Goal: Task Accomplishment & Management: Manage account settings

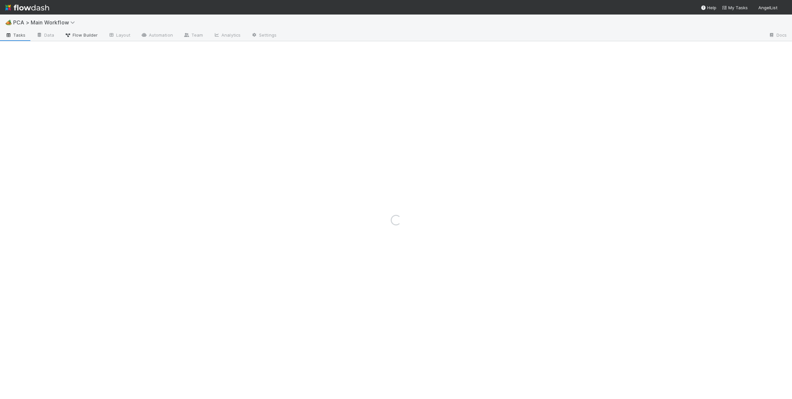
click at [95, 37] on span "Flow Builder" at bounding box center [81, 35] width 33 height 7
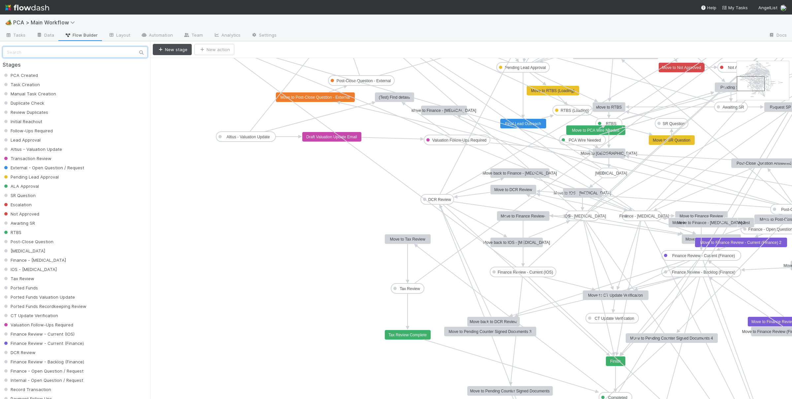
click at [80, 53] on input "text" at bounding box center [75, 52] width 145 height 11
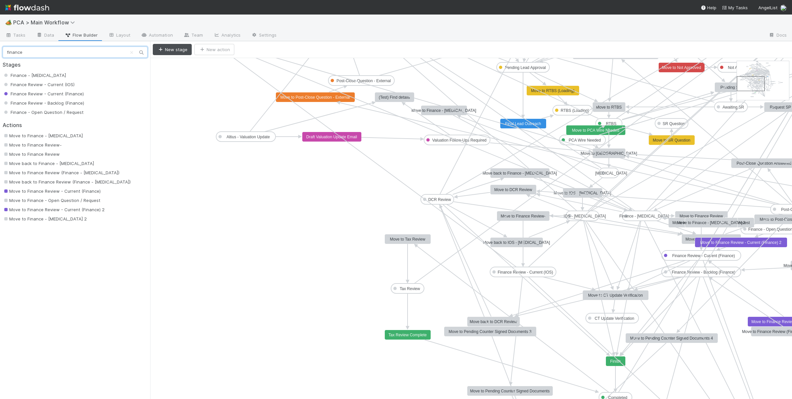
type input "finance"
click at [57, 110] on span "Finance - Open Question / Request" at bounding box center [43, 112] width 81 height 5
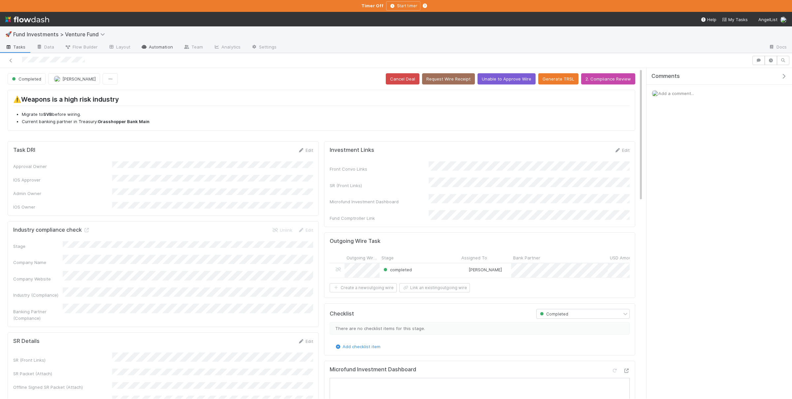
click at [165, 46] on link "Automation" at bounding box center [157, 47] width 43 height 11
click at [775, 63] on button "button" at bounding box center [771, 60] width 13 height 9
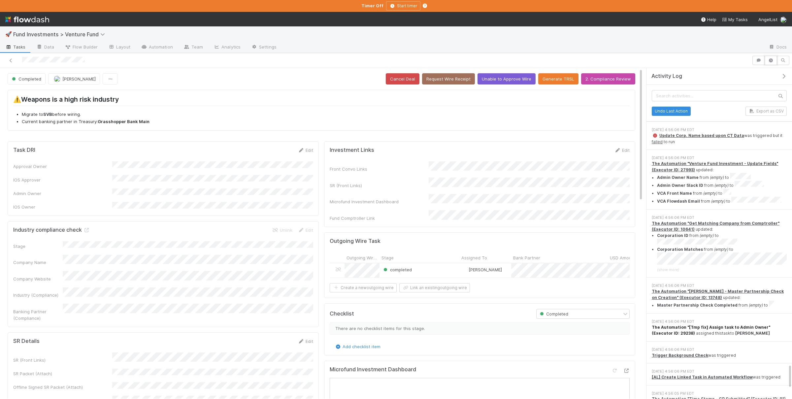
scroll to position [3857, 0]
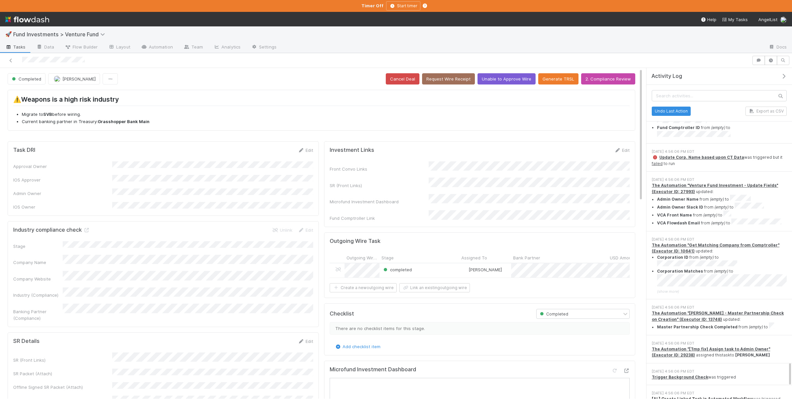
click at [718, 396] on strong "[AL] Create Linked Task in Automated Workflow" at bounding box center [702, 398] width 101 height 5
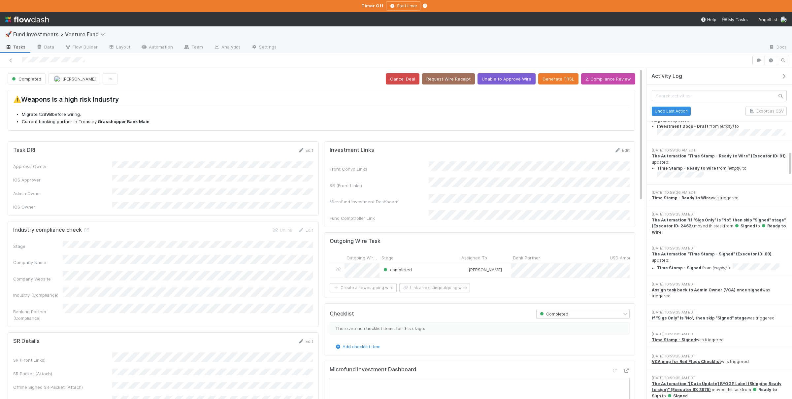
scroll to position [1089, 0]
click at [784, 64] on button "button" at bounding box center [783, 60] width 13 height 9
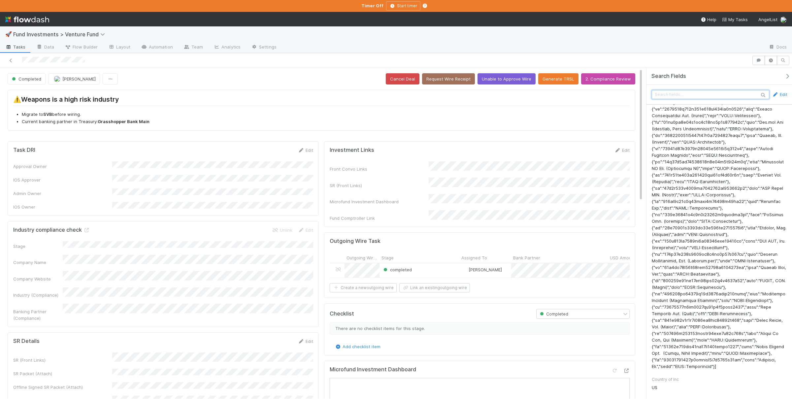
click at [718, 94] on input "text" at bounding box center [711, 94] width 118 height 9
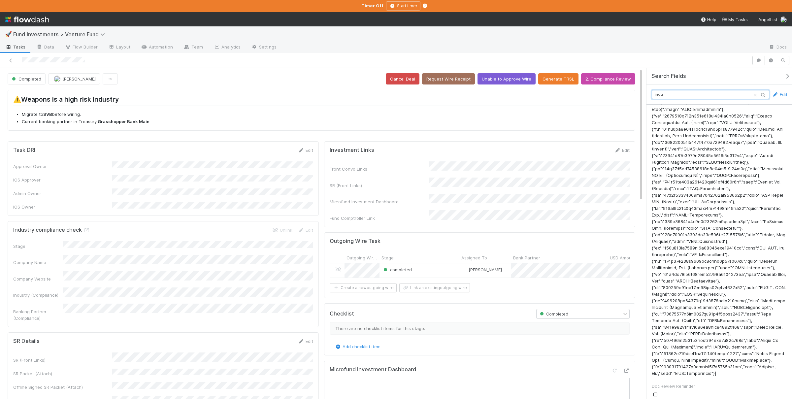
scroll to position [0, 0]
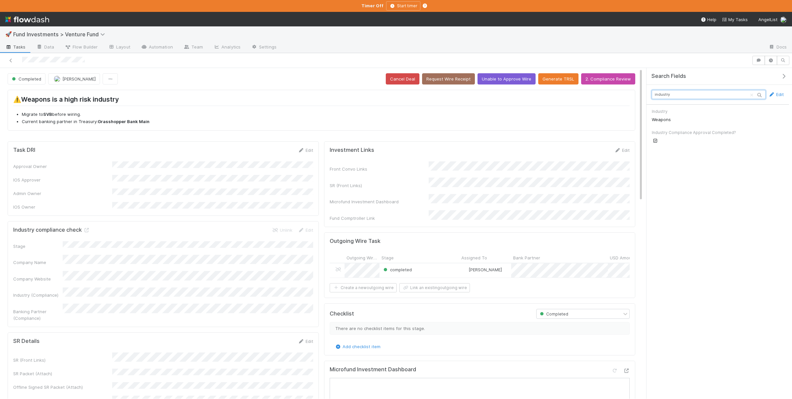
type input "industry"
click at [683, 136] on div "Industry Compliance Approval Completed?" at bounding box center [718, 133] width 132 height 6
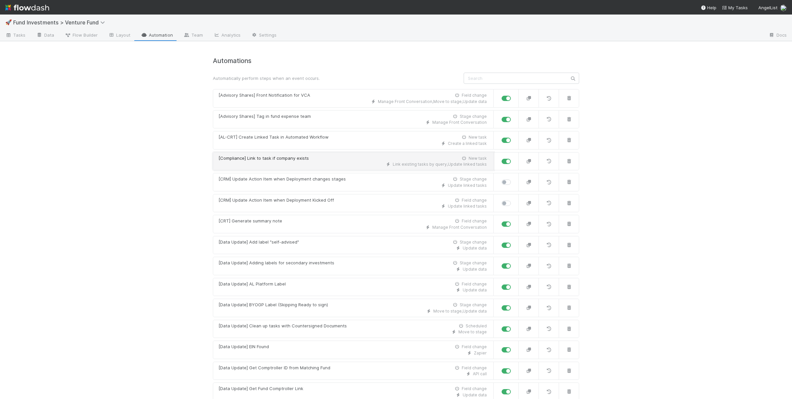
click at [337, 158] on div "[Compliance] Link to task if company exists New task" at bounding box center [353, 158] width 268 height 7
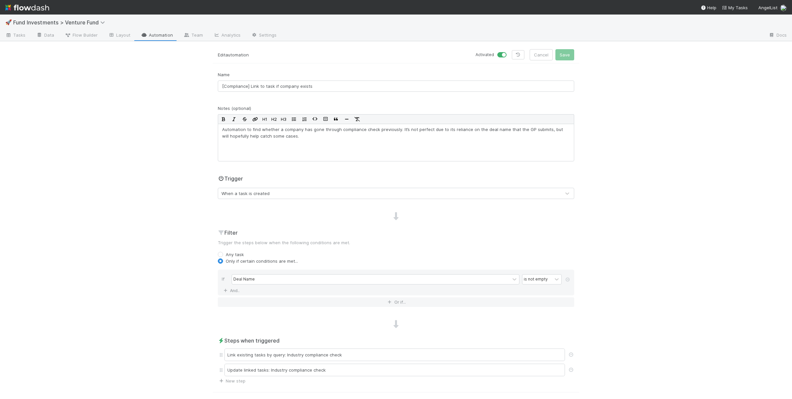
scroll to position [32, 0]
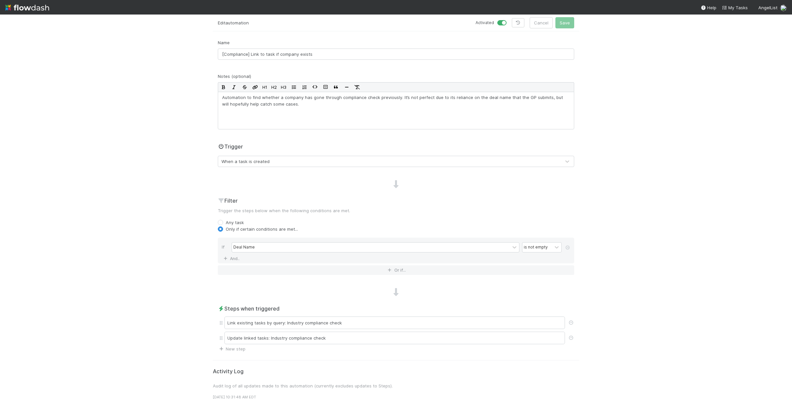
click at [363, 161] on div "When a task is created" at bounding box center [389, 161] width 343 height 11
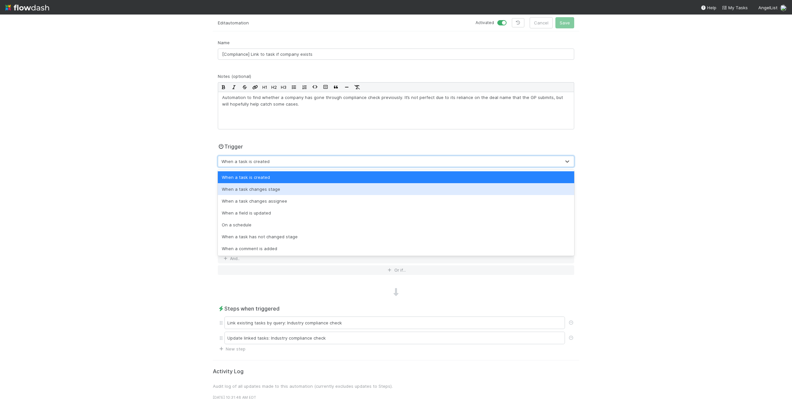
click at [279, 194] on div "When a task changes stage" at bounding box center [396, 189] width 357 height 12
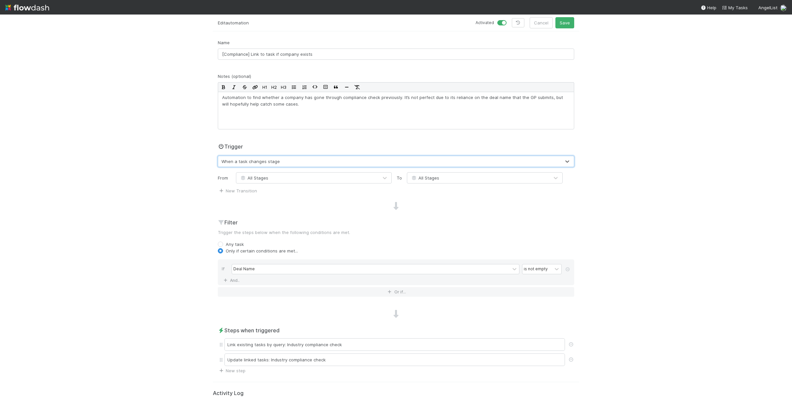
click at [300, 180] on div "All Stages" at bounding box center [307, 178] width 142 height 11
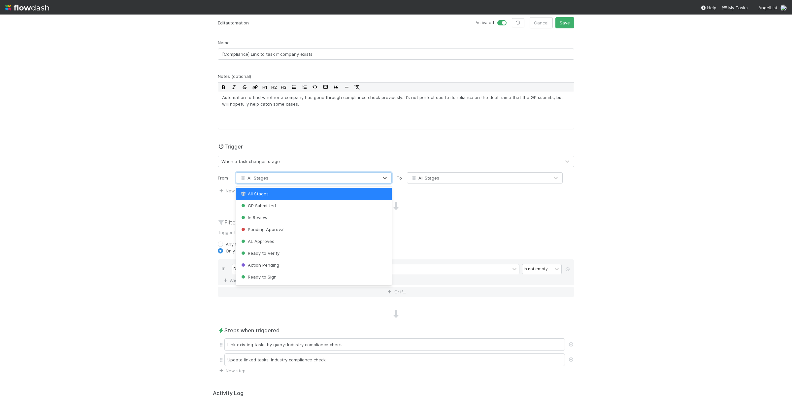
click at [300, 180] on div "All Stages" at bounding box center [307, 178] width 142 height 11
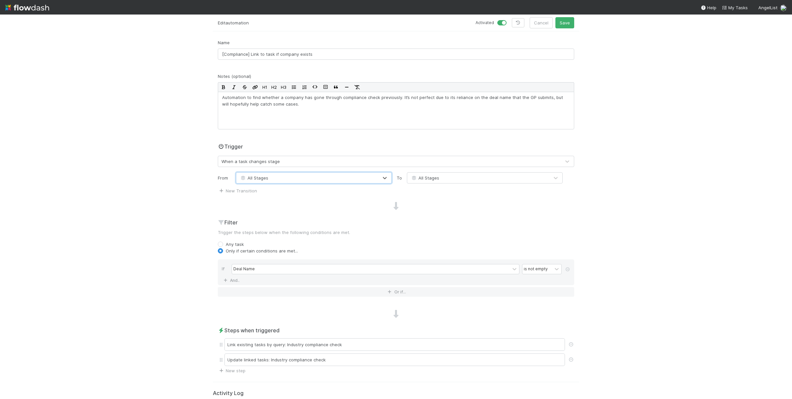
click at [495, 183] on div "All Stages" at bounding box center [478, 178] width 142 height 11
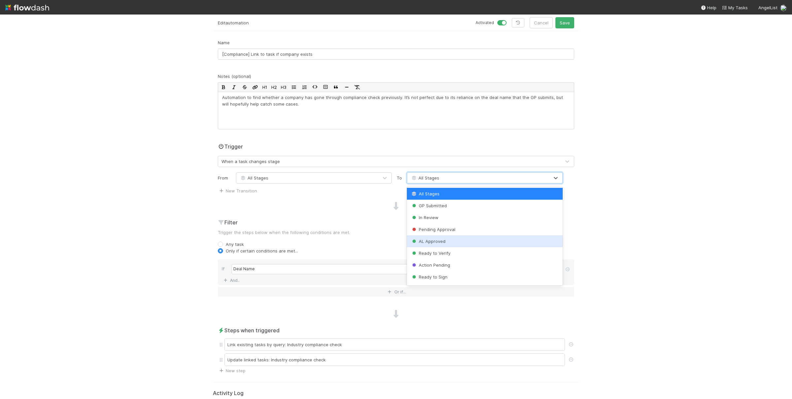
click at [453, 244] on div "AL Approved" at bounding box center [485, 241] width 156 height 12
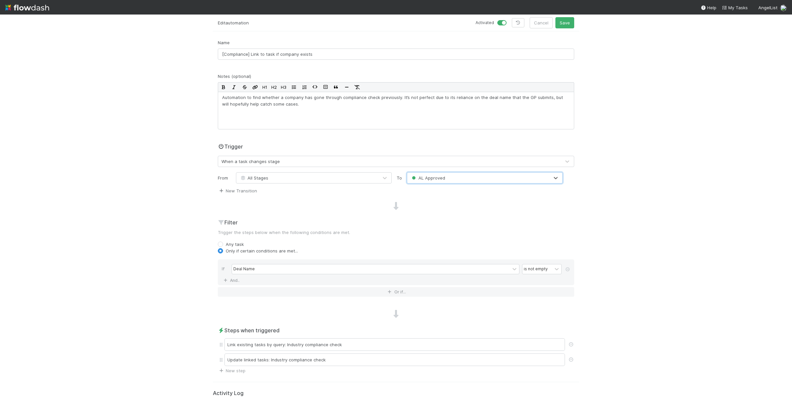
click at [251, 192] on link "New Transition" at bounding box center [237, 190] width 39 height 5
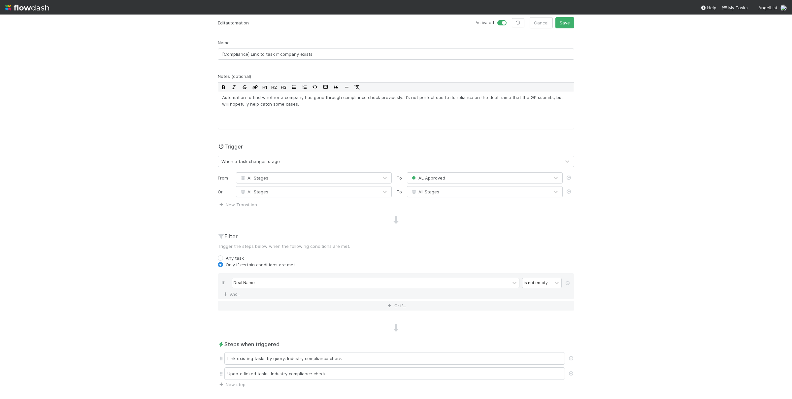
click at [449, 193] on div "All Stages" at bounding box center [478, 192] width 142 height 11
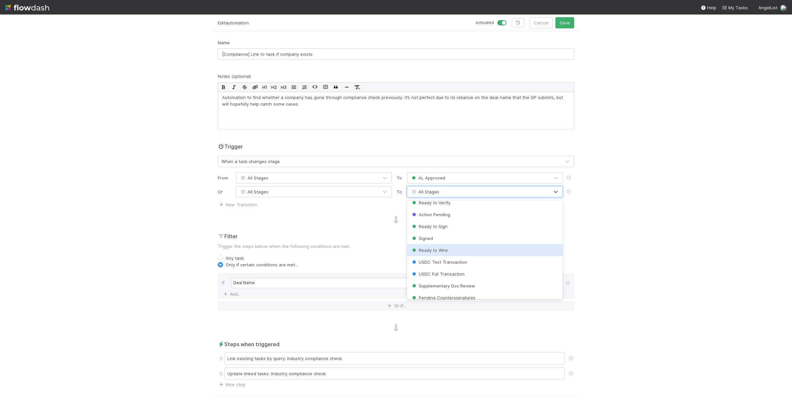
click at [444, 246] on div "Ready to Wire" at bounding box center [485, 250] width 156 height 12
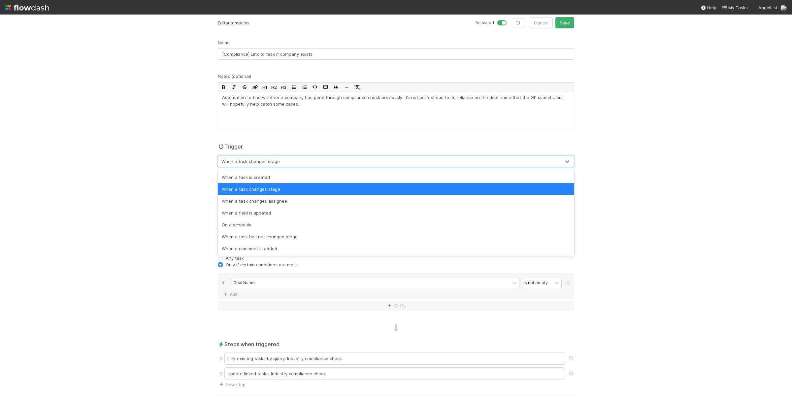
click at [252, 163] on div "When a task changes stage" at bounding box center [251, 161] width 58 height 7
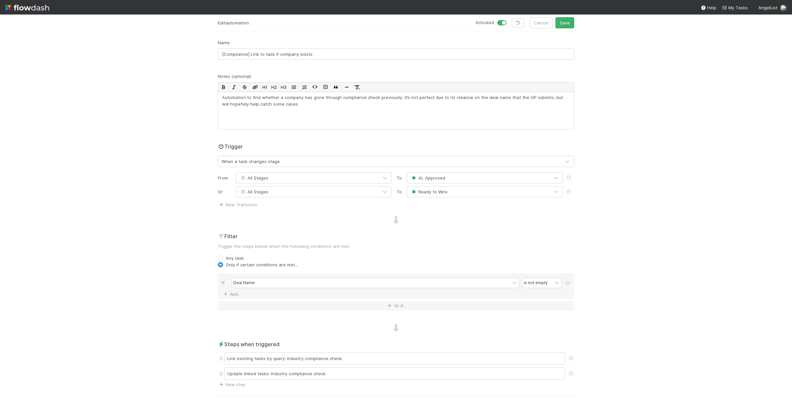
drag, startPoint x: 133, startPoint y: 182, endPoint x: 159, endPoint y: 196, distance: 29.6
click at [134, 182] on div "🚀 Fund Investments > Venture Fund Tasks Data Flow Builder Layout Automation Tea…" at bounding box center [396, 207] width 792 height 385
click at [569, 191] on icon at bounding box center [568, 191] width 7 height 4
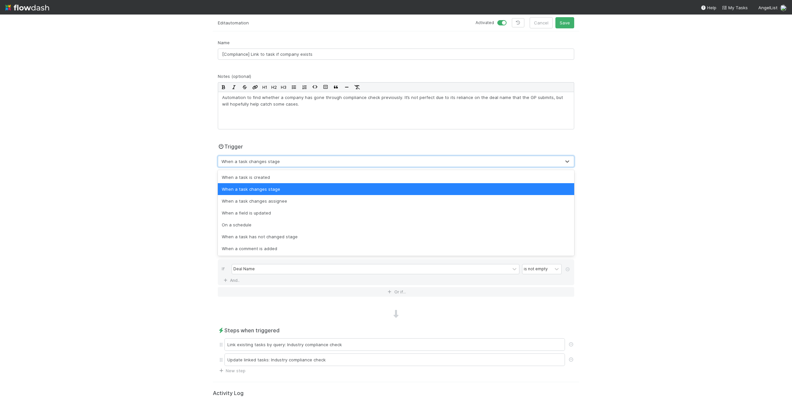
click at [288, 163] on div "When a task changes stage" at bounding box center [389, 161] width 343 height 11
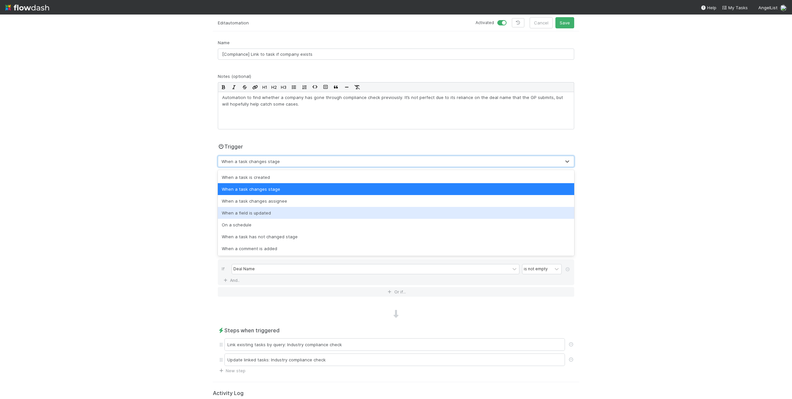
click at [281, 211] on div "When a field is updated" at bounding box center [396, 213] width 357 height 12
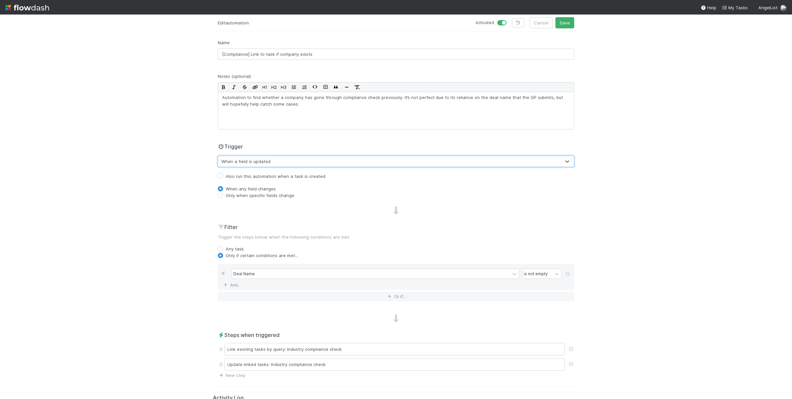
click at [282, 177] on label "Also run this automation when a task is created" at bounding box center [276, 176] width 100 height 8
click at [223, 177] on input "Also run this automation when a task is created" at bounding box center [220, 175] width 5 height 6
checkbox input "true"
click at [271, 194] on label "Only when specific fields change" at bounding box center [260, 195] width 69 height 7
click at [223, 194] on input "Only when specific fields change" at bounding box center [220, 195] width 5 height 6
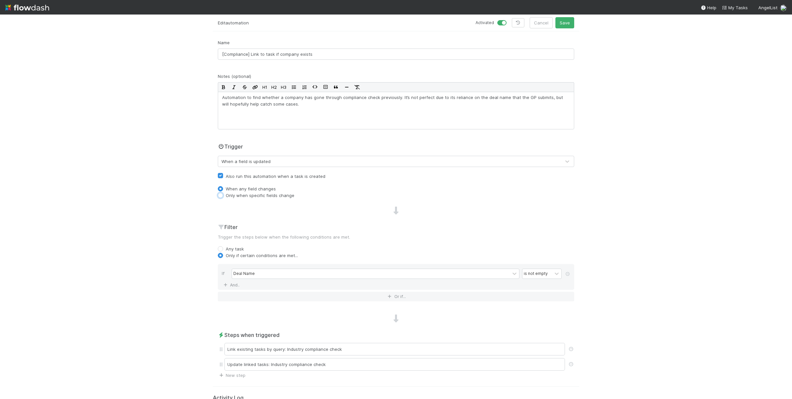
radio input "true"
click at [271, 204] on div "Type field name..." at bounding box center [389, 207] width 343 height 11
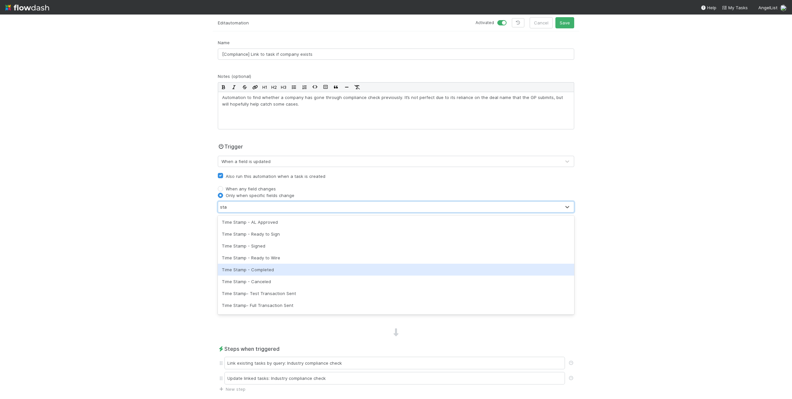
scroll to position [0, 0]
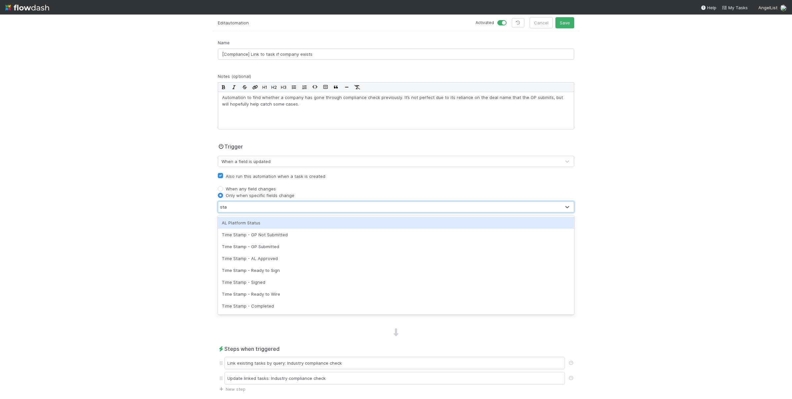
type input "sta"
type input "time"
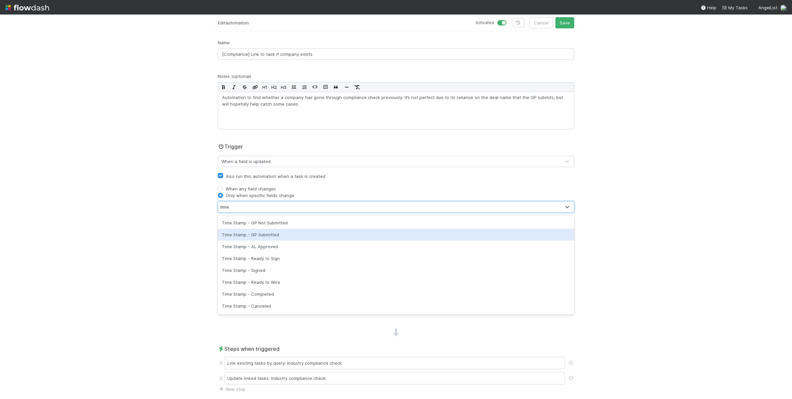
click at [291, 239] on div "Time Stamp - GP Submitted" at bounding box center [396, 235] width 357 height 12
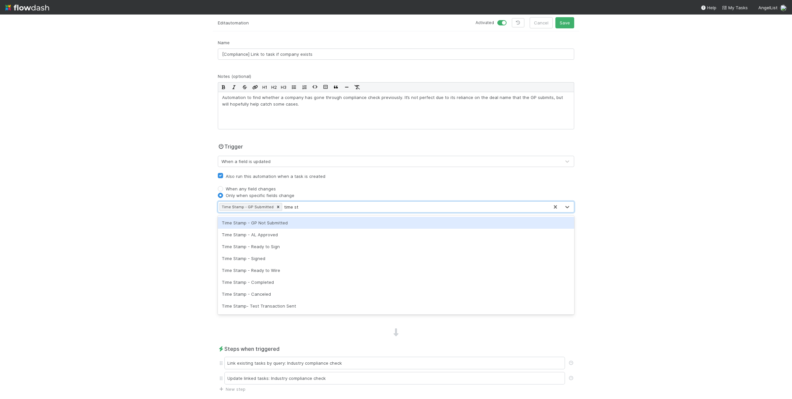
type input "time stam"
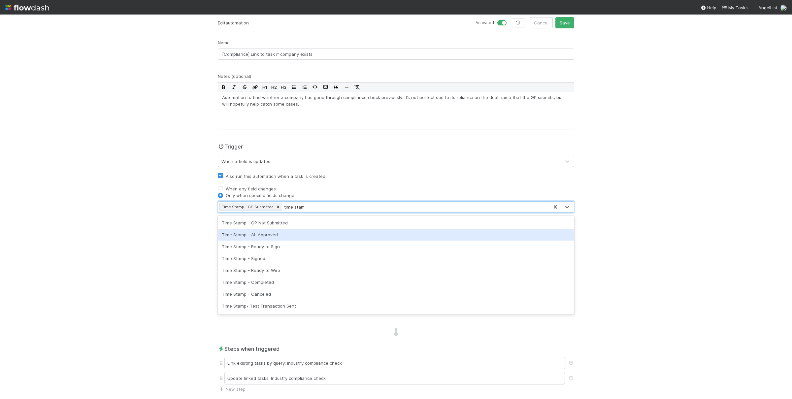
click at [283, 232] on div "Time Stamp - AL Approved" at bounding box center [396, 235] width 357 height 12
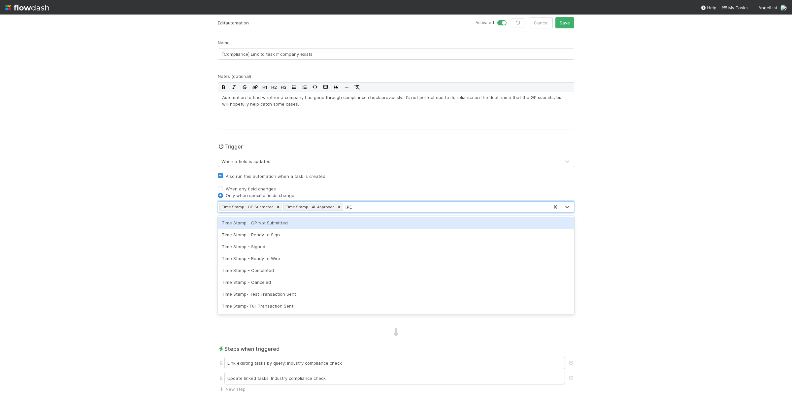
type input "time"
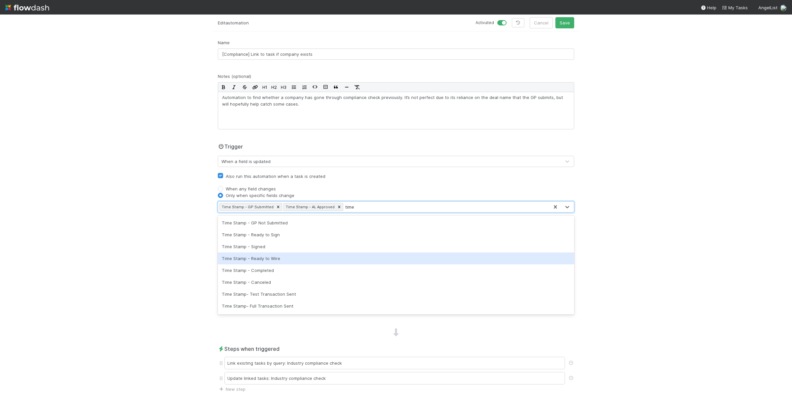
click at [300, 256] on div "Time Stamp - Ready to Wire" at bounding box center [396, 259] width 357 height 12
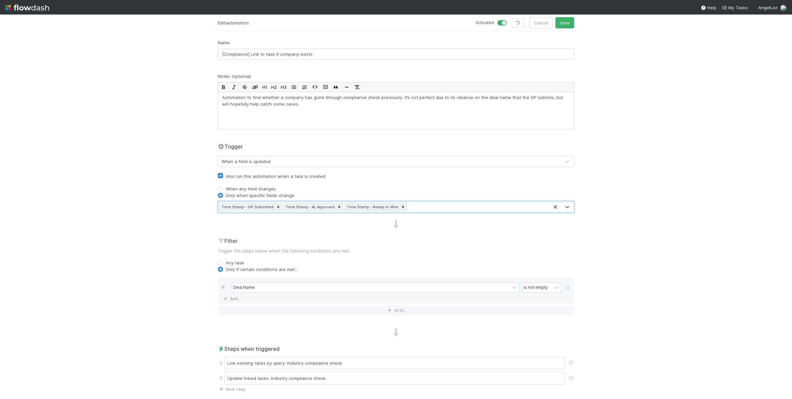
click at [144, 253] on div "🚀 Fund Investments > Venture Fund Tasks Data Flow Builder Layout Automation Tea…" at bounding box center [396, 207] width 792 height 385
click at [147, 246] on div "🚀 Fund Investments > Venture Fund Tasks Data Flow Builder Layout Automation Tea…" at bounding box center [396, 207] width 792 height 385
click at [188, 284] on div "🚀 Fund Investments > Venture Fund Tasks Data Flow Builder Layout Automation Tea…" at bounding box center [396, 207] width 792 height 385
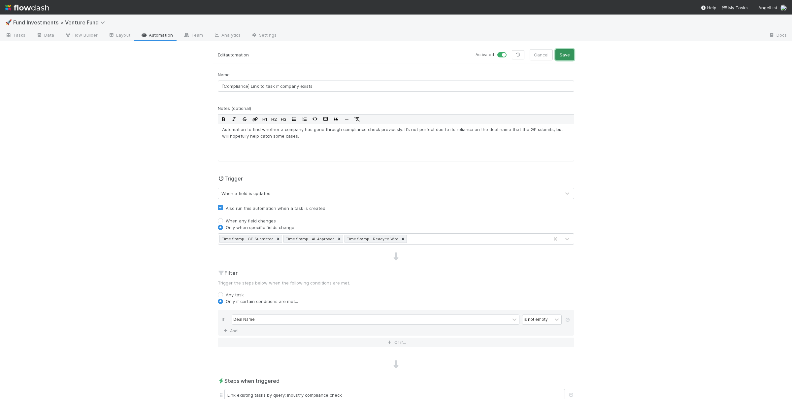
click at [563, 56] on button "Save" at bounding box center [565, 54] width 19 height 11
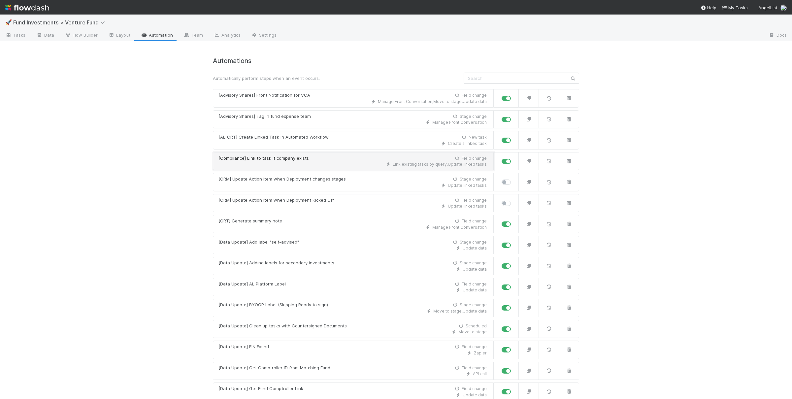
click at [279, 162] on div "[Compliance] Link to task if company exists" at bounding box center [264, 158] width 90 height 7
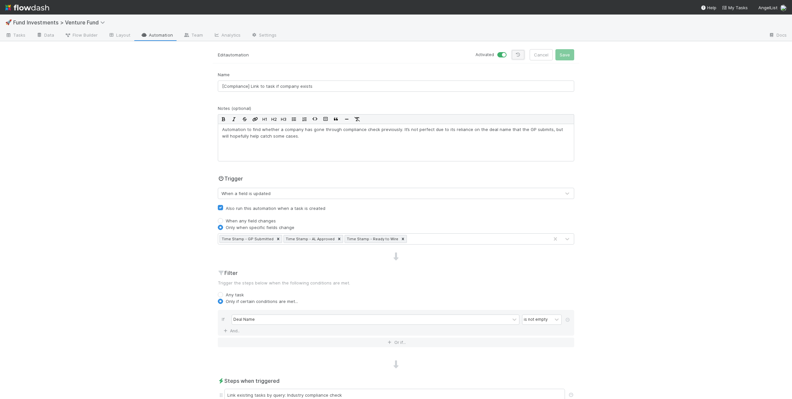
click at [520, 56] on icon at bounding box center [518, 55] width 7 height 4
click at [135, 210] on div "🚀 Fund Investments > Venture Fund Tasks Data Flow Builder Layout Automation Tea…" at bounding box center [396, 207] width 792 height 385
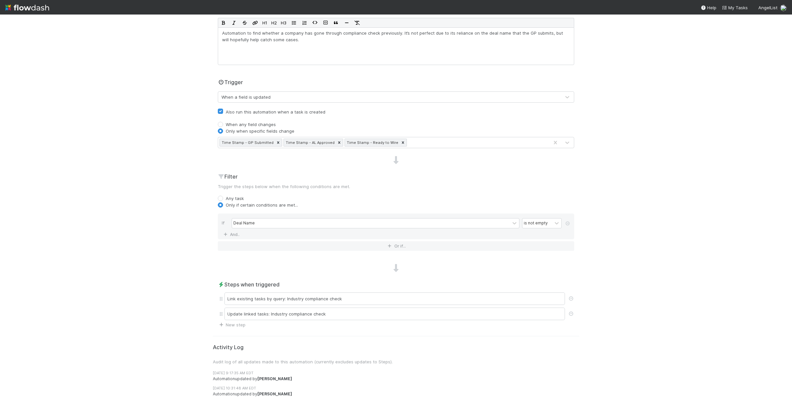
scroll to position [115, 0]
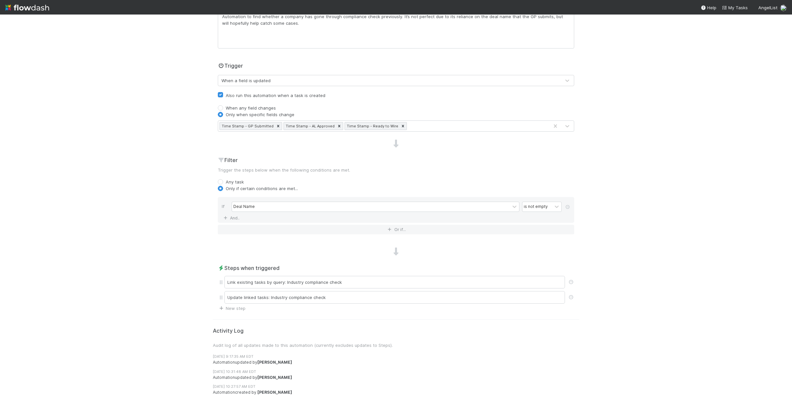
click at [146, 212] on div "🚀 Fund Investments > Venture Fund Tasks Data Flow Builder Layout Automation Tea…" at bounding box center [396, 207] width 792 height 385
click at [324, 303] on div "Update linked tasks: Industry compliance check" at bounding box center [394, 297] width 341 height 13
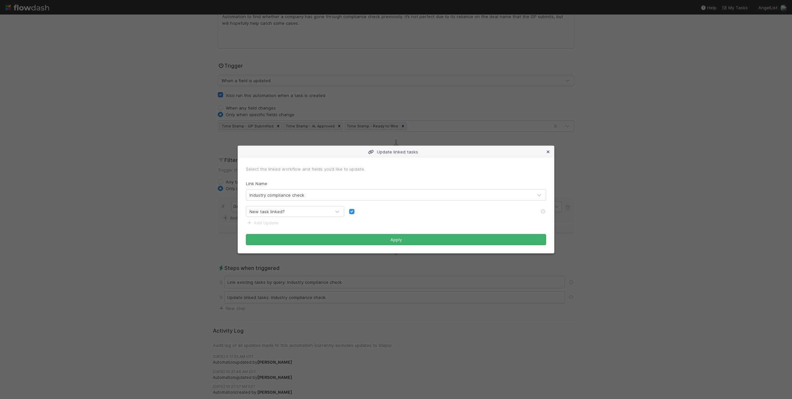
click at [546, 151] on icon at bounding box center [548, 152] width 7 height 4
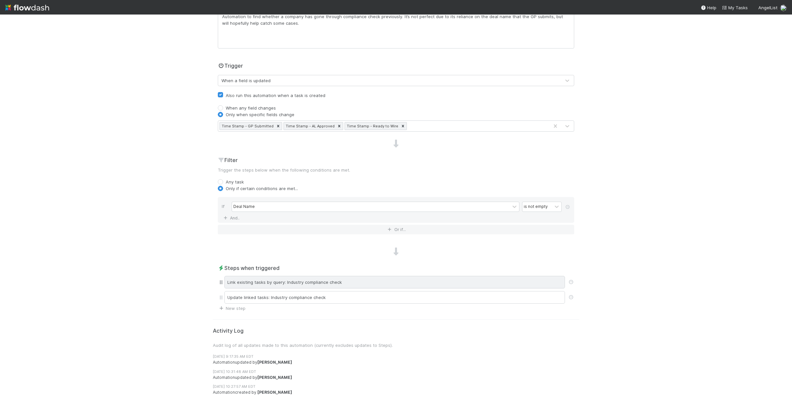
click at [345, 285] on div "Link existing tasks by query: Industry compliance check" at bounding box center [394, 282] width 341 height 13
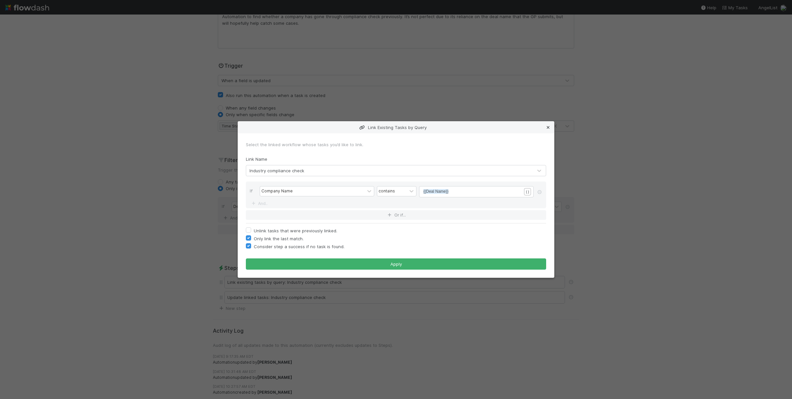
click at [546, 125] on icon at bounding box center [548, 127] width 7 height 4
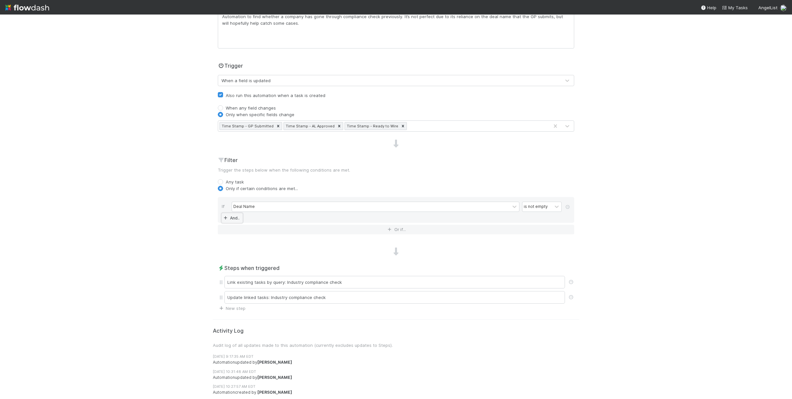
click at [239, 215] on link "And.." at bounding box center [232, 218] width 21 height 10
click at [254, 216] on div "Assigned To" at bounding box center [245, 217] width 24 height 6
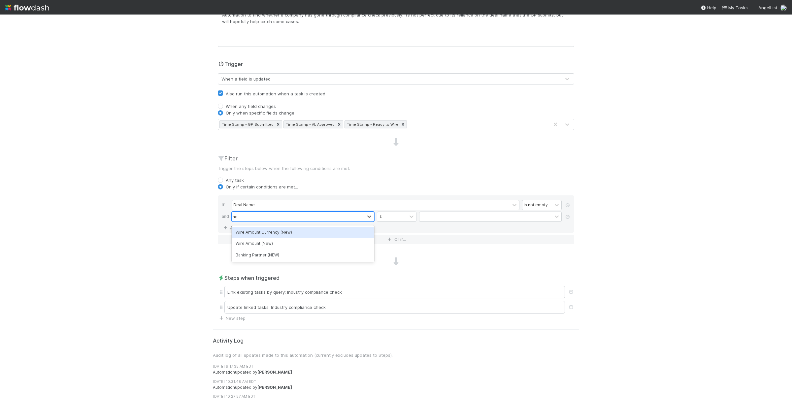
type input "n"
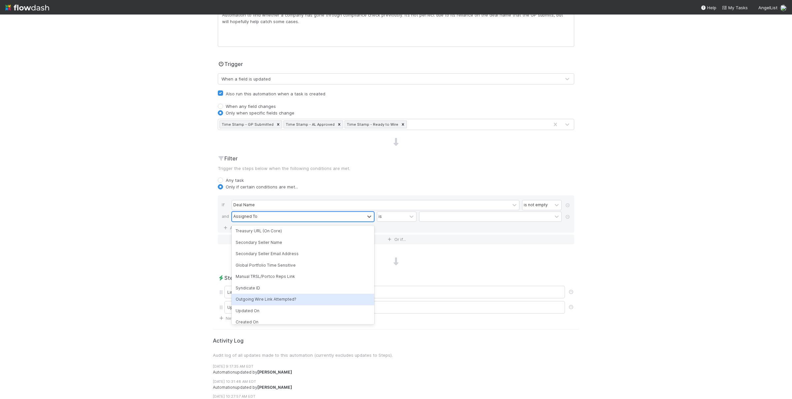
scroll to position [3053, 0]
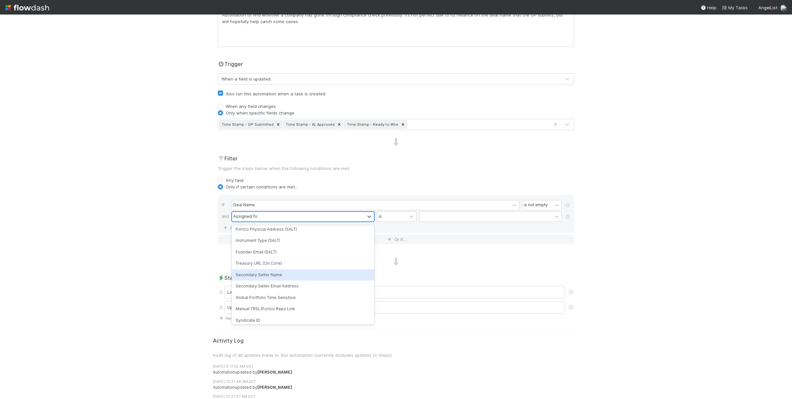
click at [172, 275] on div "🚀 Fund Investments > Venture Fund Tasks Data Flow Builder Layout Automation Tea…" at bounding box center [396, 207] width 792 height 385
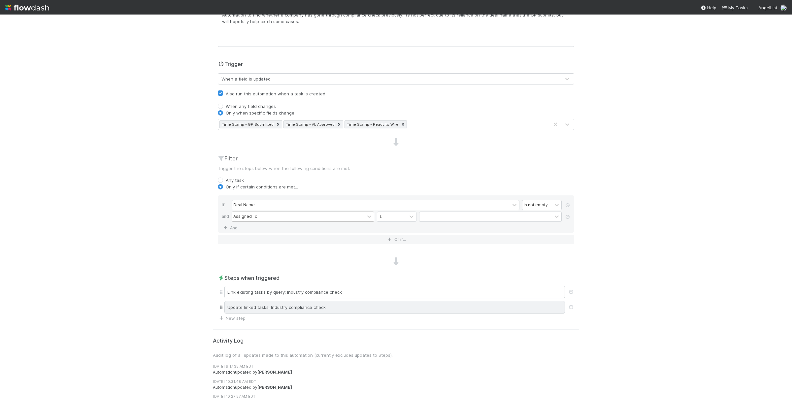
click at [296, 312] on div "Update linked tasks: Industry compliance check" at bounding box center [394, 307] width 341 height 13
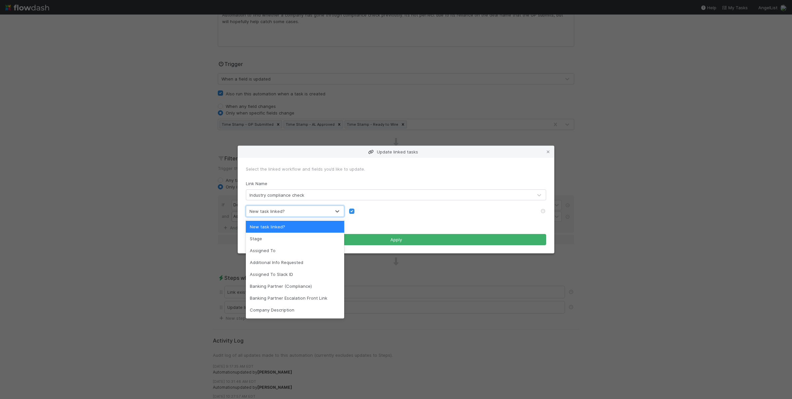
click at [289, 209] on div "New task linked?" at bounding box center [288, 211] width 85 height 11
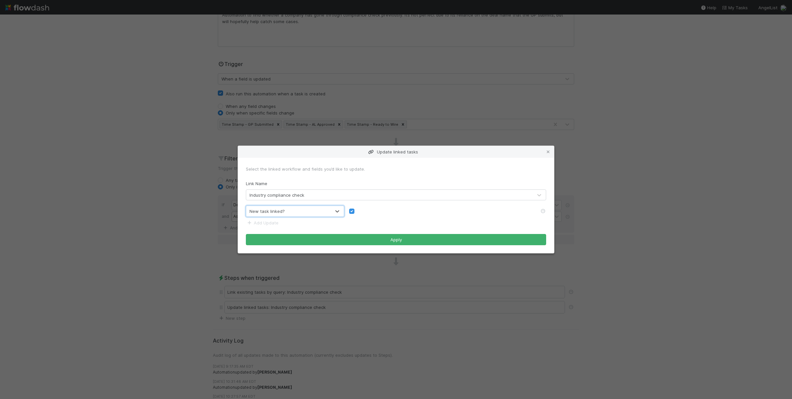
click at [289, 209] on div "New task linked?" at bounding box center [288, 211] width 85 height 11
click at [149, 229] on div "Update linked tasks Select the linked workflow and fields you’d like to update.…" at bounding box center [396, 199] width 792 height 399
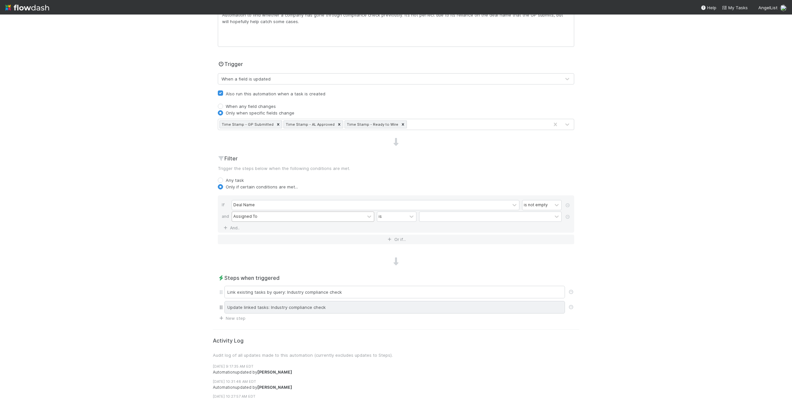
click at [325, 305] on div "Update linked tasks: Industry compliance check" at bounding box center [394, 307] width 341 height 13
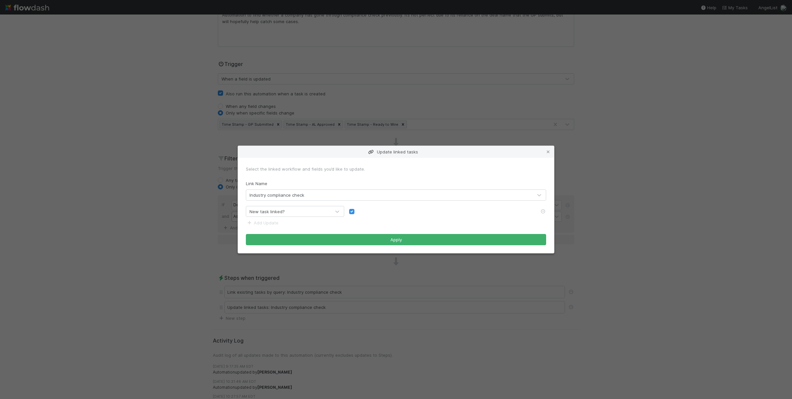
click at [158, 242] on div "Update linked tasks Select the linked workflow and fields you’d like to update.…" at bounding box center [396, 199] width 792 height 399
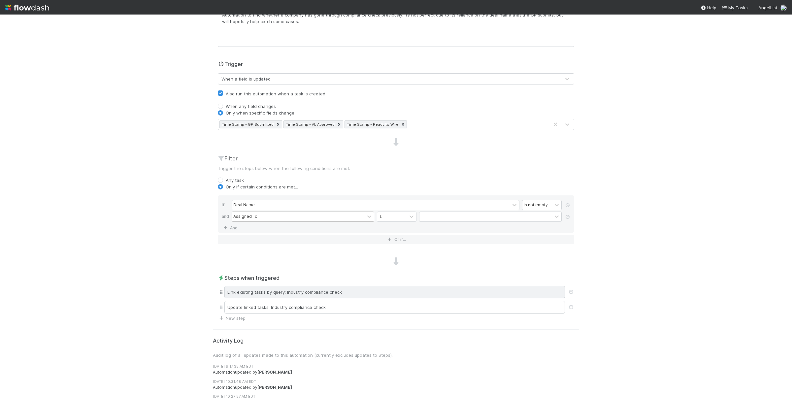
click at [304, 292] on div "Link existing tasks by query: Industry compliance check" at bounding box center [394, 292] width 341 height 13
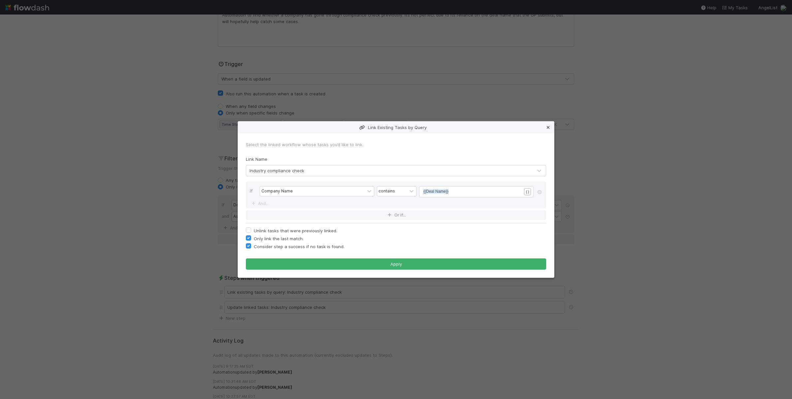
click at [551, 128] on icon at bounding box center [548, 127] width 7 height 4
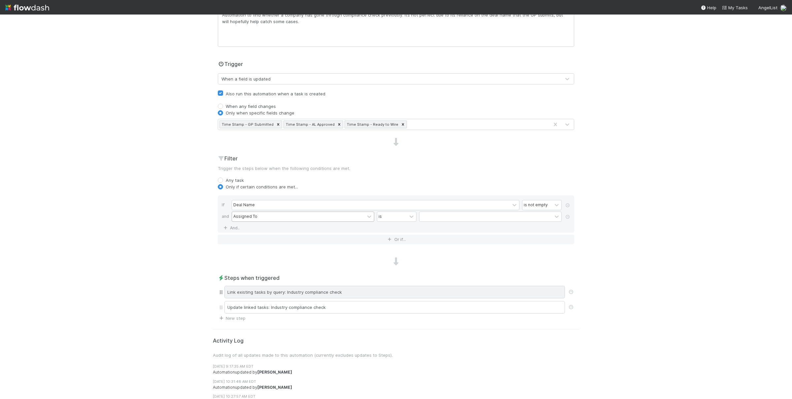
click at [285, 295] on div "Link existing tasks by query: Industry compliance check" at bounding box center [394, 292] width 341 height 13
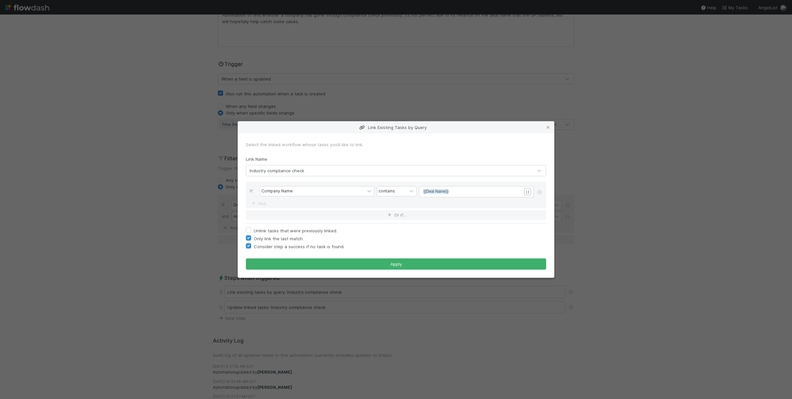
click at [202, 232] on div "Link Existing Tasks by Query Select the linked workflow whose tasks you’d like …" at bounding box center [396, 199] width 792 height 399
click at [549, 129] on icon at bounding box center [548, 127] width 7 height 4
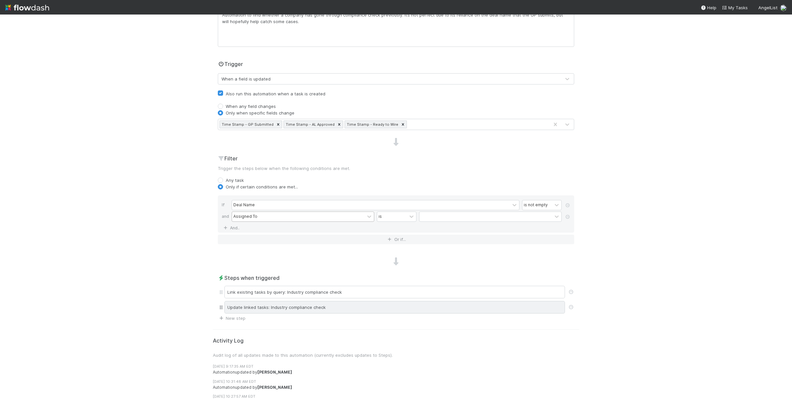
click at [311, 313] on div "Update linked tasks: Industry compliance check" at bounding box center [394, 307] width 341 height 13
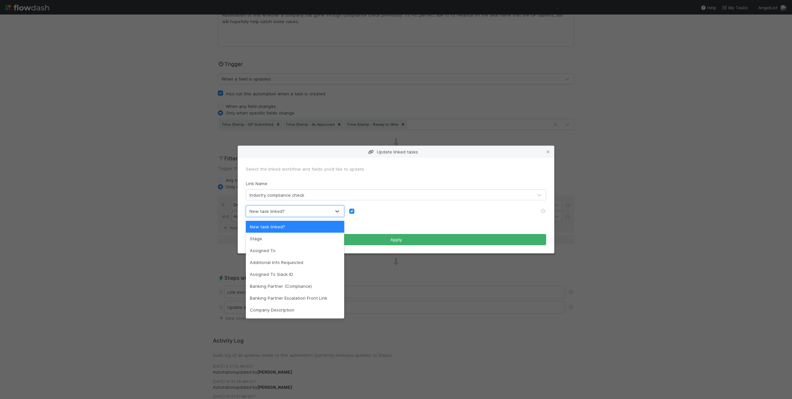
click at [281, 214] on div "New task linked?" at bounding box center [267, 211] width 35 height 7
click at [283, 212] on div "New task linked?" at bounding box center [267, 211] width 35 height 7
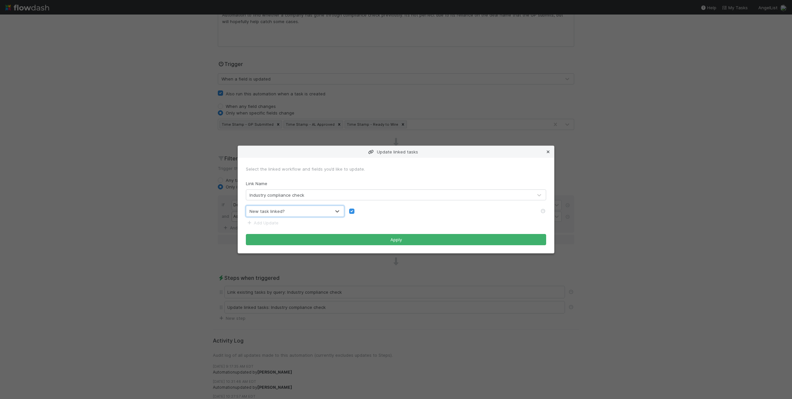
click at [546, 150] on icon at bounding box center [548, 152] width 7 height 4
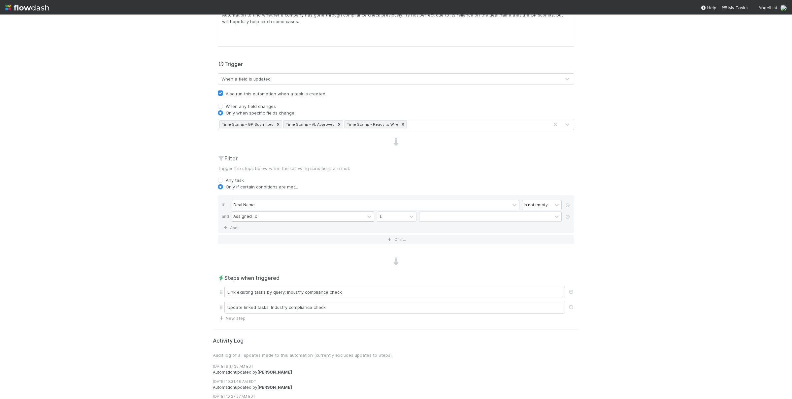
click at [271, 218] on div "Assigned To" at bounding box center [298, 217] width 133 height 10
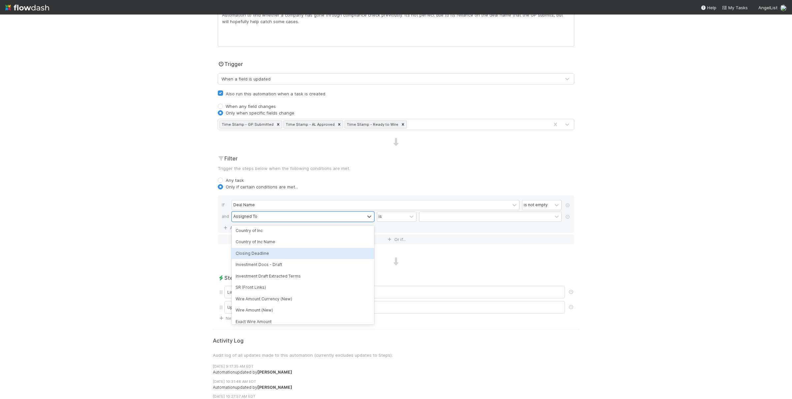
scroll to position [0, 0]
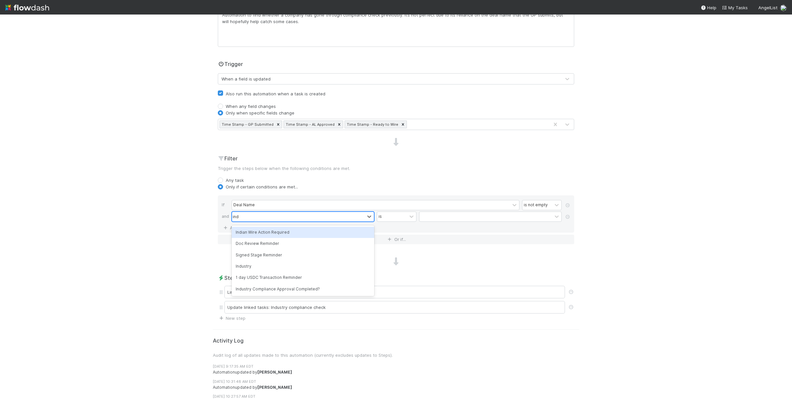
type input "indus"
click at [284, 234] on div "Industry" at bounding box center [303, 232] width 143 height 11
click at [411, 221] on div at bounding box center [411, 217] width 9 height 10
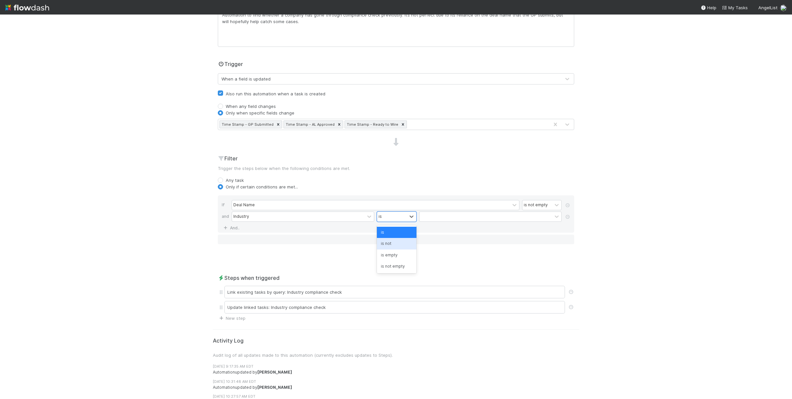
click at [401, 244] on div "is not" at bounding box center [397, 243] width 40 height 11
click at [429, 220] on div at bounding box center [486, 217] width 133 height 10
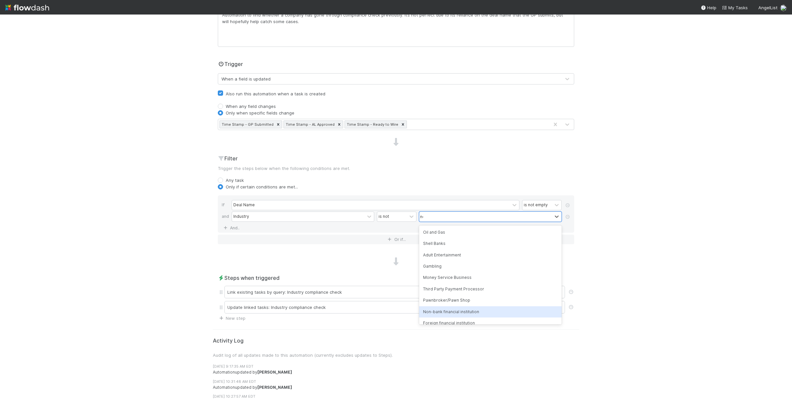
type input "none"
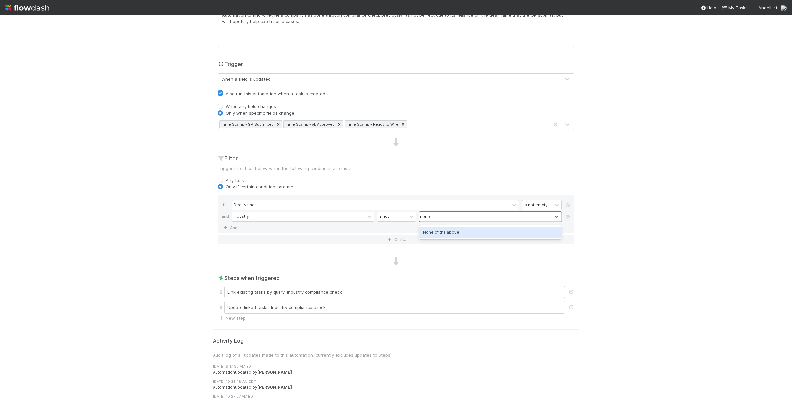
click at [454, 230] on div "None of the above" at bounding box center [490, 232] width 143 height 11
click at [201, 267] on div "🚀 Fund Investments > Venture Fund Tasks Data Flow Builder Layout Automation Tea…" at bounding box center [396, 207] width 792 height 385
click at [565, 216] on link at bounding box center [567, 217] width 7 height 6
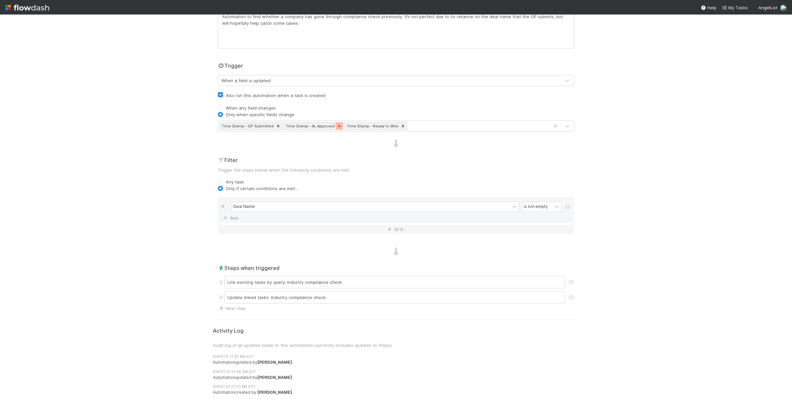
click at [337, 125] on icon at bounding box center [339, 126] width 5 height 5
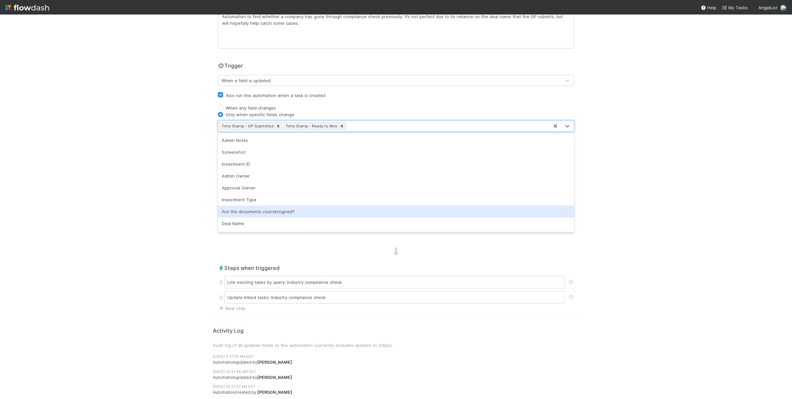
click at [197, 222] on div "🚀 Fund Investments > Venture Fund Tasks Data Flow Builder Layout Automation Tea…" at bounding box center [396, 207] width 792 height 385
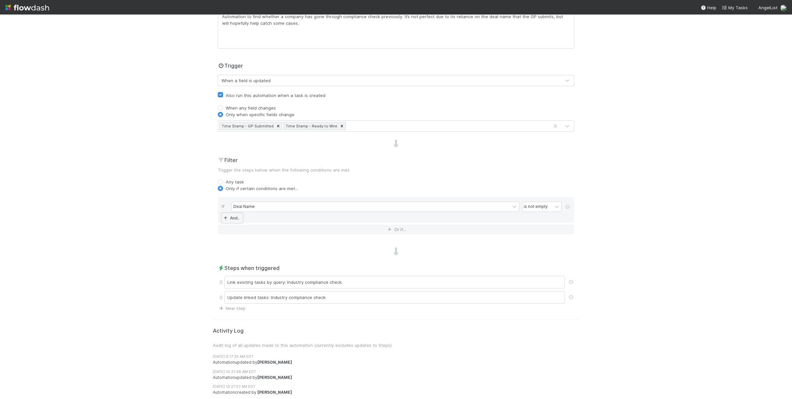
click at [228, 216] on icon at bounding box center [225, 218] width 7 height 4
click at [284, 222] on div "Assigned To" at bounding box center [298, 217] width 133 height 10
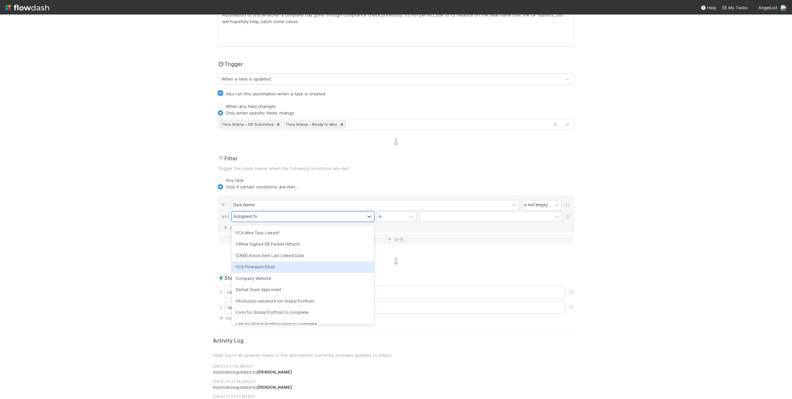
scroll to position [2028, 0]
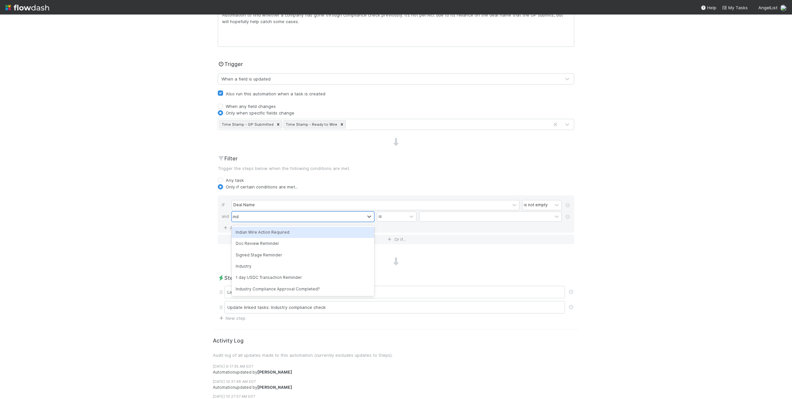
type input "indust"
click at [316, 244] on div "Industry Compliance Approval Completed?" at bounding box center [303, 243] width 143 height 11
click at [181, 272] on div "🚀 Fund Investments > Venture Fund Tasks Data Flow Builder Layout Automation Tea…" at bounding box center [396, 207] width 792 height 385
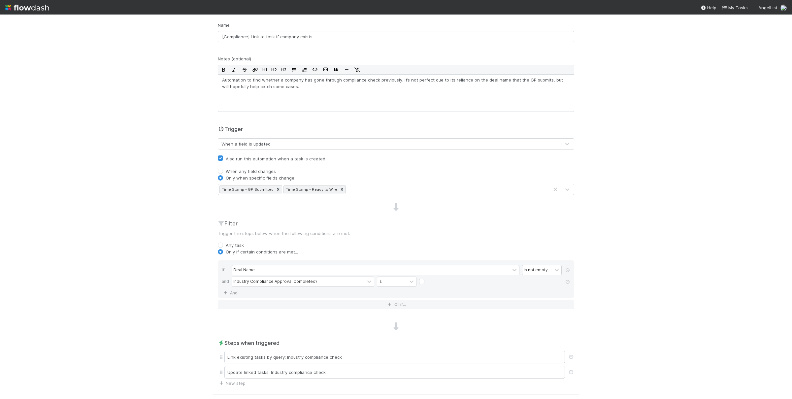
scroll to position [18, 0]
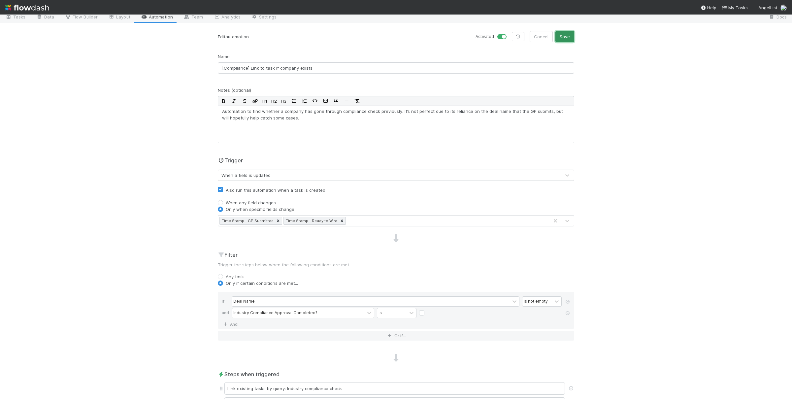
click at [568, 38] on button "Save" at bounding box center [565, 36] width 19 height 11
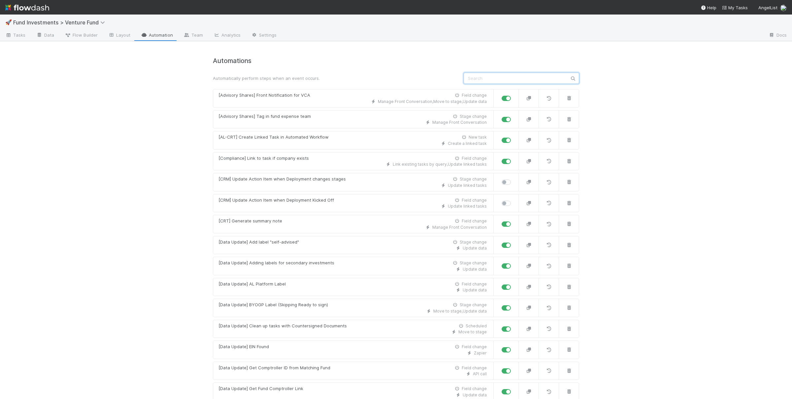
click at [518, 81] on input "text" at bounding box center [522, 78] width 116 height 11
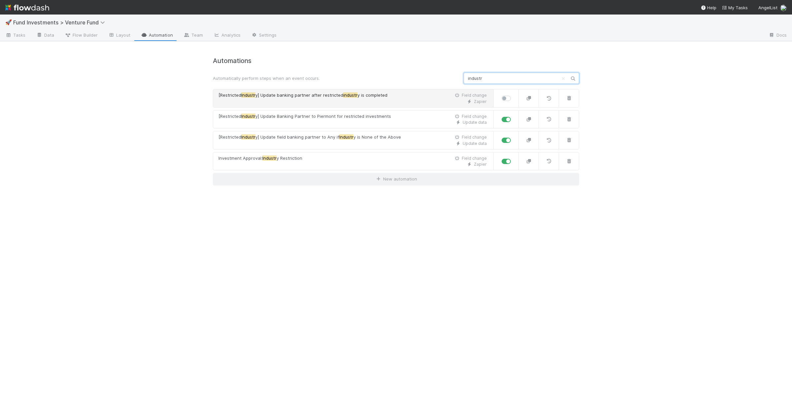
type input "industr"
click at [288, 95] on span "y] Update banking partner after restricted" at bounding box center [300, 94] width 88 height 5
drag, startPoint x: 528, startPoint y: 79, endPoint x: 220, endPoint y: 87, distance: 308.1
click at [464, 76] on input "industr" at bounding box center [522, 78] width 116 height 11
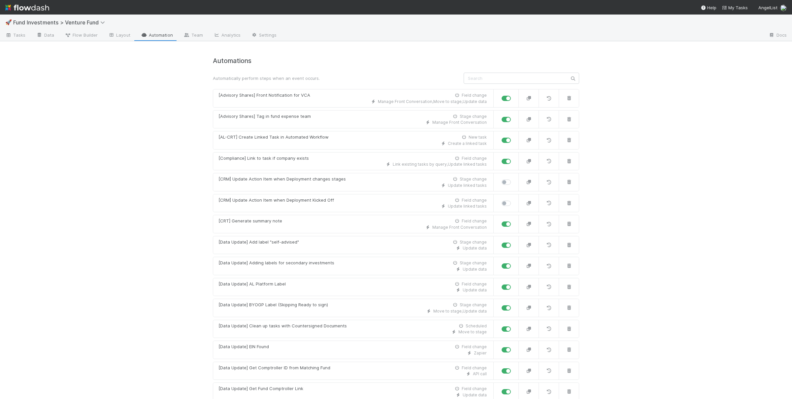
click at [137, 169] on div "🚀 Fund Investments > Venture Fund Tasks Data Flow Builder Layout Automation Tea…" at bounding box center [396, 207] width 792 height 385
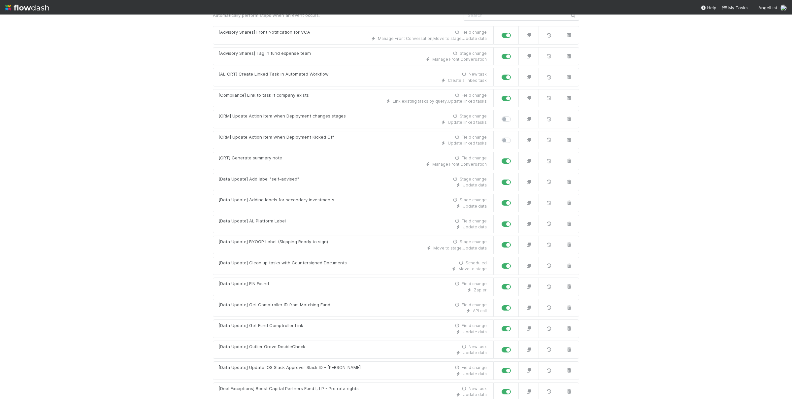
scroll to position [64, 0]
click at [289, 97] on div "[Compliance] Link to task if company exists" at bounding box center [264, 94] width 90 height 7
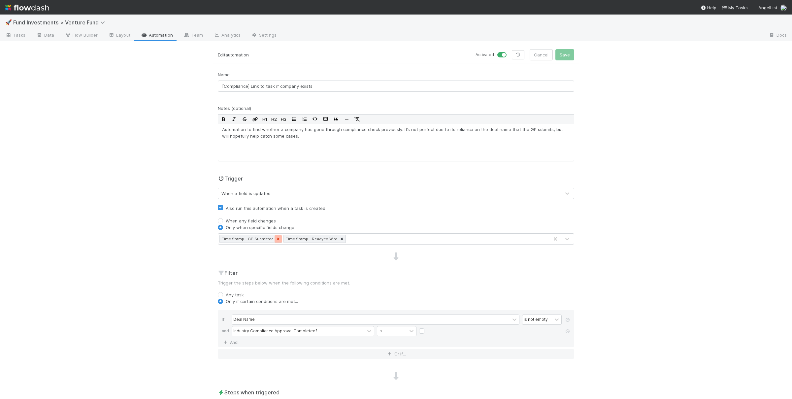
click at [276, 241] on icon at bounding box center [278, 239] width 5 height 5
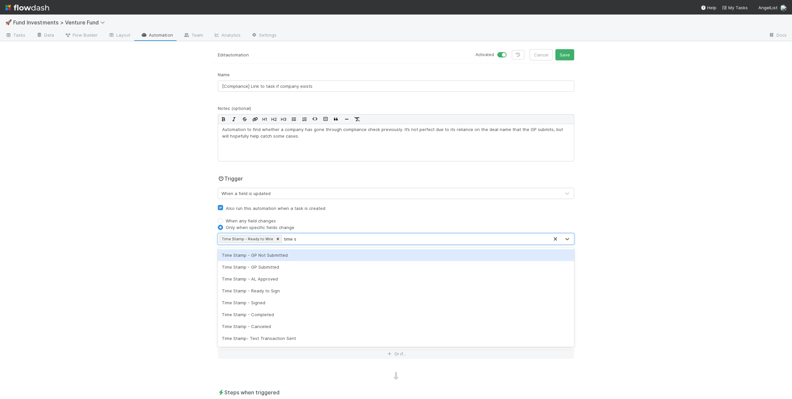
type input "time st"
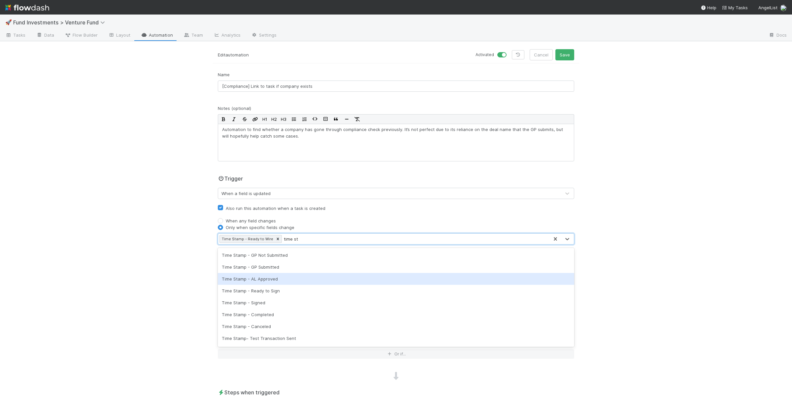
click at [270, 277] on div "Time Stamp - AL Approved" at bounding box center [396, 279] width 357 height 12
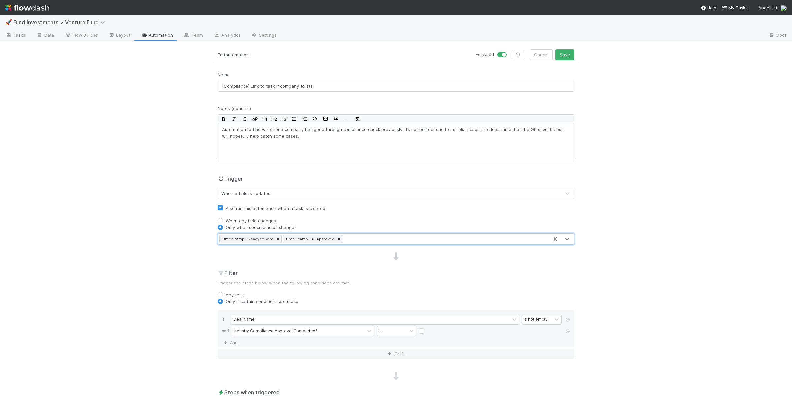
click at [146, 273] on div "🚀 Fund Investments > Venture Fund Tasks Data Flow Builder Layout Automation Tea…" at bounding box center [396, 207] width 792 height 385
click at [573, 54] on button "Save" at bounding box center [565, 54] width 19 height 11
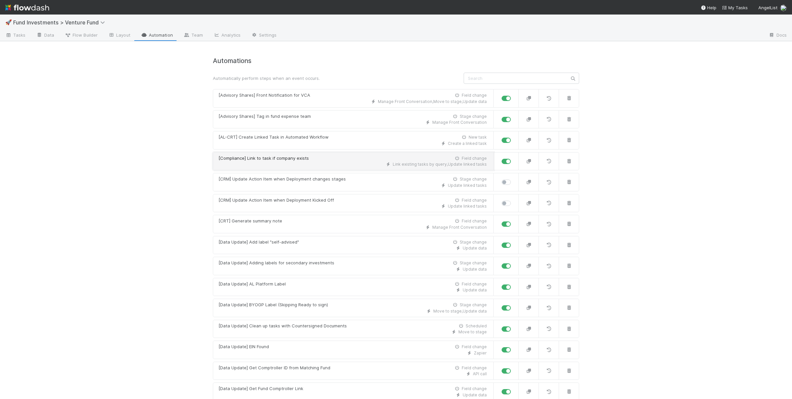
click at [306, 163] on div "Link existing tasks by query , Update linked tasks" at bounding box center [353, 164] width 268 height 6
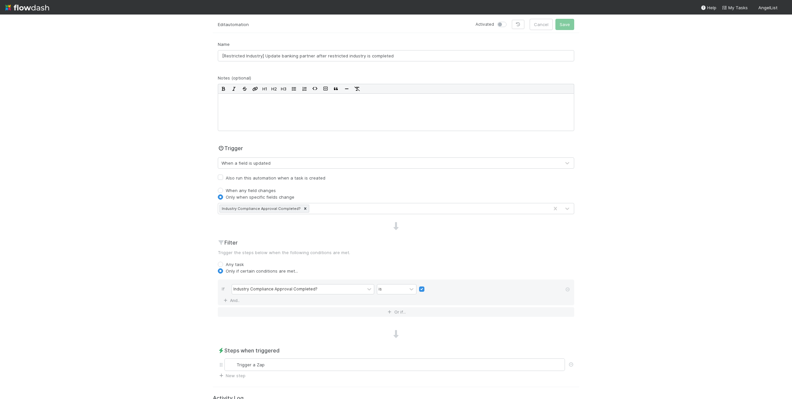
scroll to position [84, 0]
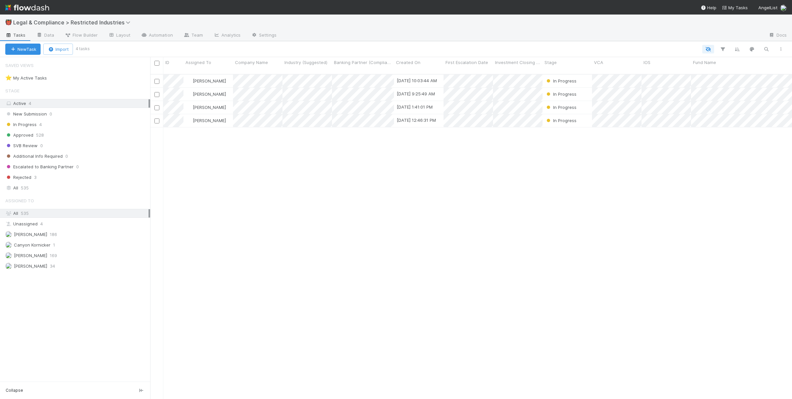
scroll to position [330, 642]
click at [165, 36] on link "Automation" at bounding box center [157, 35] width 43 height 11
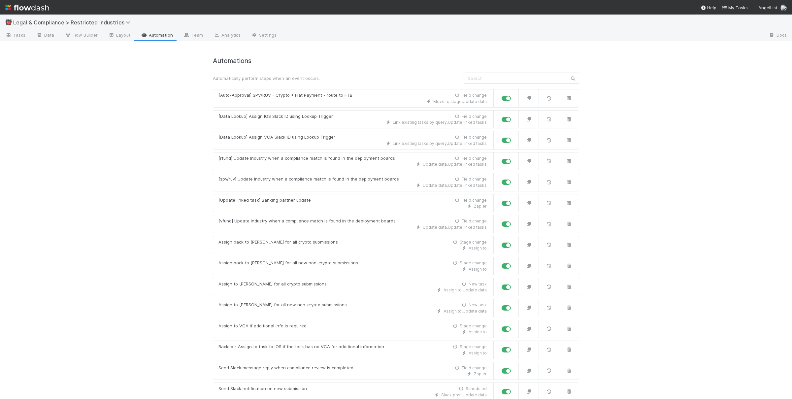
click at [183, 199] on div "👹 Legal & Compliance > Restricted Industries Tasks Data Flow Builder Layout Aut…" at bounding box center [396, 207] width 792 height 385
click at [373, 158] on div "[rfund] Update Industry when a compliance match is found in the deployment boar…" at bounding box center [307, 158] width 177 height 7
click at [359, 178] on div "[spv/ruv] Update Industry when a compliance match is found in the deployment bo…" at bounding box center [309, 179] width 181 height 7
click at [303, 208] on div "Zapier" at bounding box center [353, 206] width 268 height 6
click at [338, 220] on div "[vfund] Update Industry when a compliance match is found in the deployment boar…" at bounding box center [308, 221] width 178 height 7
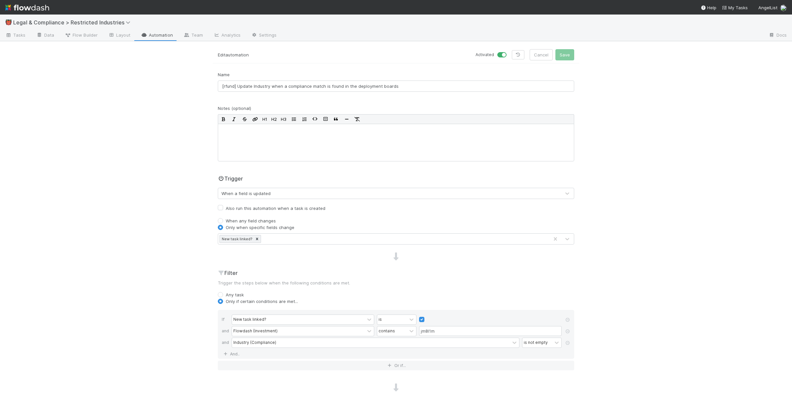
click at [130, 230] on div "👹 Legal & Compliance > Restricted Industries Tasks Data Flow Builder Layout Aut…" at bounding box center [396, 207] width 792 height 385
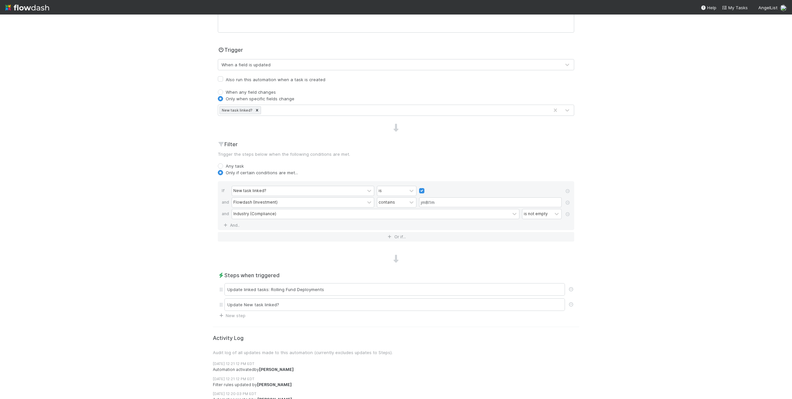
scroll to position [138, 0]
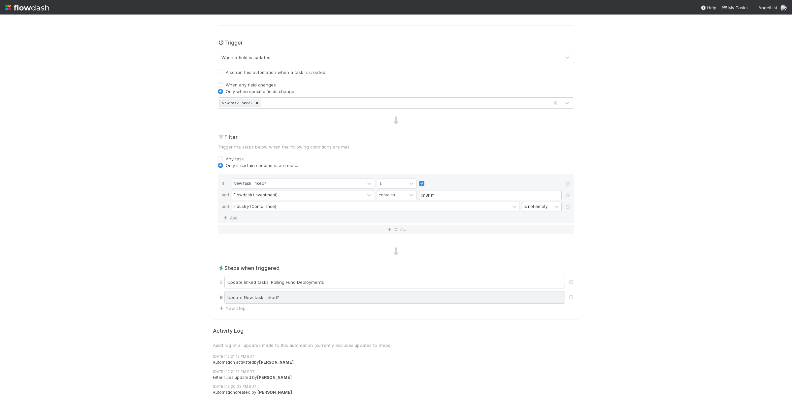
click at [302, 292] on div "Update New task linked?" at bounding box center [394, 297] width 341 height 13
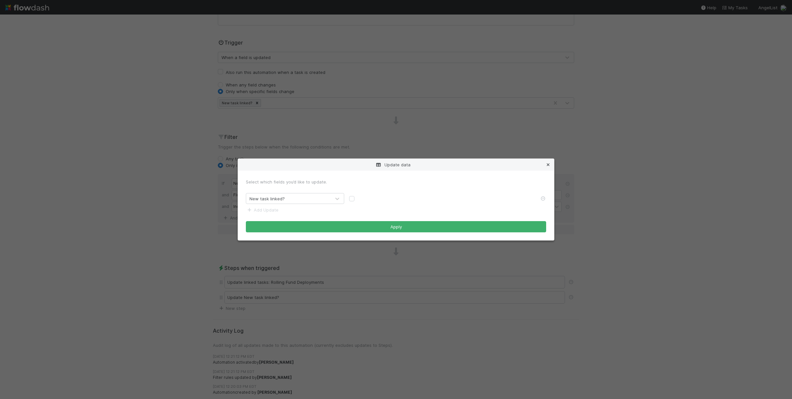
click at [550, 165] on icon at bounding box center [548, 165] width 7 height 4
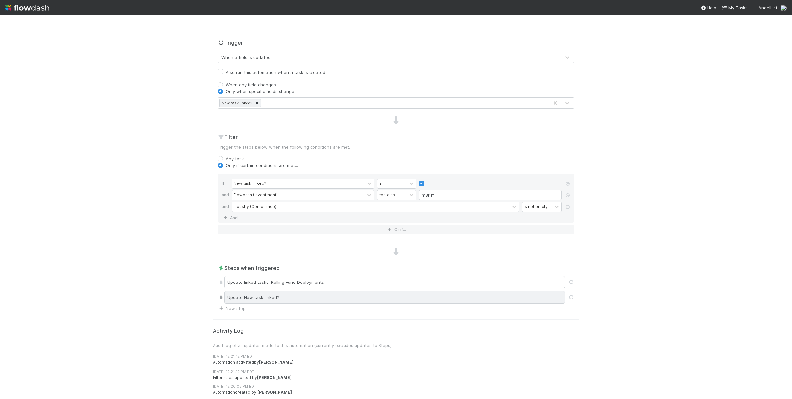
click at [261, 298] on div "Update New task linked?" at bounding box center [394, 297] width 341 height 13
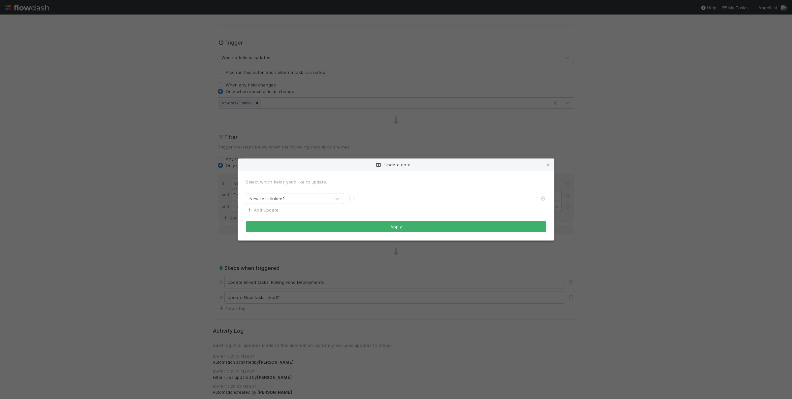
click at [273, 210] on link "Add Update" at bounding box center [262, 209] width 33 height 5
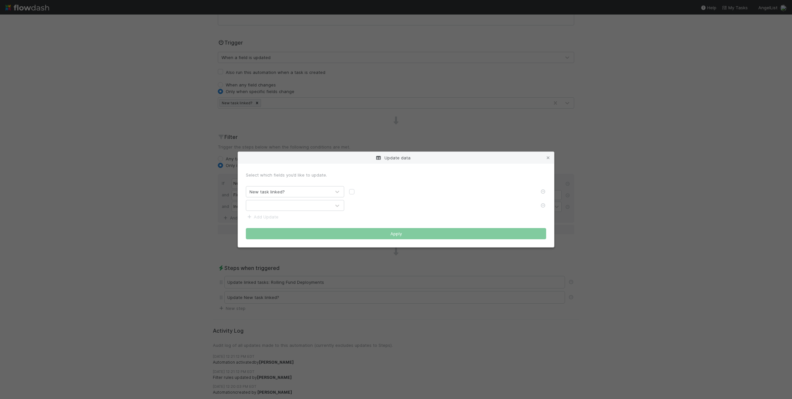
click at [279, 209] on div at bounding box center [288, 205] width 85 height 11
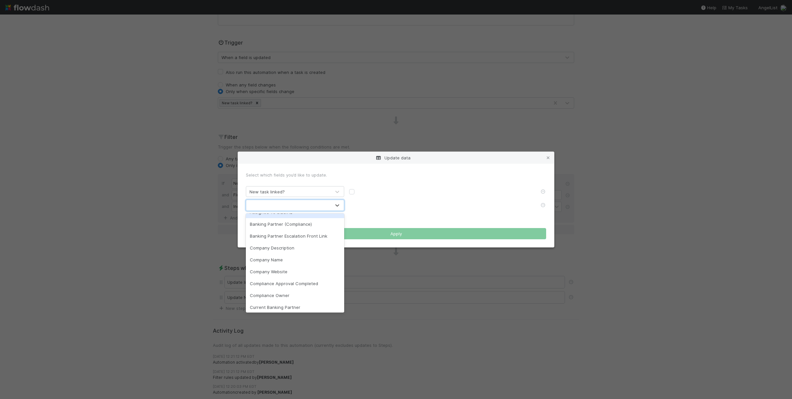
scroll to position [32, 0]
click at [547, 157] on icon at bounding box center [548, 158] width 7 height 4
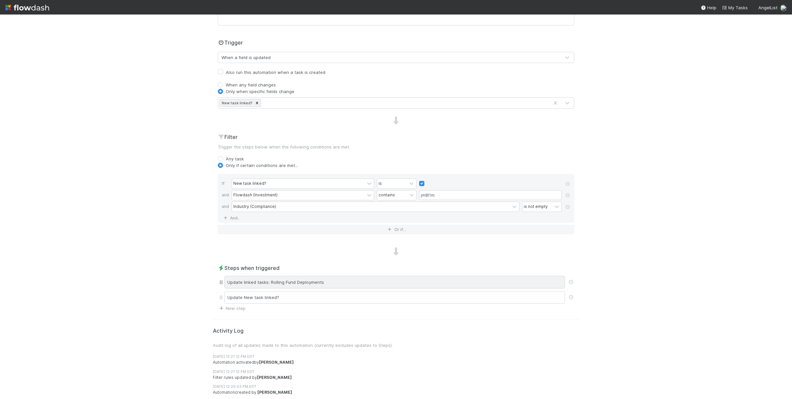
click at [263, 282] on div "Update linked tasks: Rolling Fund Deployments" at bounding box center [394, 282] width 341 height 13
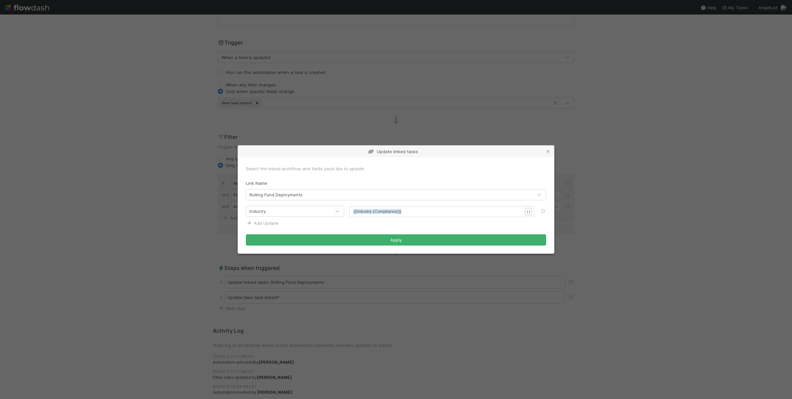
click at [256, 225] on link "Add Update" at bounding box center [262, 223] width 33 height 5
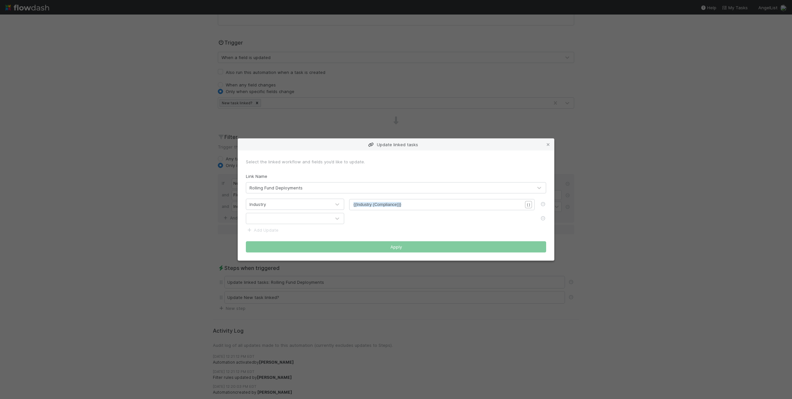
click at [280, 213] on form "Select the linked workflow and fields you’d like to update. Link Name Rolling F…" at bounding box center [396, 205] width 300 height 94
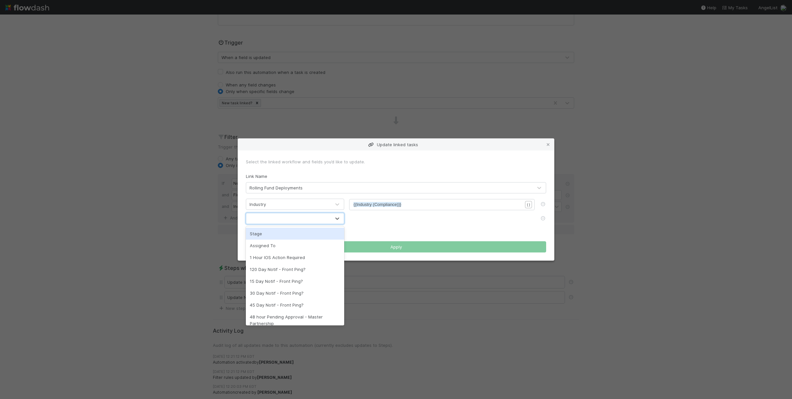
click at [281, 216] on div at bounding box center [288, 218] width 85 height 11
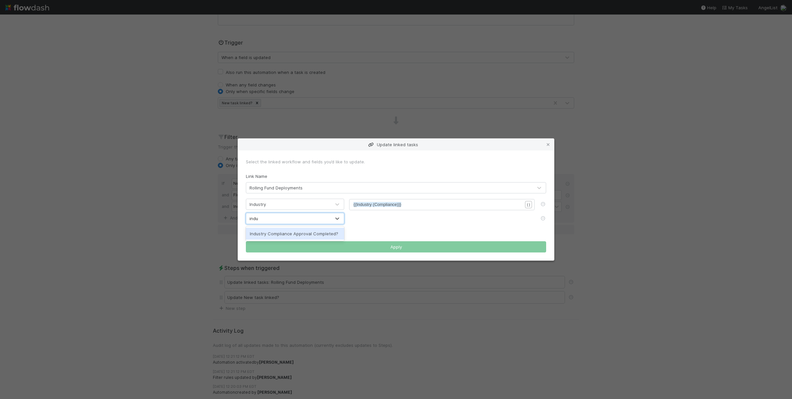
type input "indus"
click at [291, 231] on div "Industry Compliance Approval Completed?" at bounding box center [295, 234] width 98 height 12
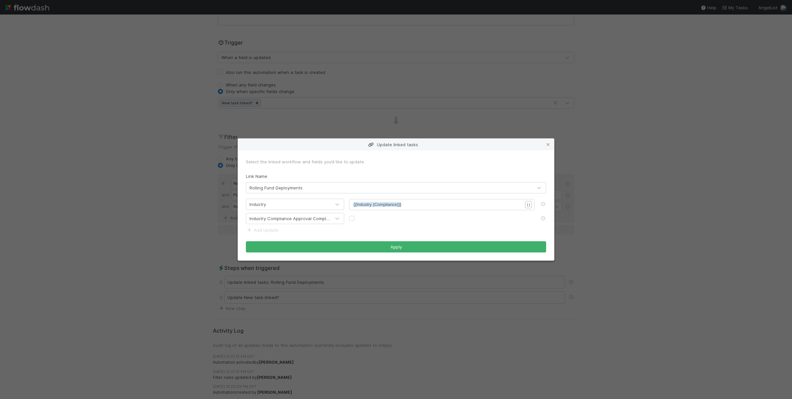
click at [355, 220] on div at bounding box center [442, 218] width 186 height 7
click at [355, 218] on div at bounding box center [442, 218] width 186 height 7
click at [355, 220] on div at bounding box center [442, 218] width 186 height 7
click at [357, 215] on label at bounding box center [357, 215] width 0 height 0
click at [353, 220] on input "checkbox" at bounding box center [351, 218] width 5 height 6
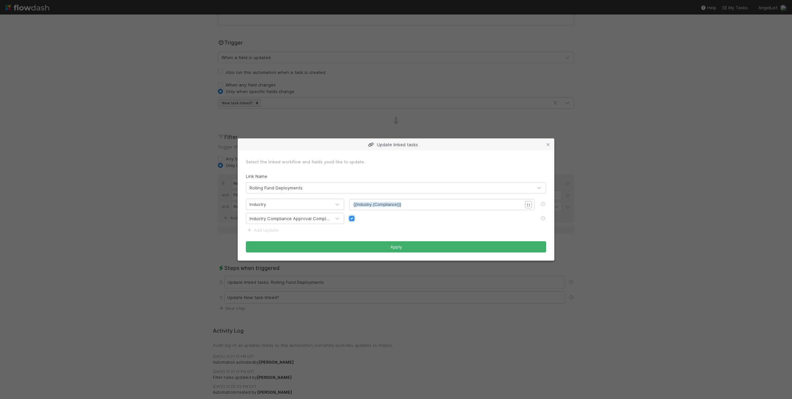
checkbox input "true"
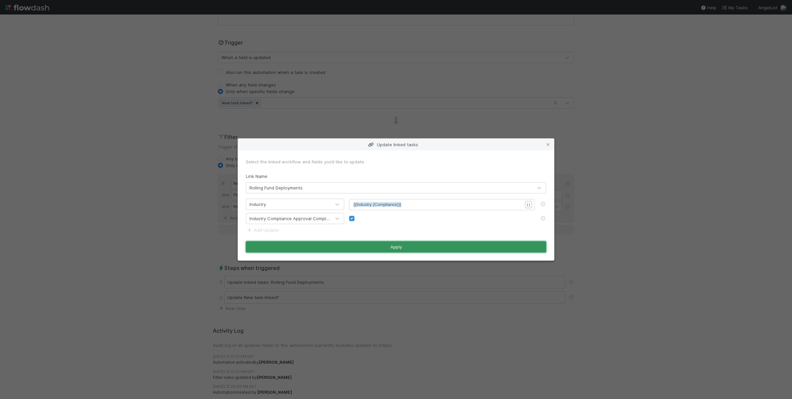
click at [385, 247] on button "Apply" at bounding box center [396, 246] width 300 height 11
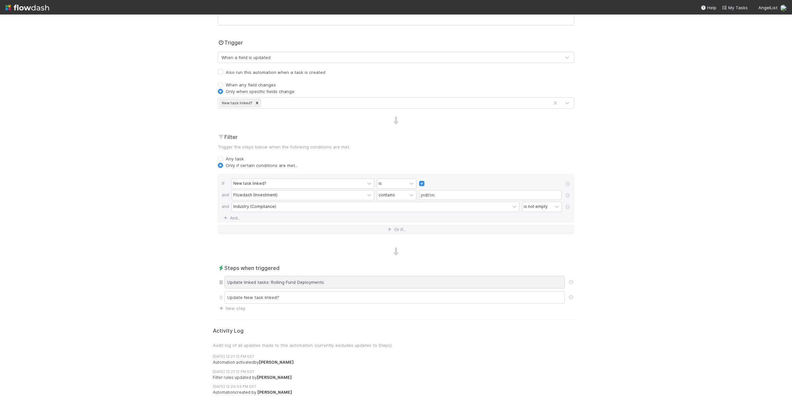
click at [332, 281] on div "Update linked tasks: Rolling Fund Deployments" at bounding box center [394, 282] width 341 height 13
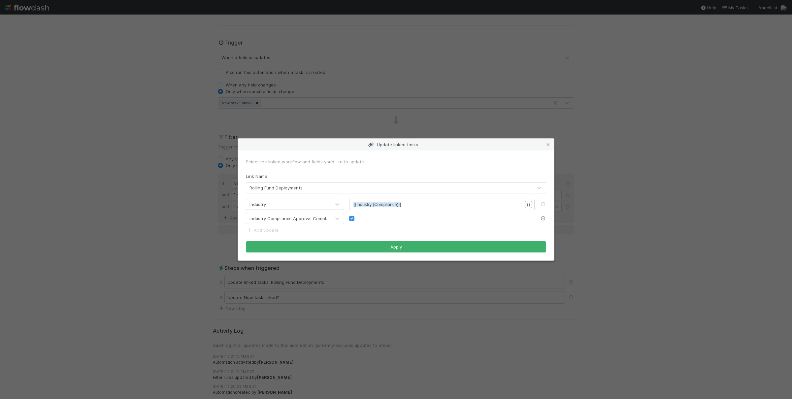
click at [545, 218] on icon at bounding box center [543, 218] width 7 height 4
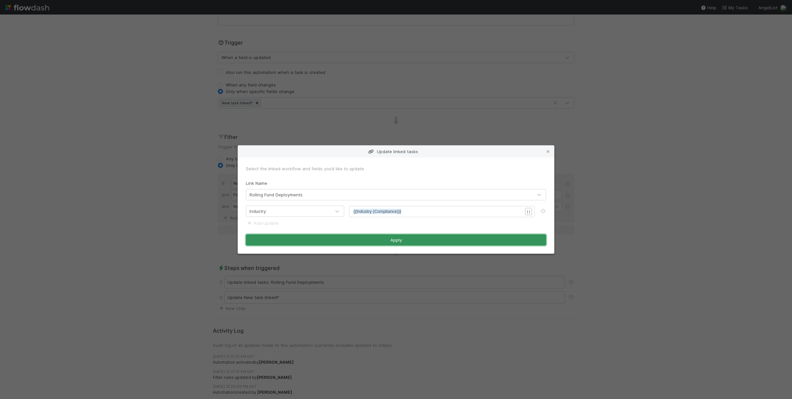
click at [465, 240] on button "Apply" at bounding box center [396, 239] width 300 height 11
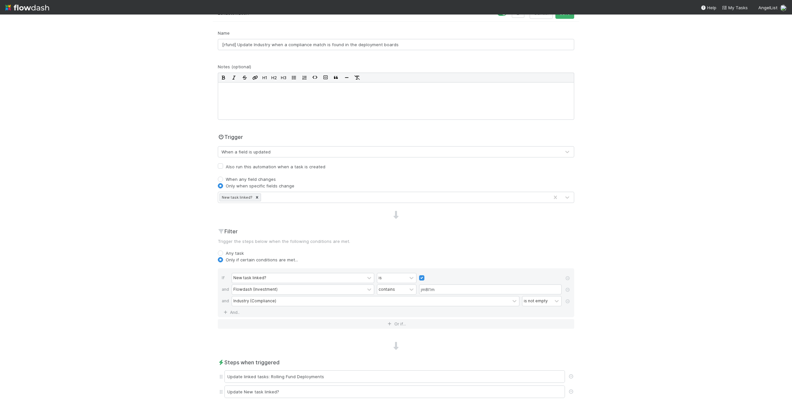
scroll to position [0, 0]
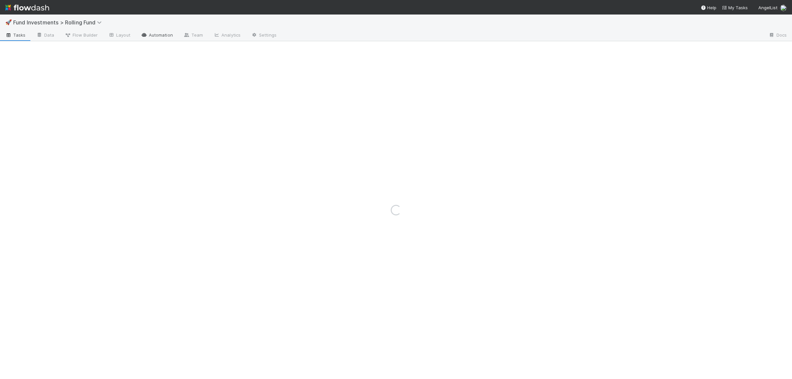
click at [146, 33] on icon at bounding box center [144, 35] width 7 height 4
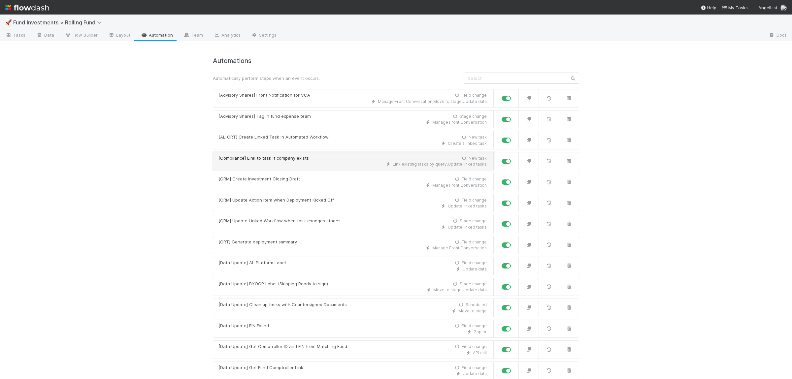
click at [290, 158] on div "[Compliance] Link to task if company exists" at bounding box center [264, 158] width 90 height 7
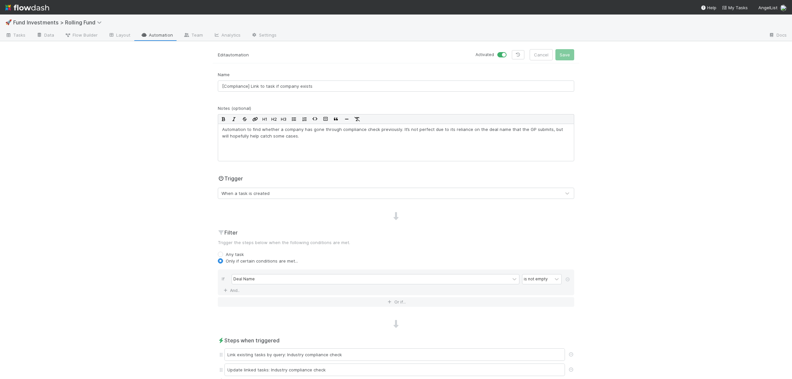
click at [293, 199] on div "When a task is created" at bounding box center [396, 193] width 357 height 11
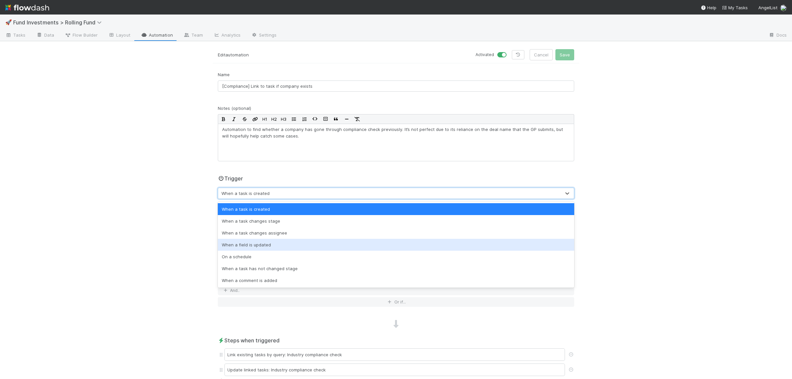
click at [278, 246] on div "When a field is updated" at bounding box center [396, 245] width 357 height 12
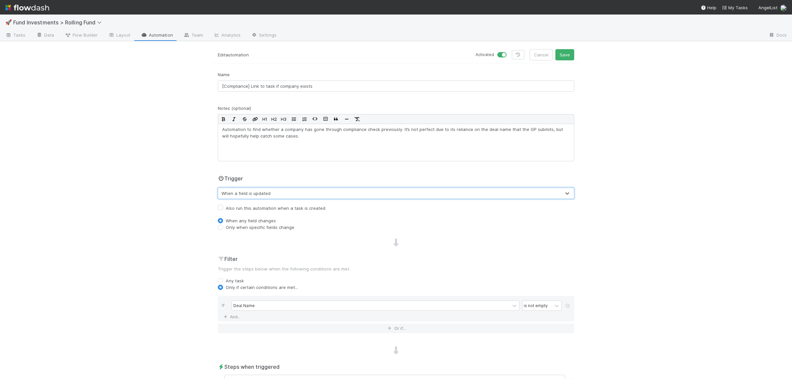
click at [254, 208] on label "Also run this automation when a task is created" at bounding box center [276, 208] width 100 height 8
click at [223, 208] on input "Also run this automation when a task is created" at bounding box center [220, 207] width 5 height 6
checkbox input "true"
click at [243, 228] on label "Only when specific fields change" at bounding box center [260, 227] width 69 height 7
click at [223, 228] on input "Only when specific fields change" at bounding box center [220, 227] width 5 height 6
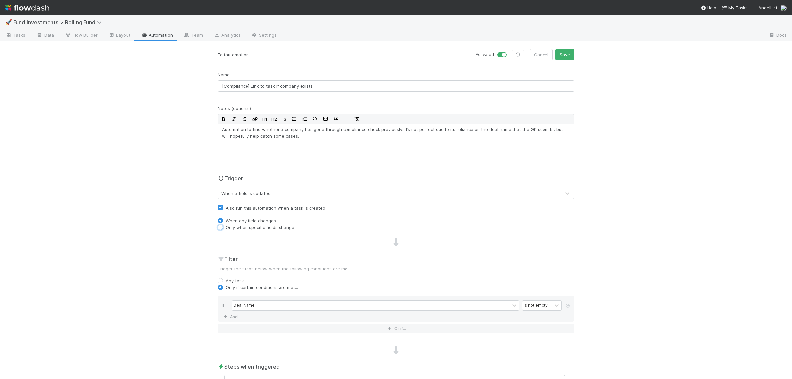
radio input "true"
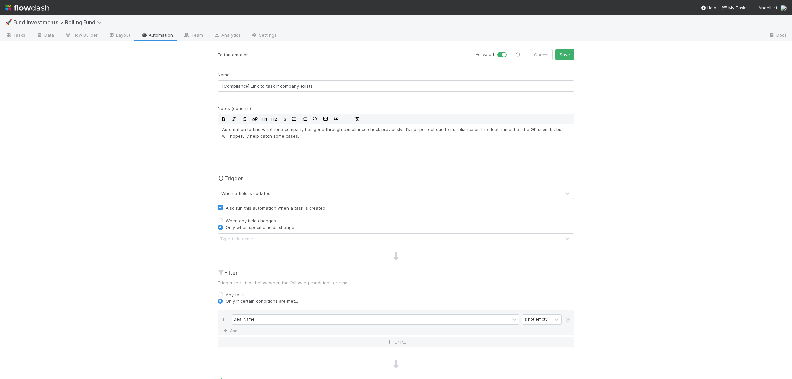
click at [277, 243] on div "Type field name..." at bounding box center [389, 239] width 343 height 11
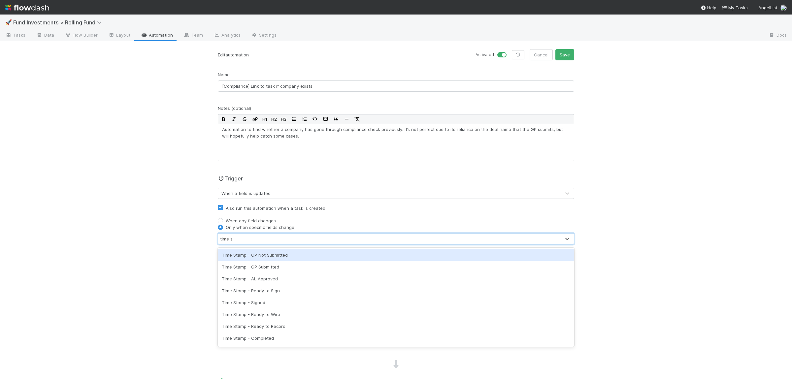
type input "time st"
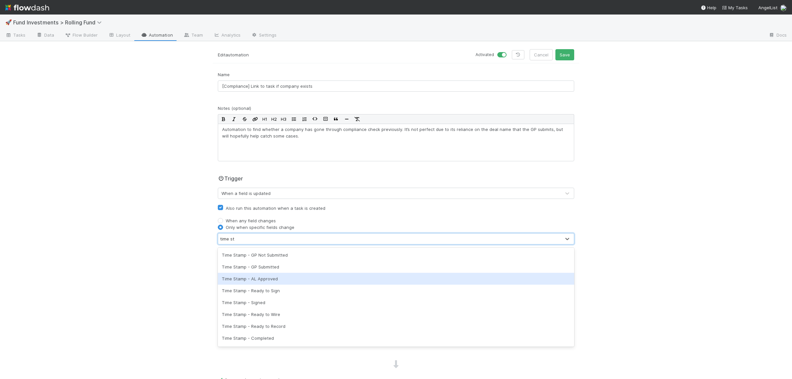
click at [283, 277] on div "Time Stamp - AL Approved" at bounding box center [396, 279] width 357 height 12
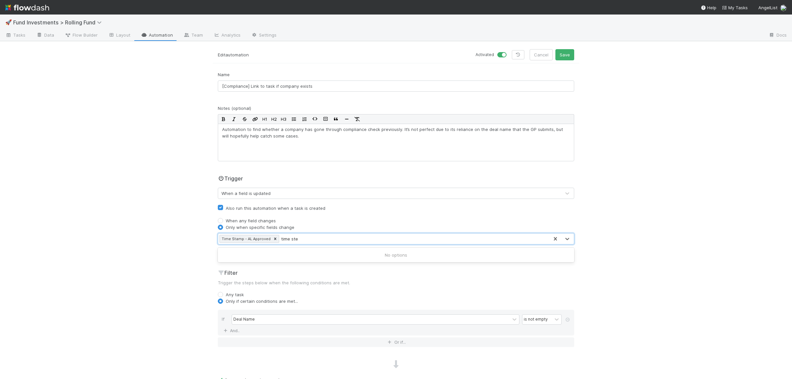
type input "time st"
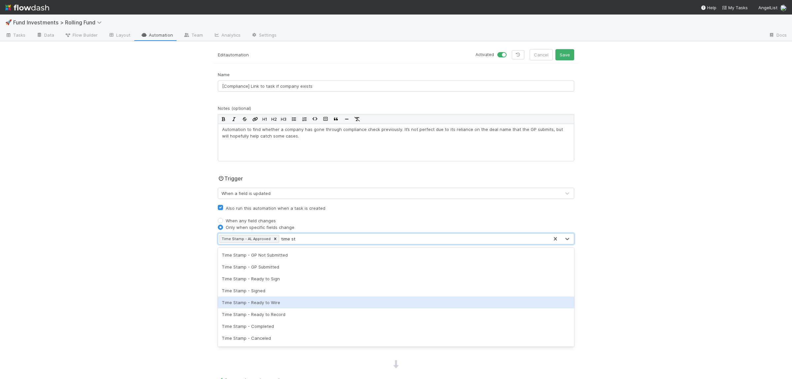
click at [290, 304] on div "Time Stamp - Ready to Wire" at bounding box center [396, 303] width 357 height 12
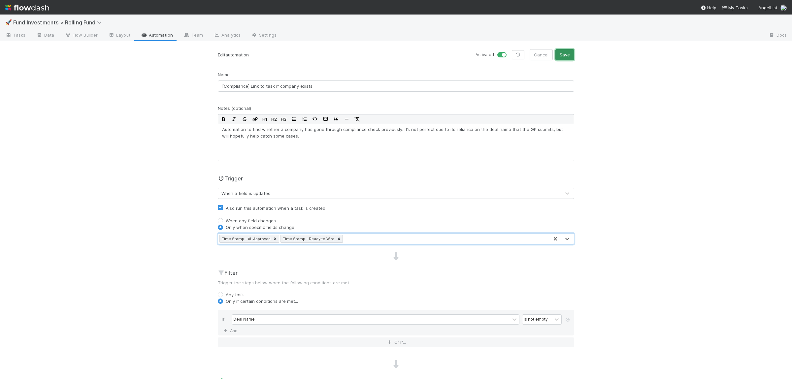
click at [571, 55] on button "Save" at bounding box center [565, 54] width 19 height 11
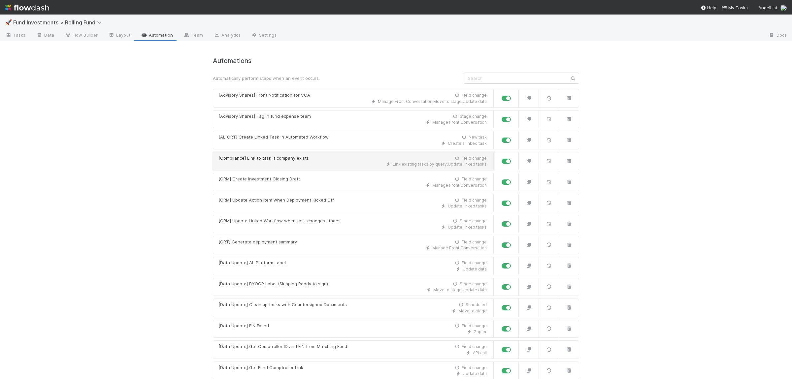
click at [304, 161] on div "[Compliance] Link to task if company exists" at bounding box center [264, 158] width 90 height 7
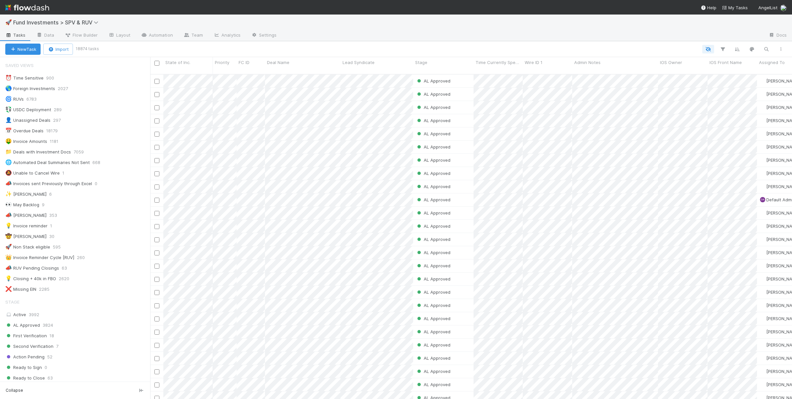
scroll to position [330, 642]
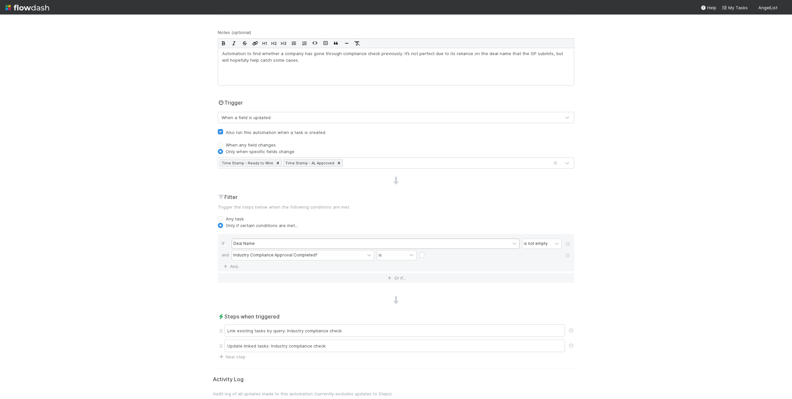
scroll to position [96, 0]
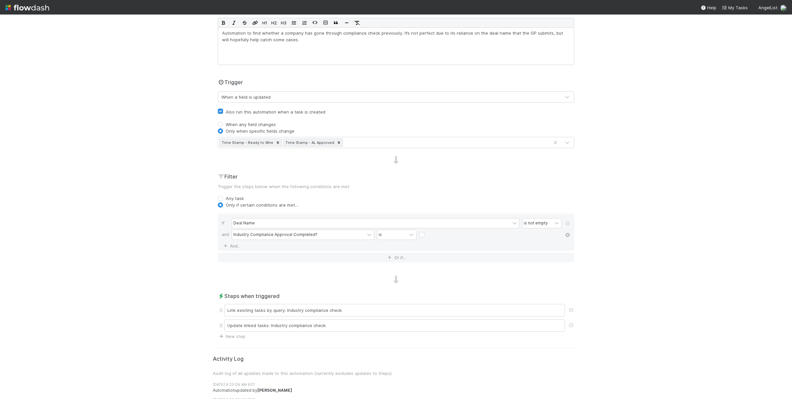
click at [569, 237] on icon at bounding box center [567, 235] width 7 height 4
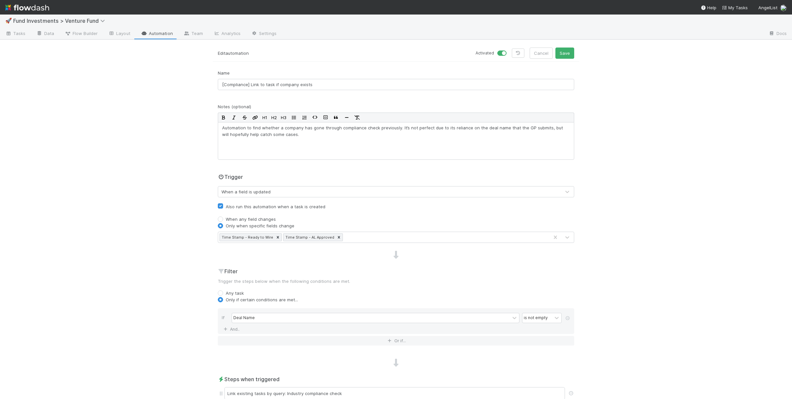
scroll to position [0, 0]
click at [566, 54] on button "Save" at bounding box center [565, 54] width 19 height 11
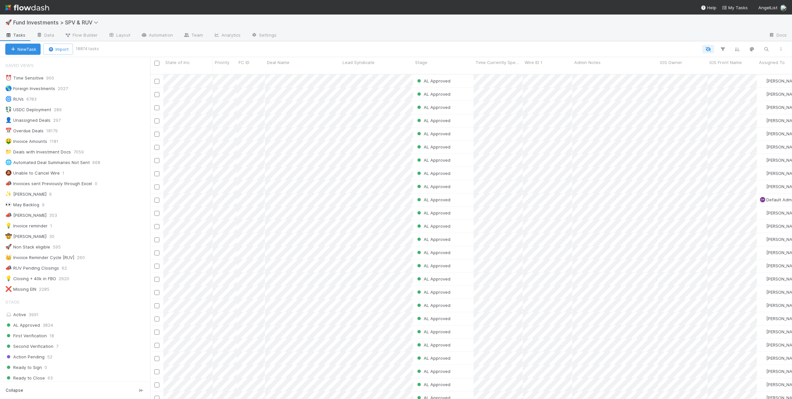
scroll to position [330, 642]
click at [149, 37] on link "Automation" at bounding box center [157, 35] width 43 height 11
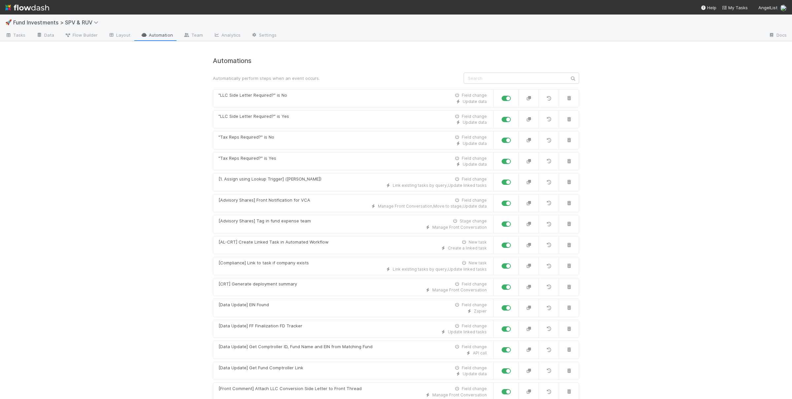
click at [151, 166] on div "🚀 Fund Investments > SPV & RUV Tasks Data Flow Builder Layout Automation Team A…" at bounding box center [396, 207] width 792 height 385
click at [140, 172] on div "🚀 Fund Investments > SPV & RUV Tasks Data Flow Builder Layout Automation Team A…" at bounding box center [396, 207] width 792 height 385
click at [503, 75] on input "text" at bounding box center [522, 78] width 116 height 11
click at [305, 274] on link "[Compliance] Link to task if company exists New task Link existing tasks by que…" at bounding box center [353, 266] width 281 height 18
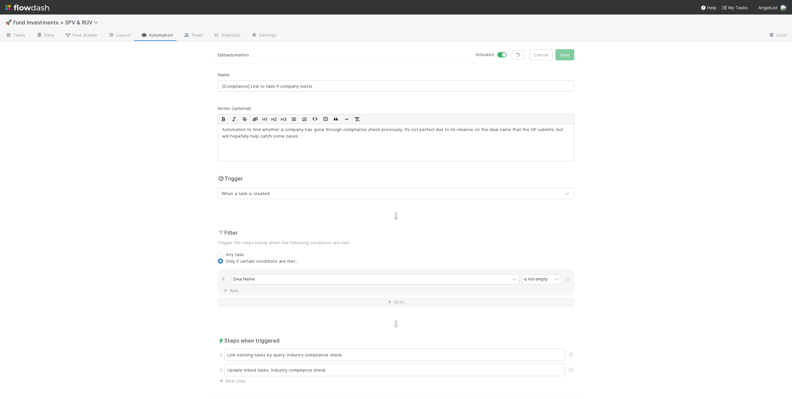
drag, startPoint x: 307, startPoint y: 196, endPoint x: 301, endPoint y: 200, distance: 6.4
click at [307, 196] on div "When a task is created" at bounding box center [389, 193] width 343 height 11
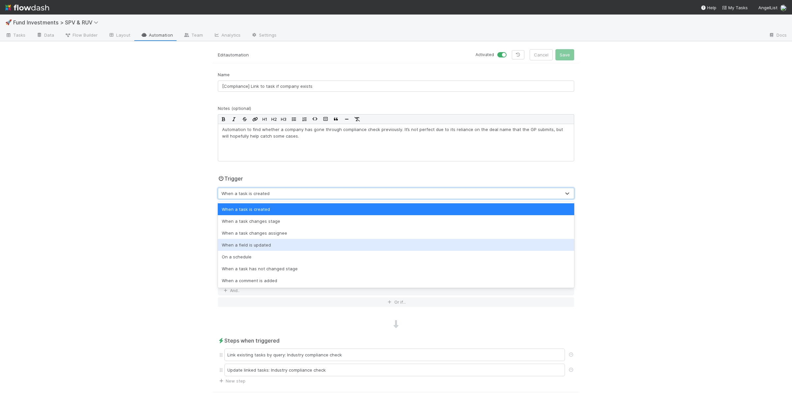
click at [273, 250] on div "When a field is updated" at bounding box center [396, 245] width 357 height 12
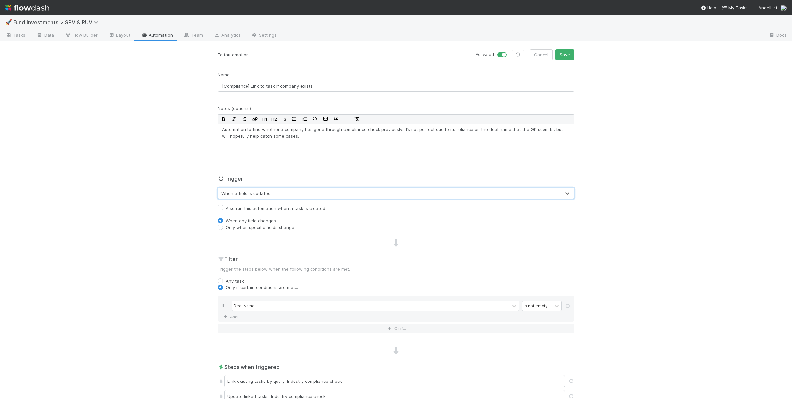
click at [261, 209] on label "Also run this automation when a task is created" at bounding box center [276, 208] width 100 height 8
click at [223, 209] on input "Also run this automation when a task is created" at bounding box center [220, 207] width 5 height 6
checkbox input "true"
click at [250, 230] on label "Only when specific fields change" at bounding box center [260, 227] width 69 height 7
click at [223, 230] on input "Only when specific fields change" at bounding box center [220, 227] width 5 height 6
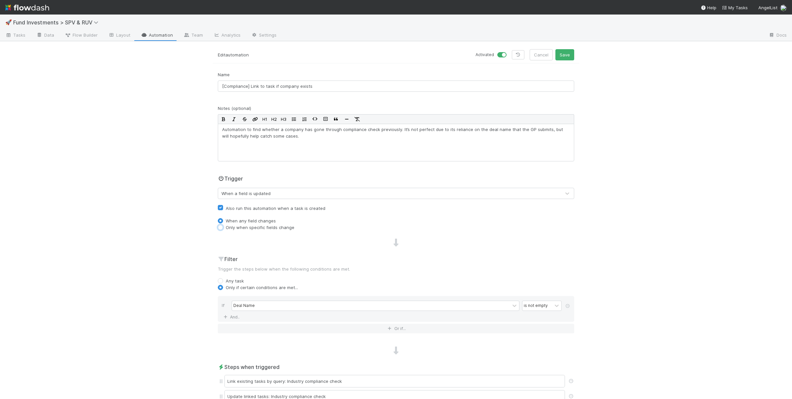
radio input "true"
click at [271, 236] on div "Type field name..." at bounding box center [389, 239] width 343 height 11
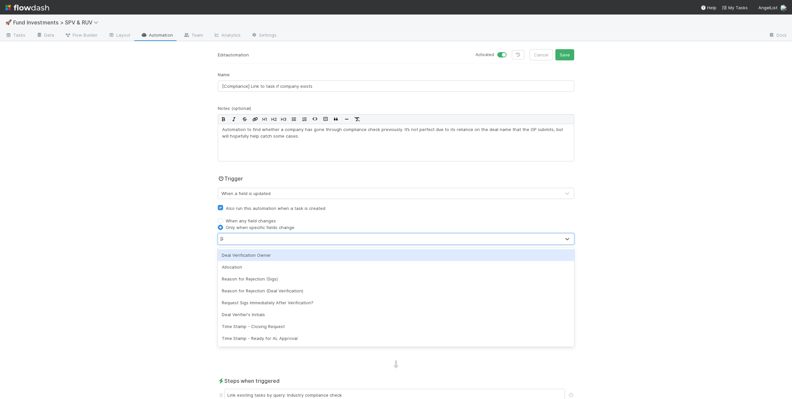
type input "time"
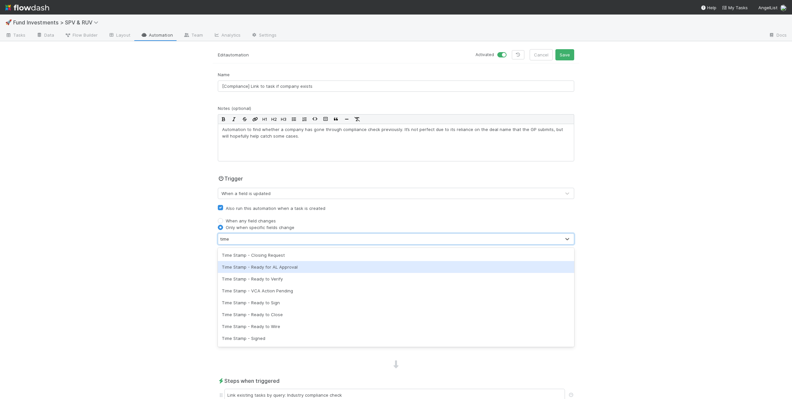
click at [285, 271] on div "Time Stamp - Ready for AL Approval" at bounding box center [396, 267] width 357 height 12
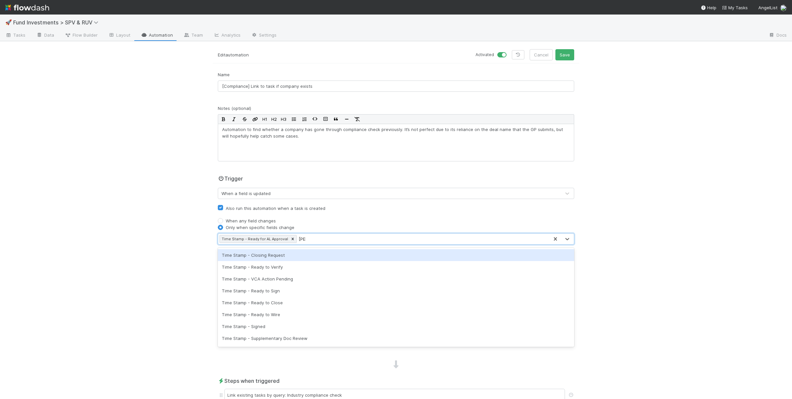
type input "time"
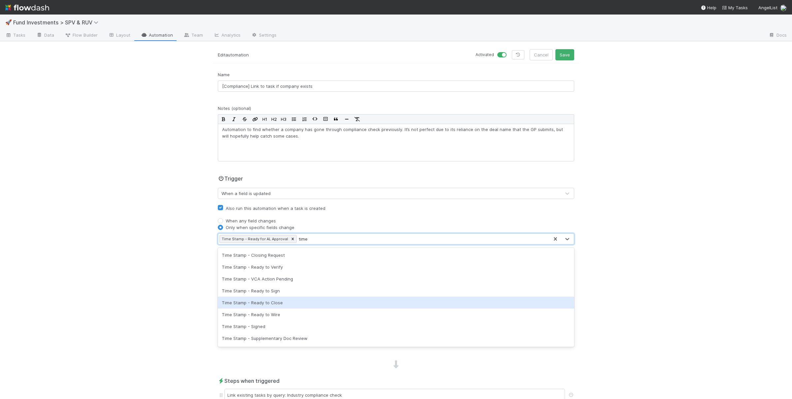
click at [312, 301] on div "Time Stamp - Ready to Close" at bounding box center [396, 303] width 357 height 12
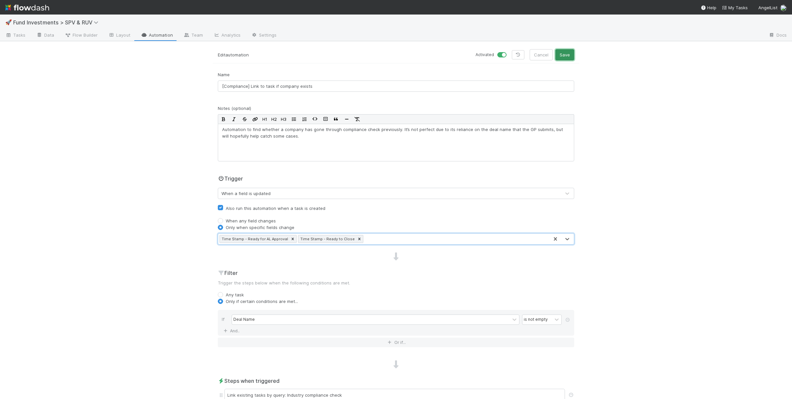
click at [558, 56] on button "Save" at bounding box center [565, 54] width 19 height 11
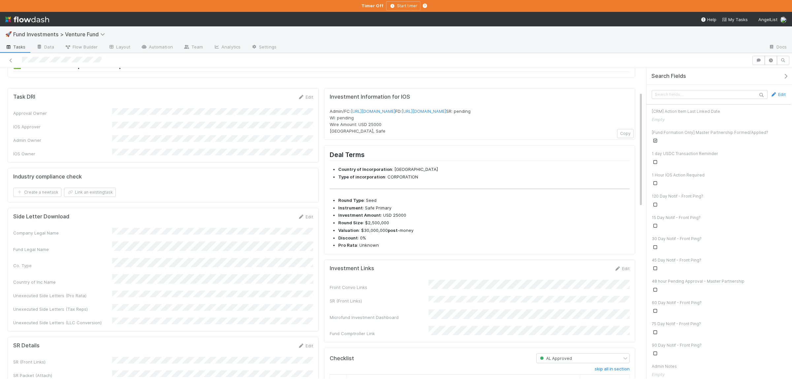
scroll to position [64, 0]
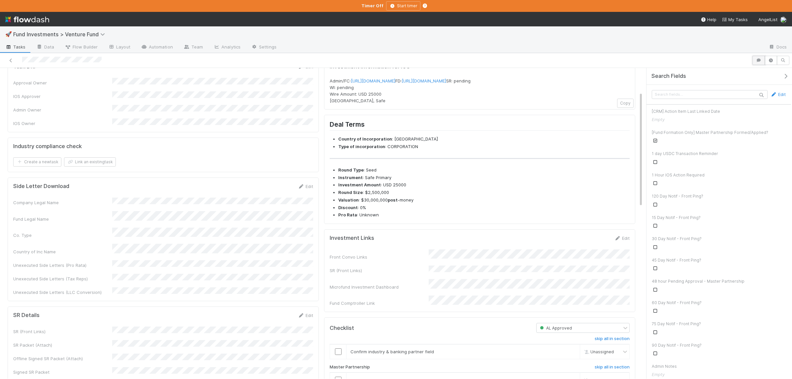
click at [762, 64] on button "button" at bounding box center [759, 60] width 13 height 9
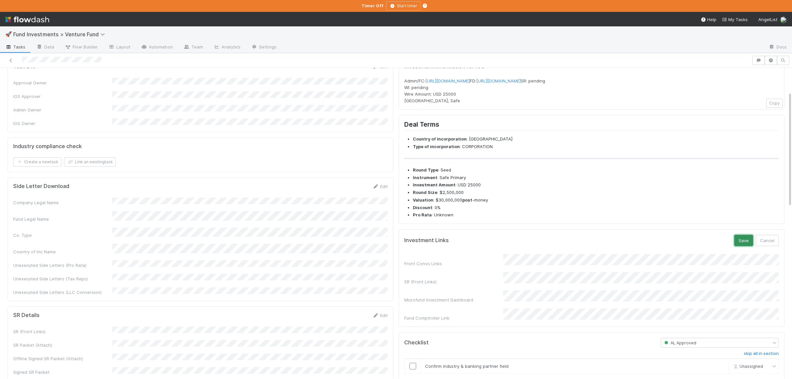
click at [741, 246] on button "Save" at bounding box center [744, 240] width 19 height 11
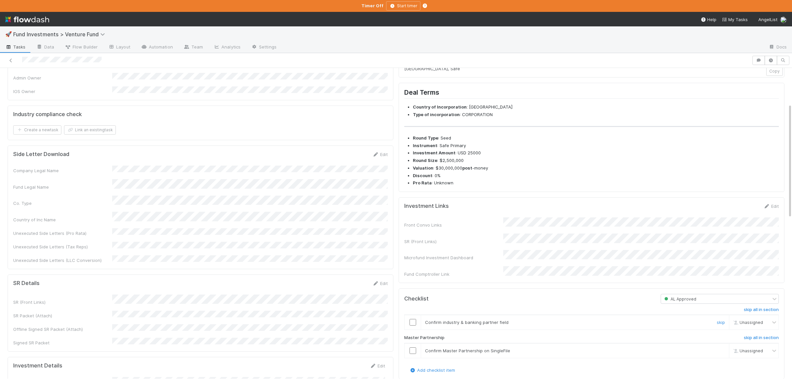
click at [412, 326] on input "checkbox" at bounding box center [413, 322] width 7 height 7
click at [413, 354] on input "checkbox" at bounding box center [413, 351] width 7 height 7
click at [414, 354] on input "checkbox" at bounding box center [413, 351] width 7 height 7
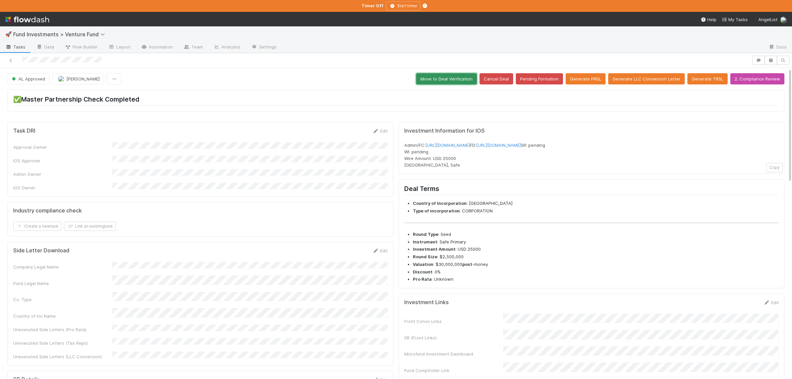
click at [455, 74] on button "Move to Deal Verification" at bounding box center [446, 78] width 61 height 11
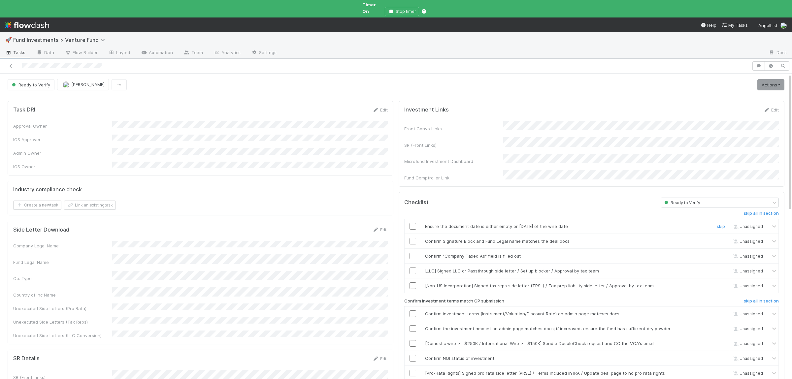
click at [414, 223] on input "checkbox" at bounding box center [413, 226] width 7 height 7
click at [414, 238] on input "checkbox" at bounding box center [413, 241] width 7 height 7
click at [414, 253] on input "checkbox" at bounding box center [413, 256] width 7 height 7
click at [416, 311] on input "checkbox" at bounding box center [413, 314] width 7 height 7
click at [415, 325] on input "checkbox" at bounding box center [413, 328] width 7 height 7
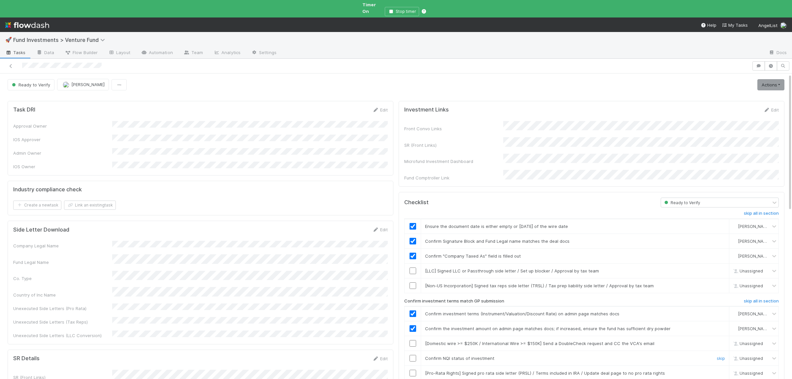
click at [413, 355] on input "checkbox" at bounding box center [413, 358] width 7 height 7
click at [770, 80] on link "Actions" at bounding box center [771, 84] width 27 height 11
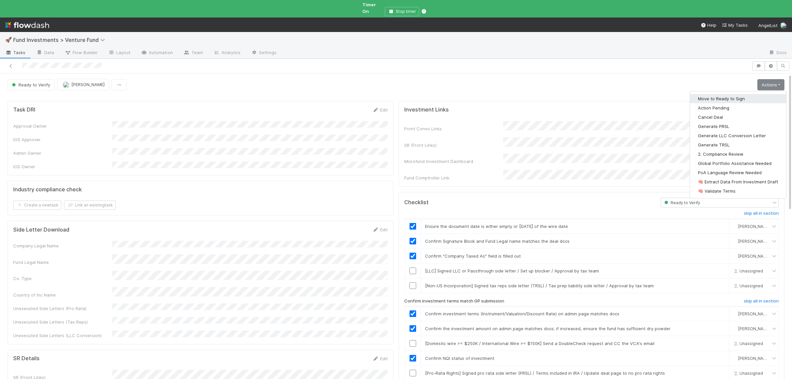
click at [760, 94] on button "Move to Ready to Sign" at bounding box center [738, 98] width 96 height 9
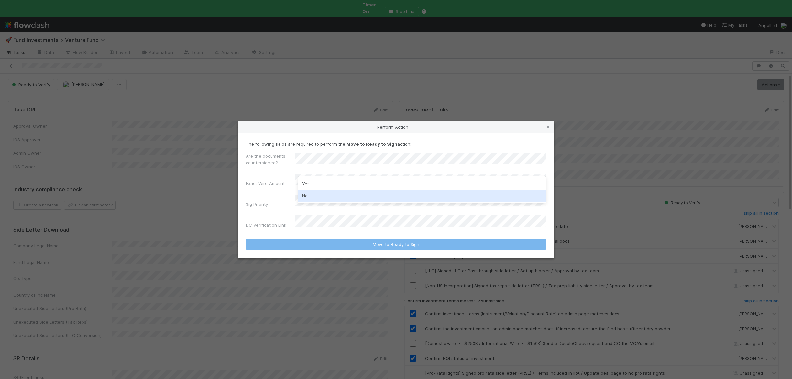
click at [342, 193] on div "No" at bounding box center [422, 196] width 248 height 12
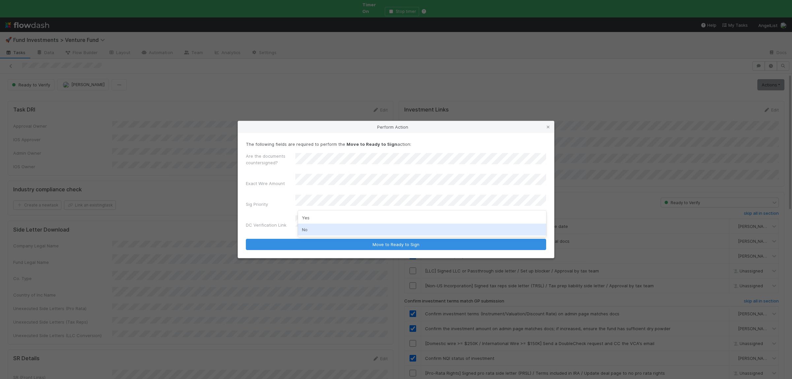
click at [334, 231] on div "No" at bounding box center [422, 230] width 248 height 12
click at [246, 239] on button "Move to Ready to Sign" at bounding box center [396, 244] width 300 height 11
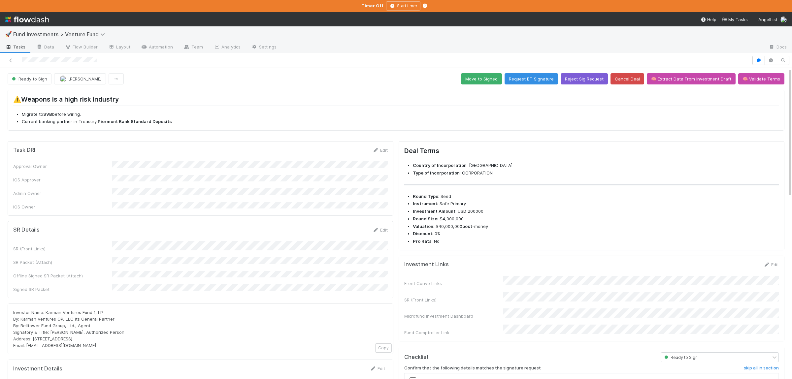
click at [189, 272] on div "SR (Front Links) SR Packet (Attach) Offline Signed SR Packet (Attach) Signed SR…" at bounding box center [200, 267] width 375 height 52
click at [349, 229] on button "Save" at bounding box center [352, 232] width 19 height 11
click at [489, 83] on button "Move to Signed" at bounding box center [481, 78] width 41 height 11
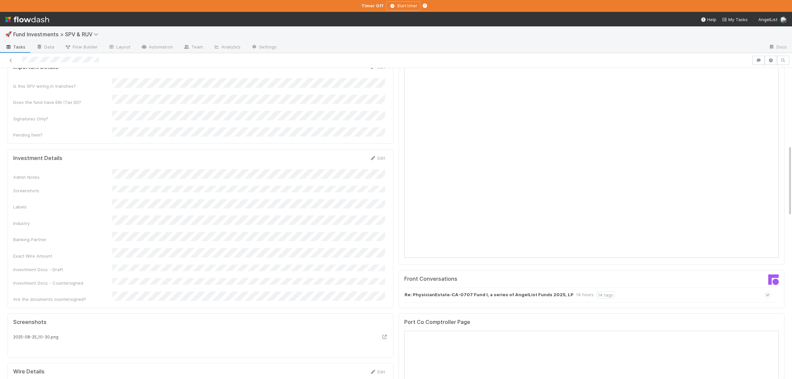
scroll to position [354, 0]
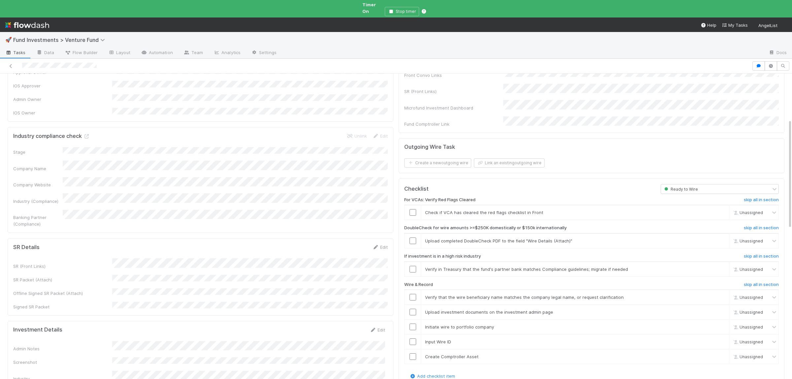
scroll to position [129, 0]
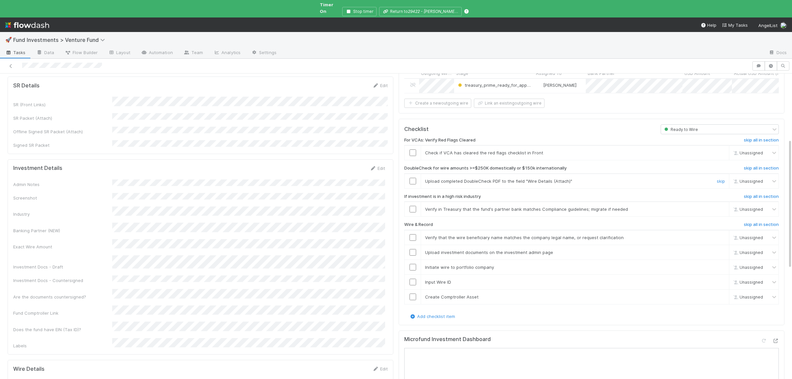
scroll to position [129, 0]
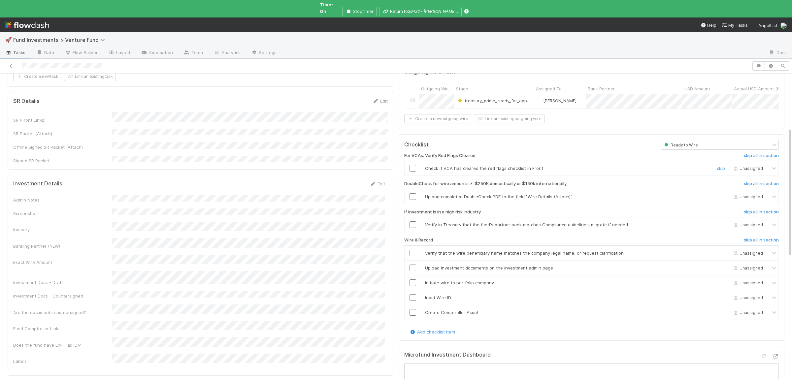
click at [412, 165] on input "checkbox" at bounding box center [413, 168] width 7 height 7
click at [720, 194] on link "skip" at bounding box center [721, 196] width 8 height 5
click at [722, 222] on link "skip" at bounding box center [721, 224] width 8 height 5
click at [414, 250] on input "checkbox" at bounding box center [413, 253] width 7 height 7
click at [414, 265] on input "checkbox" at bounding box center [413, 268] width 7 height 7
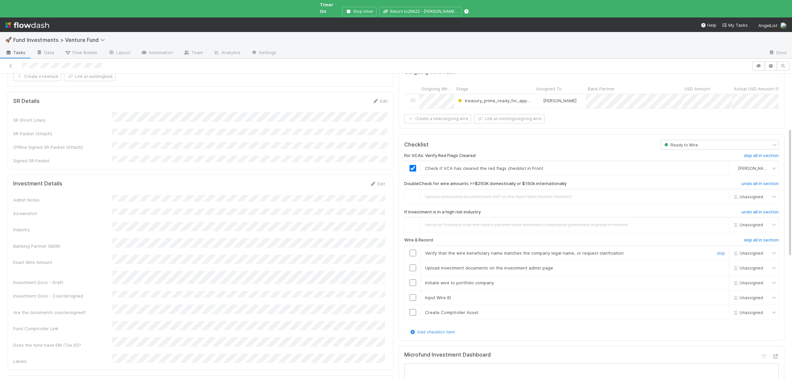
click at [414, 250] on input "checkbox" at bounding box center [413, 253] width 7 height 7
click at [414, 265] on input "checkbox" at bounding box center [413, 268] width 7 height 7
click at [412, 280] on input "checkbox" at bounding box center [413, 283] width 7 height 7
click at [414, 294] on input "checkbox" at bounding box center [413, 297] width 7 height 7
click at [413, 309] on input "checkbox" at bounding box center [413, 312] width 7 height 7
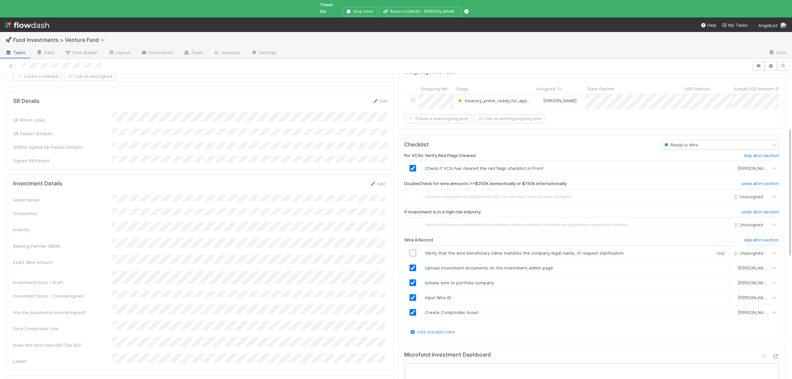
click at [414, 250] on input "checkbox" at bounding box center [413, 253] width 7 height 7
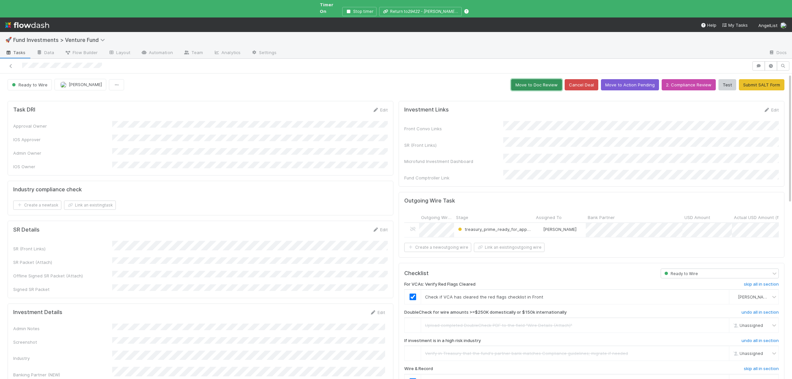
click at [546, 80] on button "Move to Doc Review" at bounding box center [536, 84] width 51 height 11
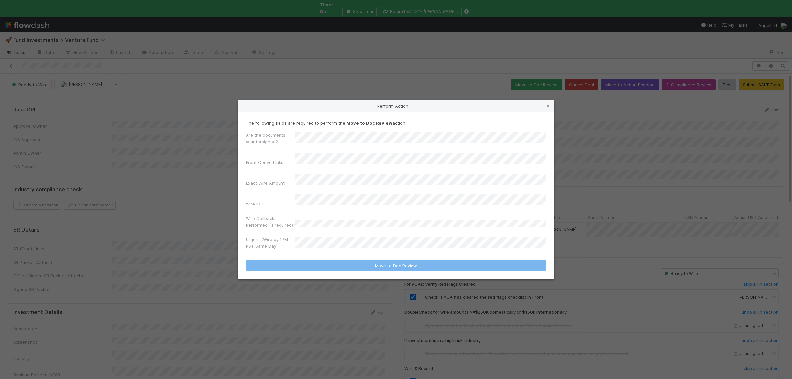
click at [330, 236] on div "Urgent (Wire by 1PM PST Same Day)" at bounding box center [396, 244] width 300 height 16
click at [328, 267] on div "No" at bounding box center [422, 267] width 248 height 12
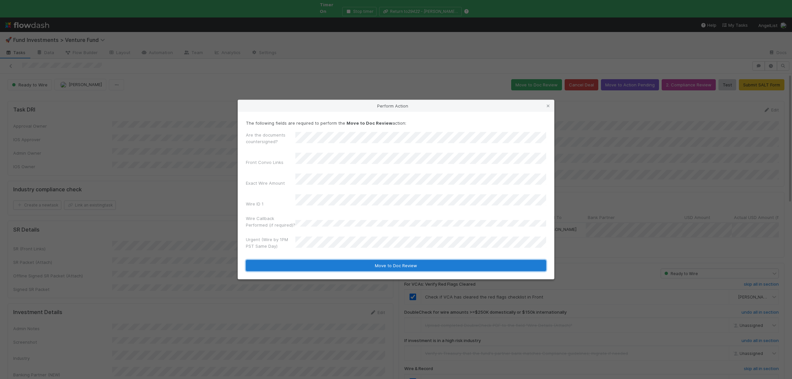
click at [329, 263] on button "Move to Doc Review" at bounding box center [396, 265] width 300 height 11
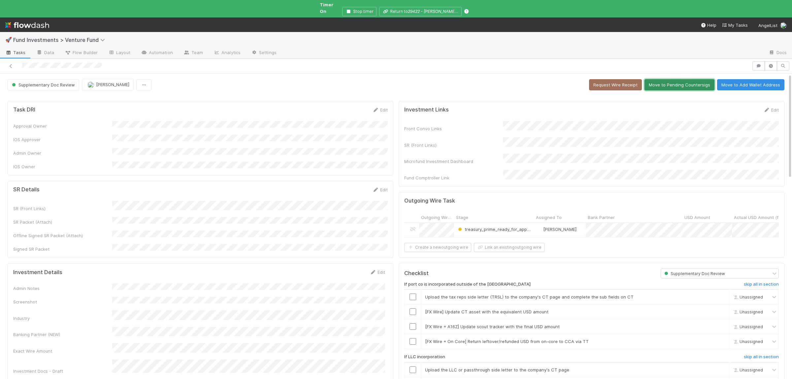
click at [683, 84] on button "Move to Pending Countersigs" at bounding box center [680, 84] width 70 height 11
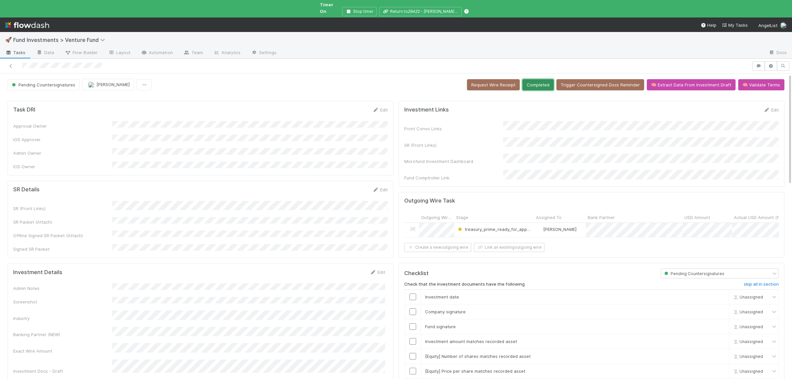
click at [548, 79] on button "Completed" at bounding box center [538, 84] width 31 height 11
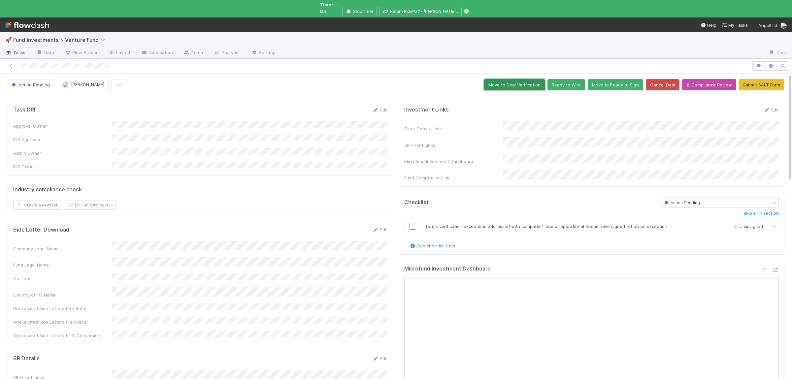
click at [528, 81] on button "Move to Deal Verification" at bounding box center [514, 84] width 61 height 11
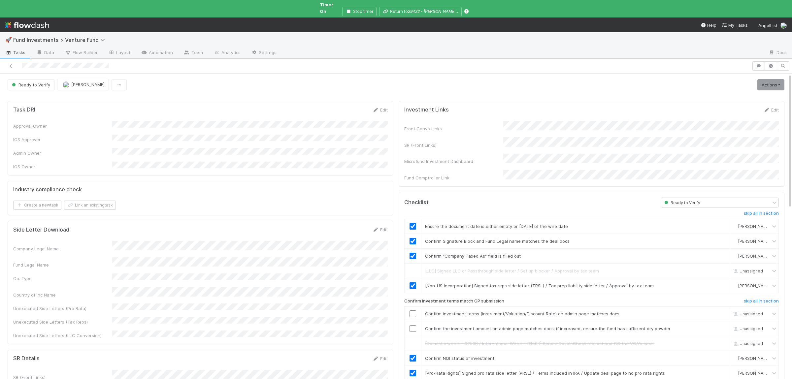
click at [493, 145] on div "Front Convo Links SR (Front Links) Microfund Investment Dashboard Fund Comptrol…" at bounding box center [591, 151] width 375 height 60
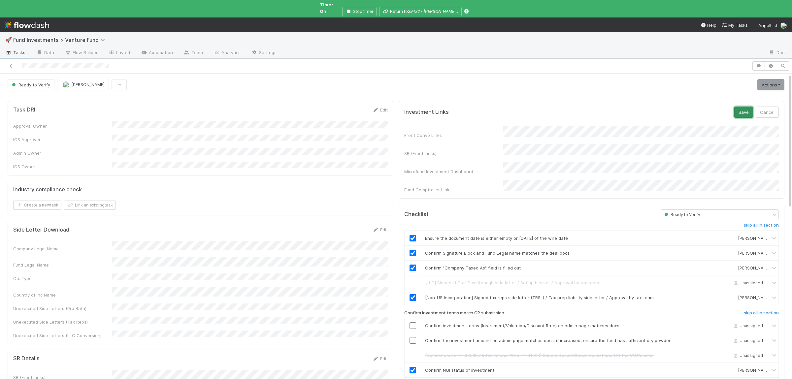
click at [740, 110] on button "Save" at bounding box center [744, 112] width 19 height 11
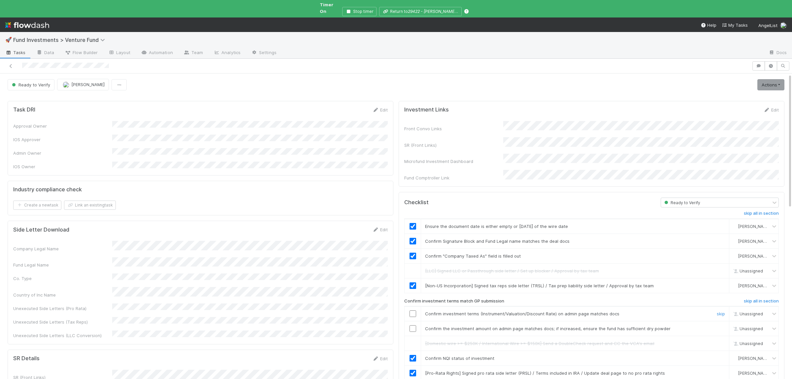
click at [413, 311] on input "checkbox" at bounding box center [413, 314] width 7 height 7
click at [412, 325] on input "checkbox" at bounding box center [413, 328] width 7 height 7
click at [411, 311] on input "checkbox" at bounding box center [413, 314] width 7 height 7
click at [411, 325] on input "checkbox" at bounding box center [413, 328] width 7 height 7
click at [767, 79] on link "Actions" at bounding box center [771, 84] width 27 height 11
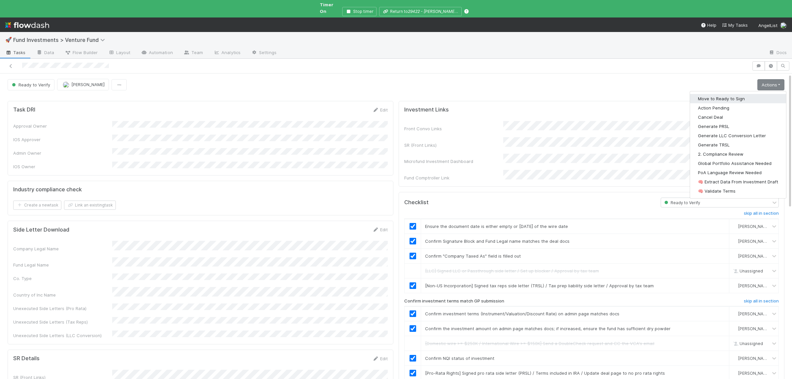
click at [756, 94] on button "Move to Ready to Sign" at bounding box center [738, 98] width 96 height 9
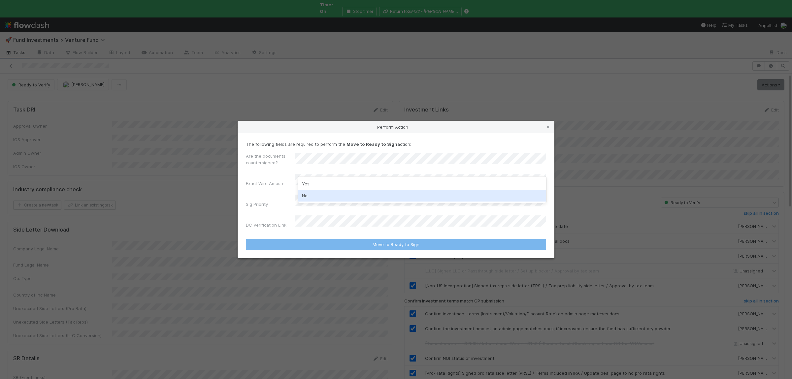
click at [317, 198] on div "No" at bounding box center [422, 196] width 248 height 12
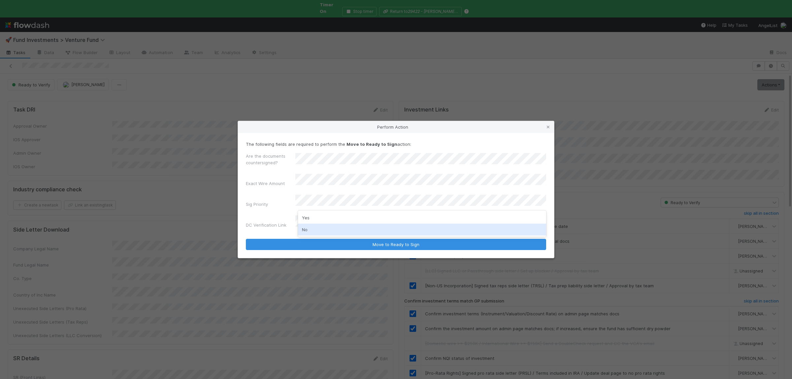
click at [318, 227] on div "No" at bounding box center [422, 230] width 248 height 12
click at [246, 239] on button "Move to Ready to Sign" at bounding box center [396, 244] width 300 height 11
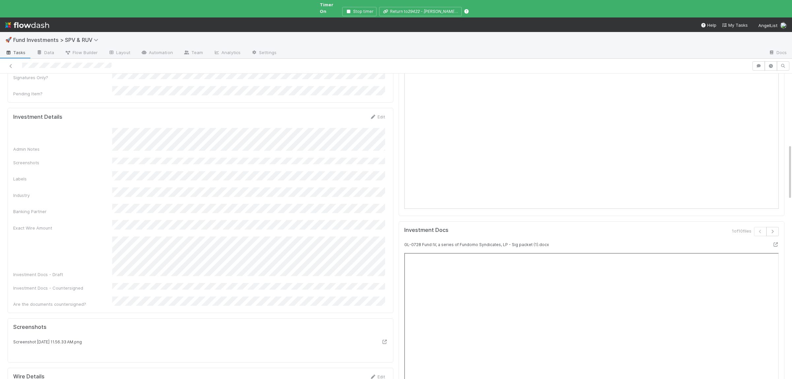
scroll to position [266, 0]
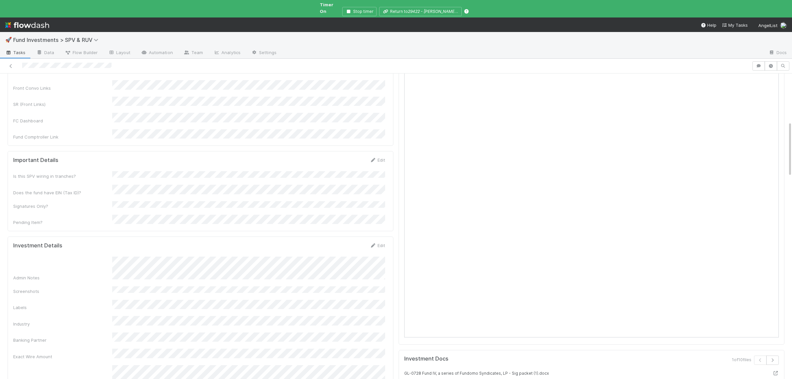
click at [306, 242] on div "Investment Details Edit" at bounding box center [199, 245] width 372 height 7
click at [280, 266] on div "Admin Notes Screenshots Labels Industry Banking Partner Exact Wire Amount Inves…" at bounding box center [199, 347] width 372 height 180
click at [351, 242] on button "Save" at bounding box center [350, 247] width 19 height 11
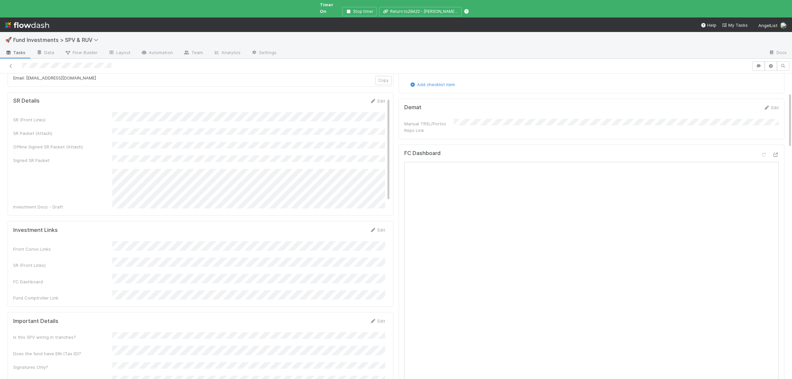
scroll to position [0, 0]
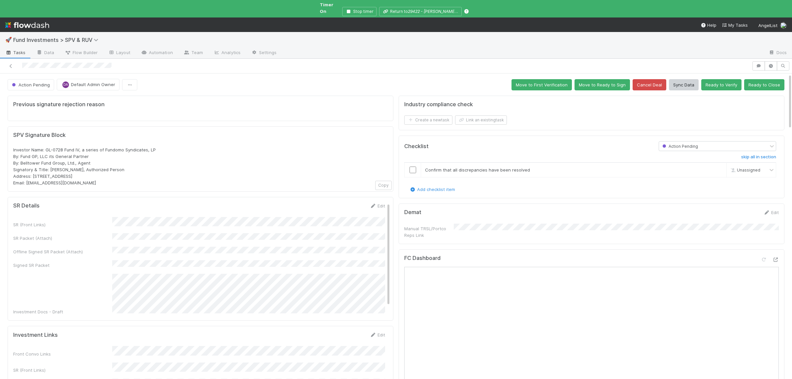
click at [730, 142] on div "Action Pending" at bounding box center [713, 146] width 109 height 9
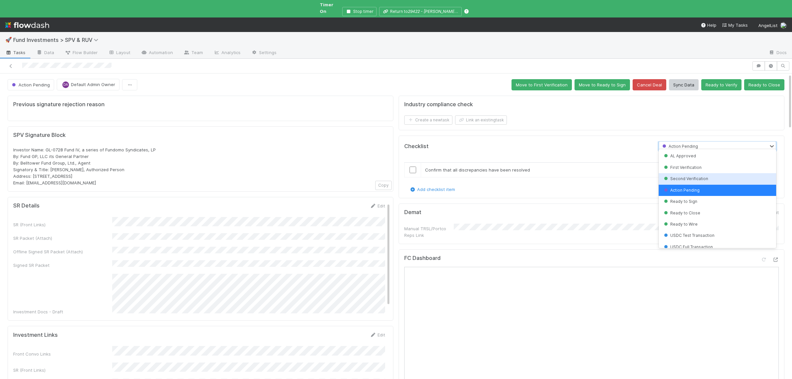
click at [699, 178] on span "Second Verification" at bounding box center [686, 178] width 46 height 5
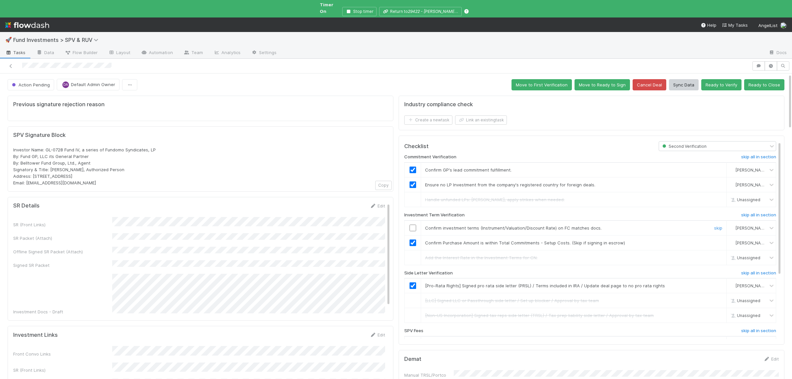
click at [414, 225] on input "checkbox" at bounding box center [413, 228] width 7 height 7
click at [730, 82] on button "Ready to Verify" at bounding box center [721, 84] width 40 height 11
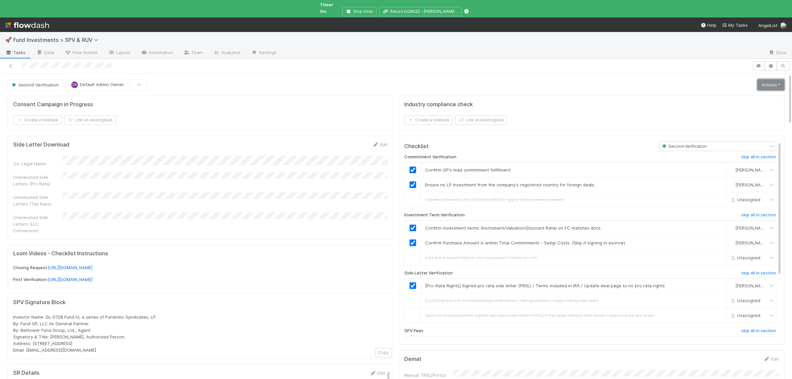
click at [780, 85] on link "Actions" at bounding box center [771, 84] width 27 height 11
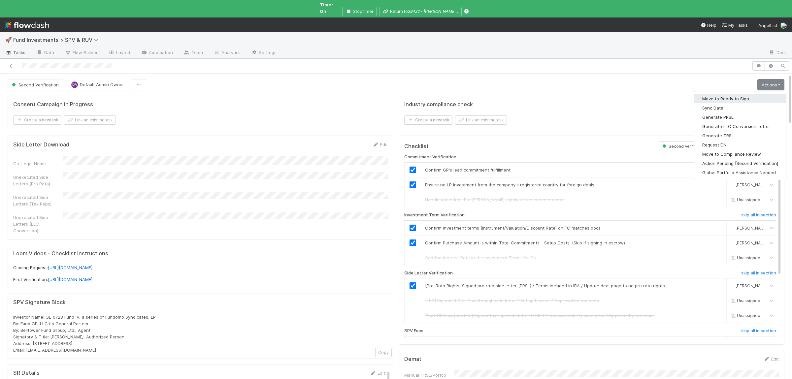
click at [753, 94] on button "Move to Ready to Sign" at bounding box center [741, 98] width 92 height 9
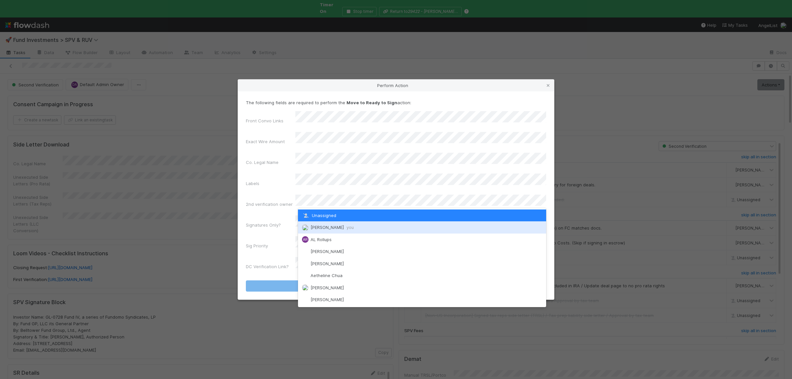
click at [334, 229] on span "Susan Tang you" at bounding box center [332, 227] width 43 height 5
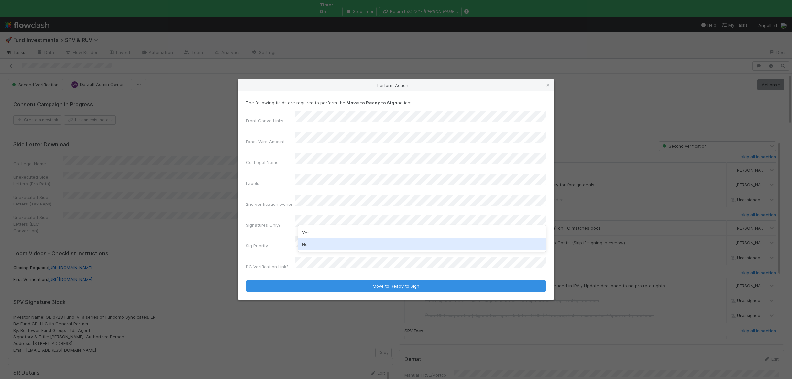
click at [316, 243] on div "No" at bounding box center [422, 245] width 248 height 12
click at [317, 226] on div "Front Convo Links Exact Wire Amount Co. Legal Name Labels 2nd verification owne…" at bounding box center [396, 191] width 300 height 161
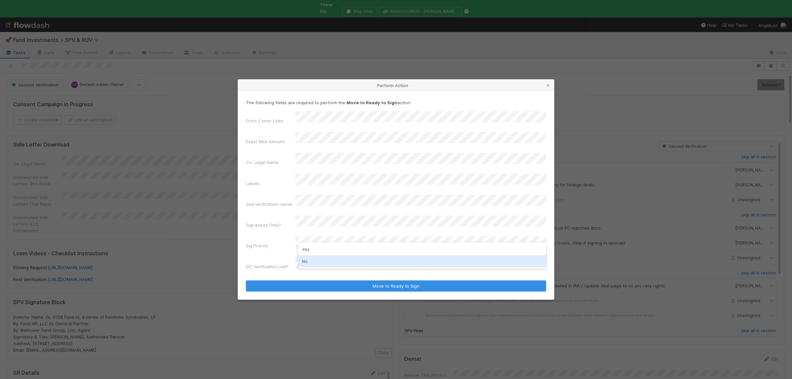
click at [312, 257] on div "No" at bounding box center [422, 262] width 248 height 12
click at [439, 111] on div "The following fields are required to perform the Move to Ready to Sign action: …" at bounding box center [396, 195] width 316 height 208
click at [246, 281] on button "Move to Ready to Sign" at bounding box center [396, 286] width 300 height 11
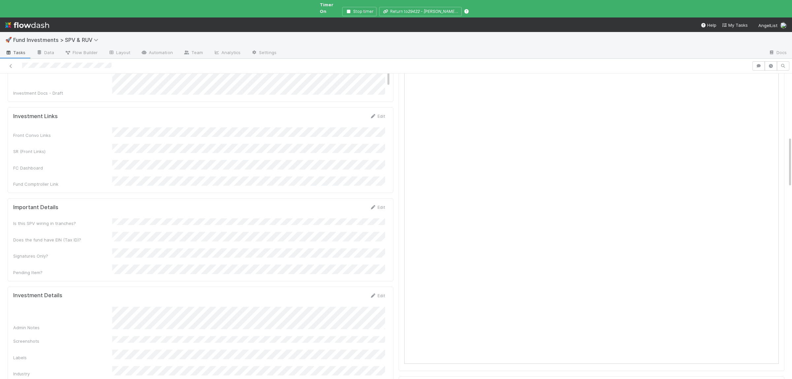
scroll to position [194, 0]
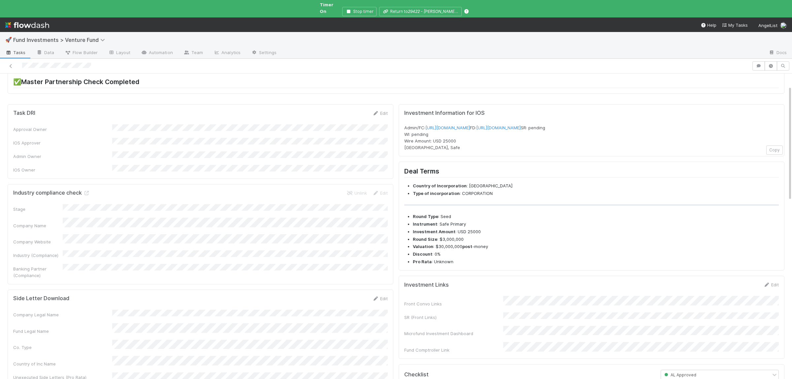
scroll to position [32, 0]
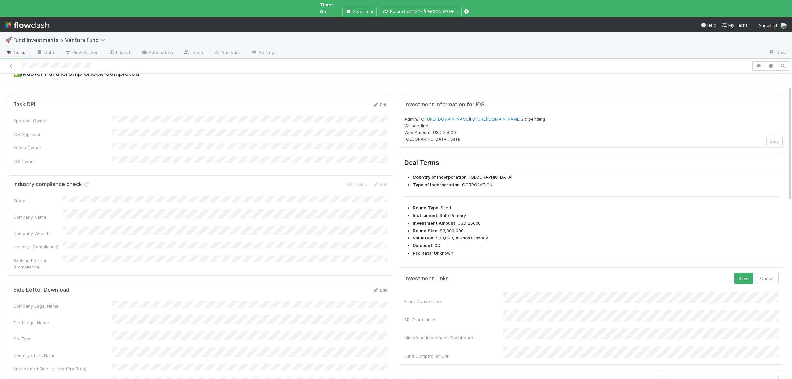
click at [749, 284] on div "Investment Links Save Cancel Front Convo Links SR (Front Links) Microfund Inves…" at bounding box center [592, 316] width 386 height 98
click at [746, 284] on button "Save" at bounding box center [744, 278] width 19 height 11
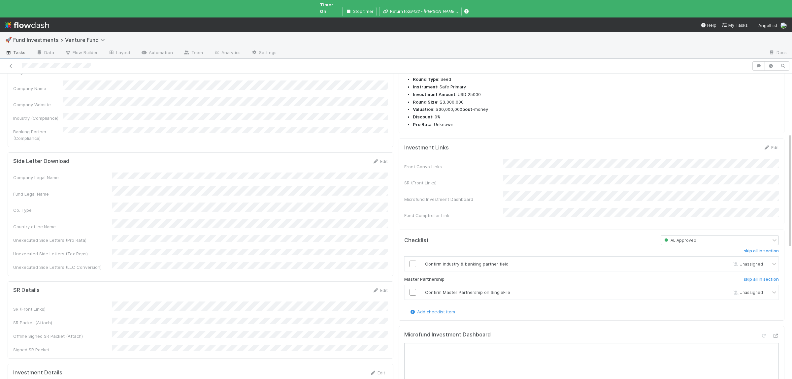
scroll to position [0, 0]
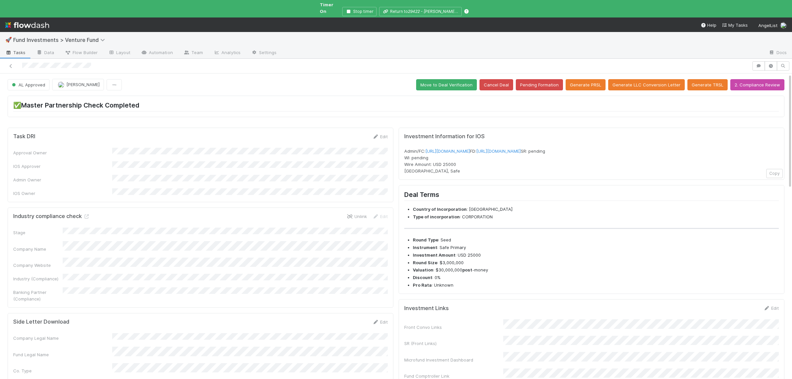
click at [350, 214] on link "Unlink" at bounding box center [357, 216] width 20 height 5
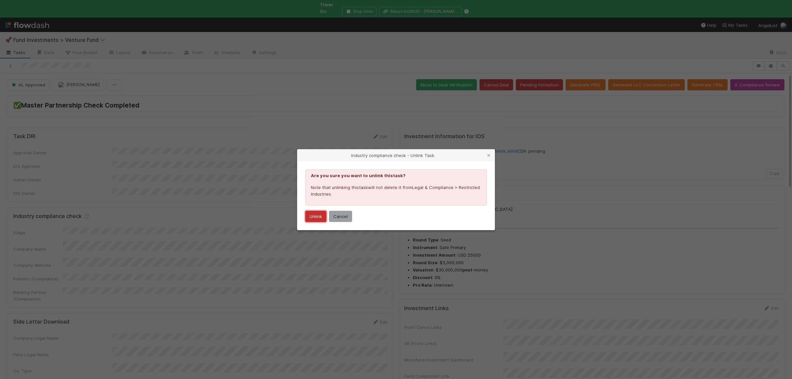
click at [320, 218] on button "Unlink" at bounding box center [315, 216] width 21 height 11
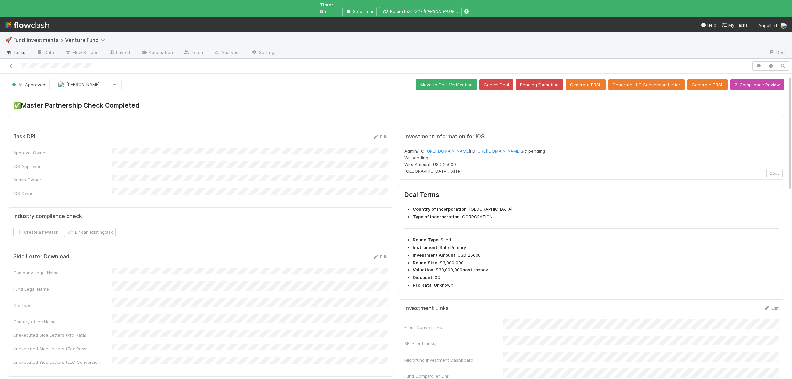
scroll to position [129, 0]
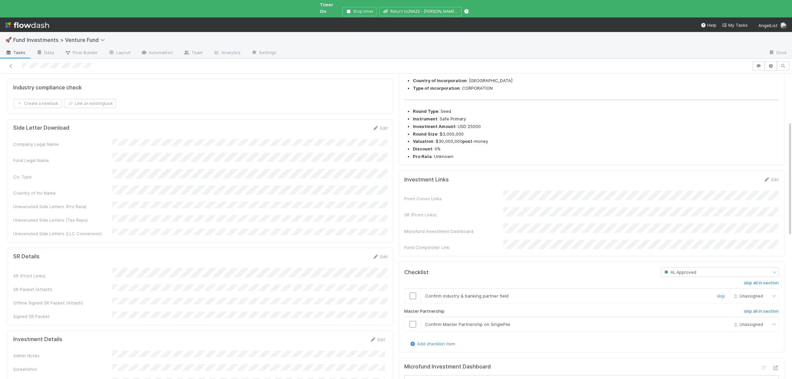
click at [415, 299] on input "checkbox" at bounding box center [413, 296] width 7 height 7
drag, startPoint x: 412, startPoint y: 328, endPoint x: 417, endPoint y: 327, distance: 5.3
click at [412, 328] on input "checkbox" at bounding box center [413, 324] width 7 height 7
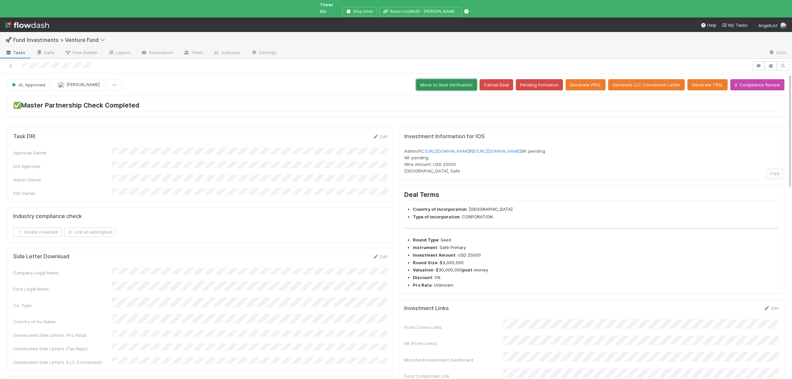
click at [447, 84] on button "Move to Deal Verification" at bounding box center [446, 84] width 61 height 11
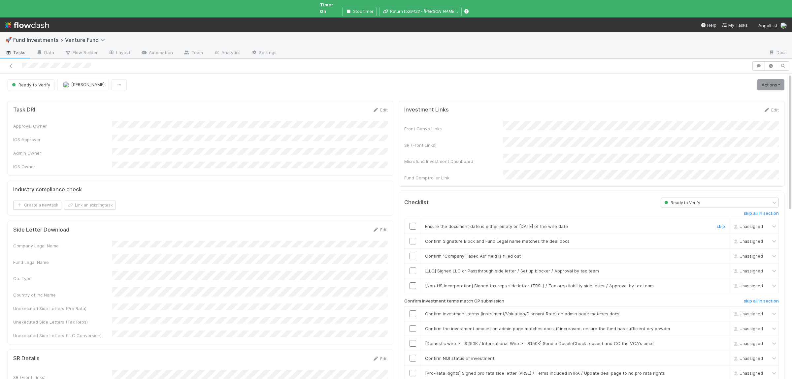
click at [411, 223] on input "checkbox" at bounding box center [413, 226] width 7 height 7
click at [416, 238] on div at bounding box center [413, 241] width 16 height 7
click at [413, 238] on input "checkbox" at bounding box center [413, 241] width 7 height 7
click at [414, 249] on td at bounding box center [413, 256] width 17 height 15
click at [414, 253] on input "checkbox" at bounding box center [413, 256] width 7 height 7
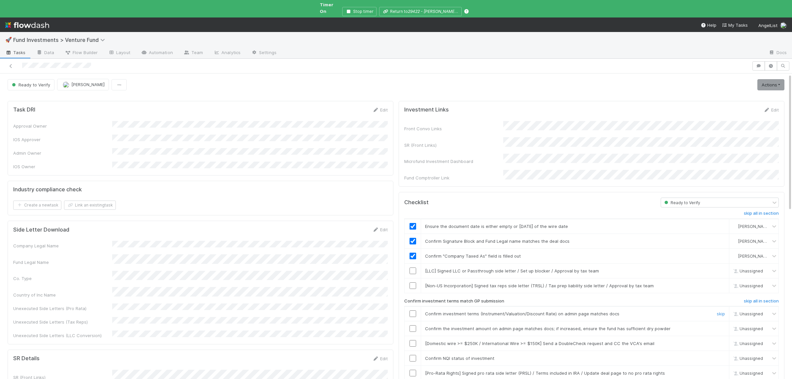
drag, startPoint x: 416, startPoint y: 305, endPoint x: 415, endPoint y: 314, distance: 9.0
click at [416, 311] on input "checkbox" at bounding box center [413, 314] width 7 height 7
click at [415, 325] on input "checkbox" at bounding box center [413, 328] width 7 height 7
click at [413, 355] on input "checkbox" at bounding box center [413, 358] width 7 height 7
click at [413, 325] on input "checkbox" at bounding box center [413, 328] width 7 height 7
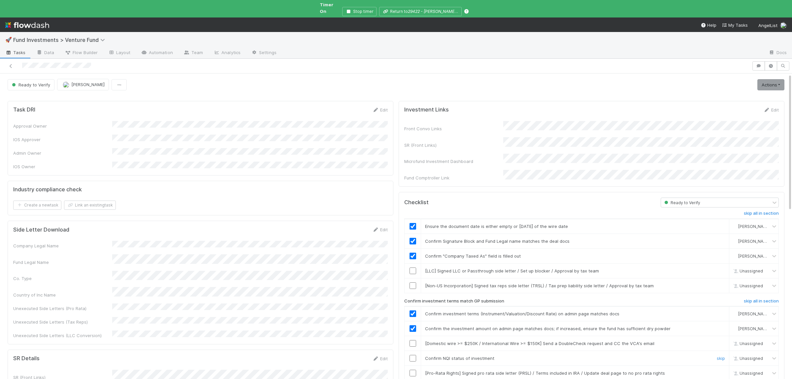
click at [413, 355] on input "checkbox" at bounding box center [413, 358] width 7 height 7
click at [766, 79] on link "Actions" at bounding box center [771, 84] width 27 height 11
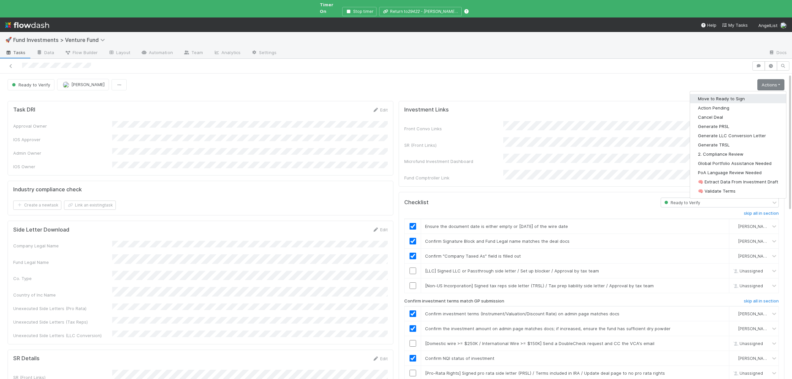
click at [731, 94] on button "Move to Ready to Sign" at bounding box center [738, 98] width 96 height 9
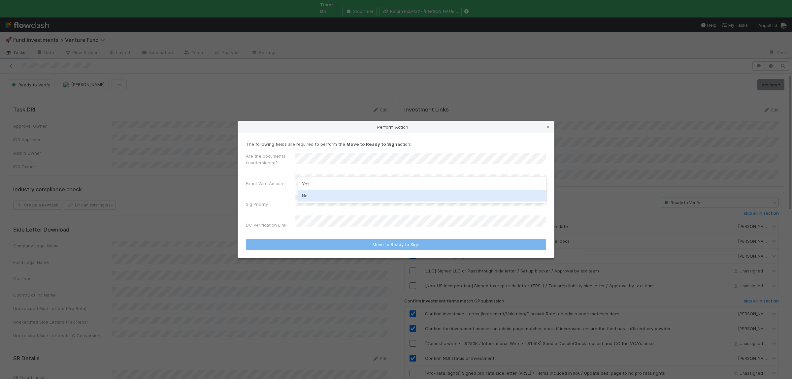
click at [341, 191] on div "No" at bounding box center [422, 196] width 248 height 12
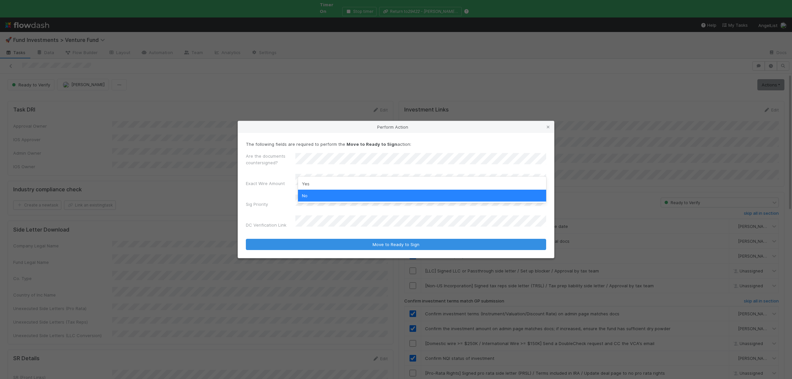
click at [279, 198] on div "Sig Priority" at bounding box center [396, 203] width 300 height 16
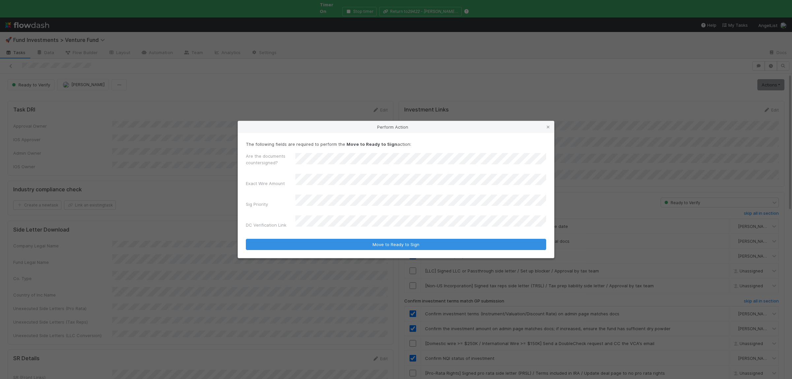
click at [246, 239] on button "Move to Ready to Sign" at bounding box center [396, 244] width 300 height 11
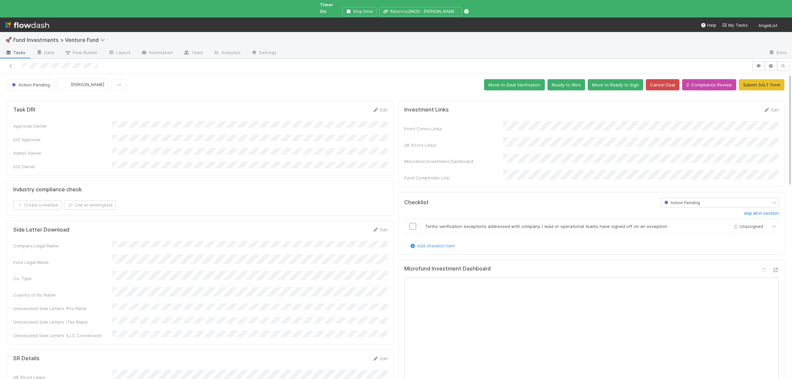
scroll to position [129, 0]
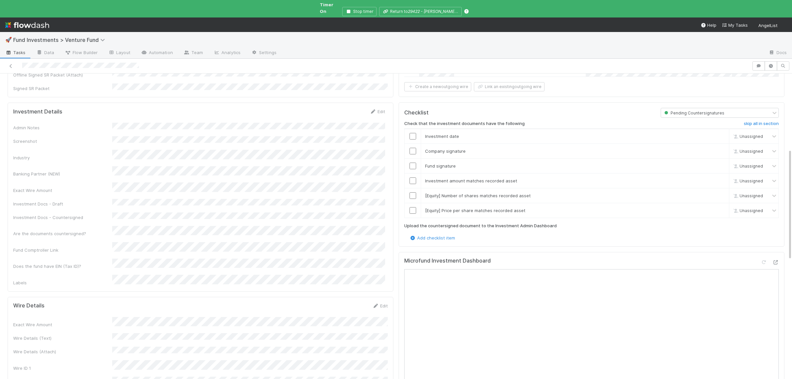
scroll to position [290, 0]
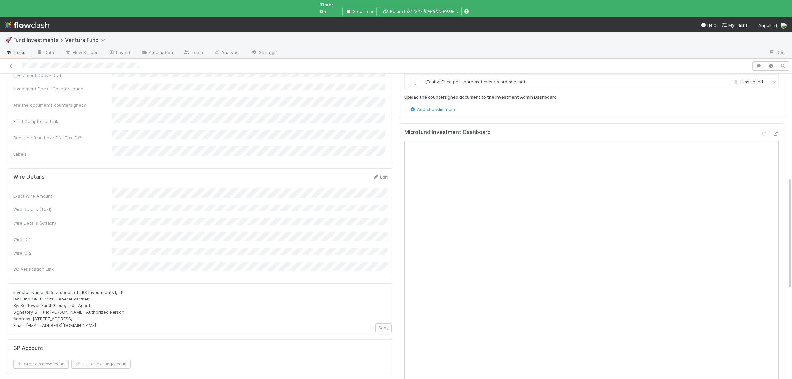
click at [336, 284] on div "Investor Name: S25, a series of LBS Investments I, LP By: Fund GP, LLC its Gene…" at bounding box center [201, 309] width 386 height 51
click at [777, 132] on icon at bounding box center [775, 134] width 7 height 4
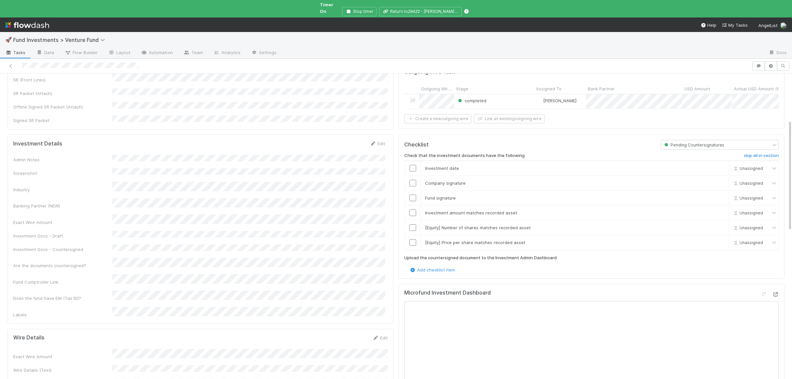
scroll to position [0, 0]
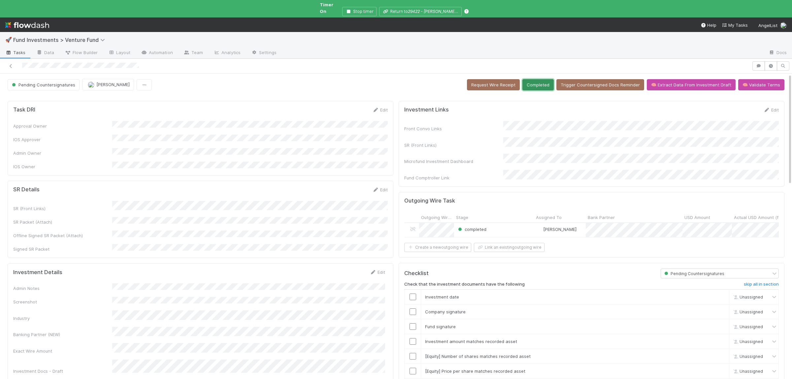
click at [544, 82] on button "Completed" at bounding box center [538, 84] width 31 height 11
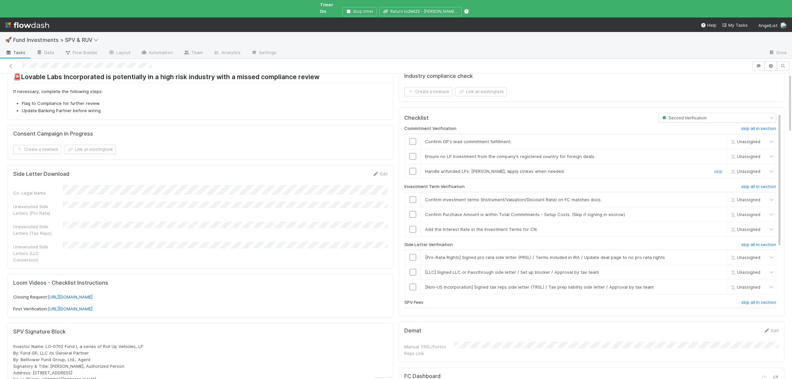
scroll to position [32, 0]
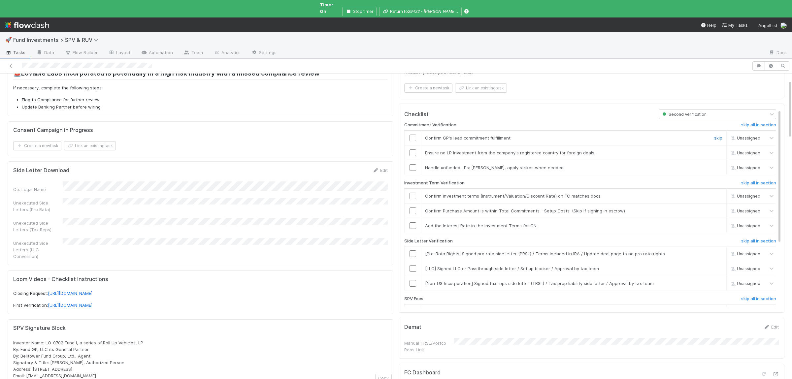
click at [719, 135] on link "skip" at bounding box center [718, 137] width 8 height 5
click at [714, 165] on link "skip" at bounding box center [718, 167] width 8 height 5
click at [413, 150] on input "checkbox" at bounding box center [413, 153] width 7 height 7
click at [414, 193] on input "checkbox" at bounding box center [413, 196] width 7 height 7
click at [414, 208] on input "checkbox" at bounding box center [413, 211] width 7 height 7
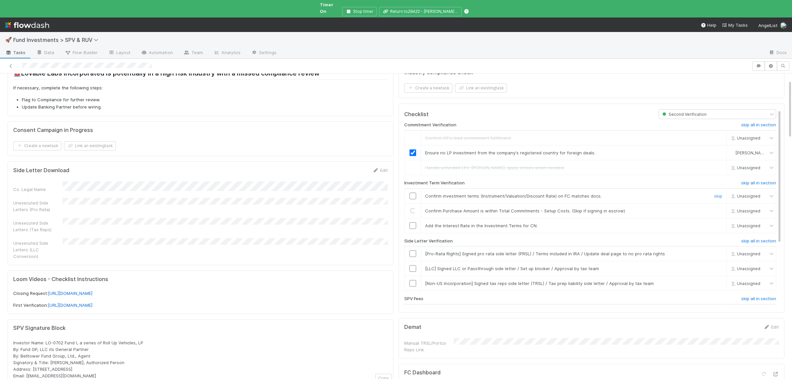
checkbox input "true"
click at [414, 193] on input "checkbox" at bounding box center [413, 196] width 7 height 7
click at [720, 223] on link "skip" at bounding box center [718, 225] width 8 height 5
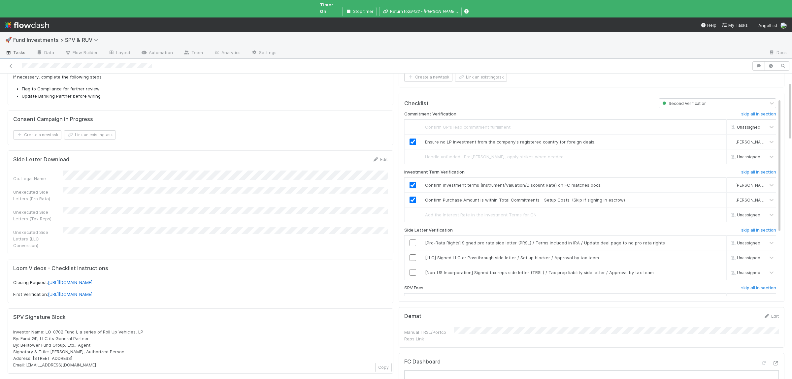
scroll to position [64, 0]
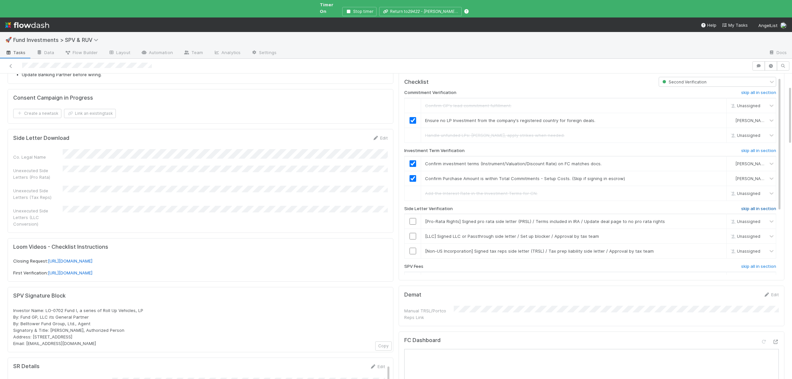
click at [770, 206] on h6 "skip all in section" at bounding box center [758, 208] width 35 height 5
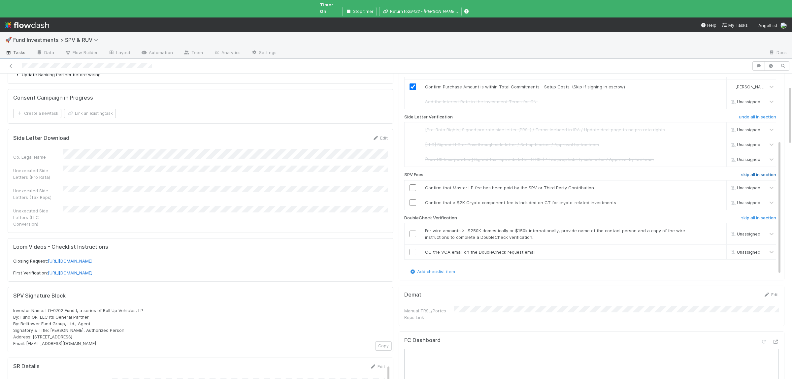
click at [753, 172] on h6 "skip all in section" at bounding box center [758, 174] width 35 height 5
click at [748, 216] on h6 "skip all in section" at bounding box center [758, 218] width 35 height 5
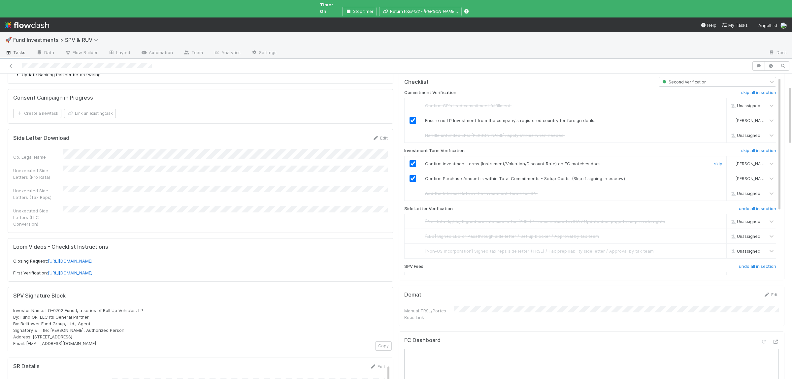
scroll to position [0, 0]
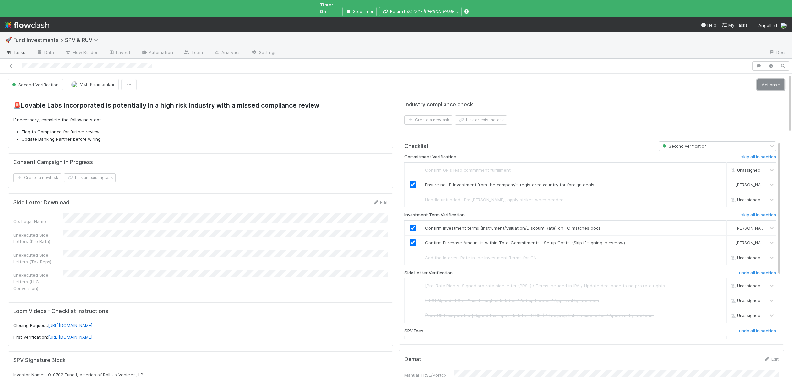
click at [760, 79] on link "Actions" at bounding box center [771, 84] width 27 height 11
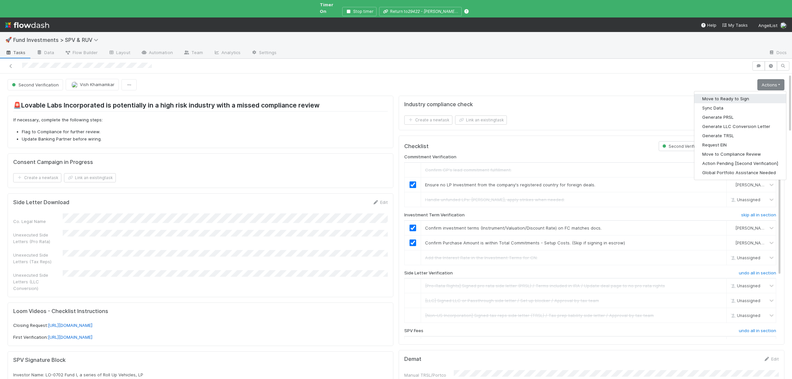
click at [730, 94] on button "Move to Ready to Sign" at bounding box center [741, 98] width 92 height 9
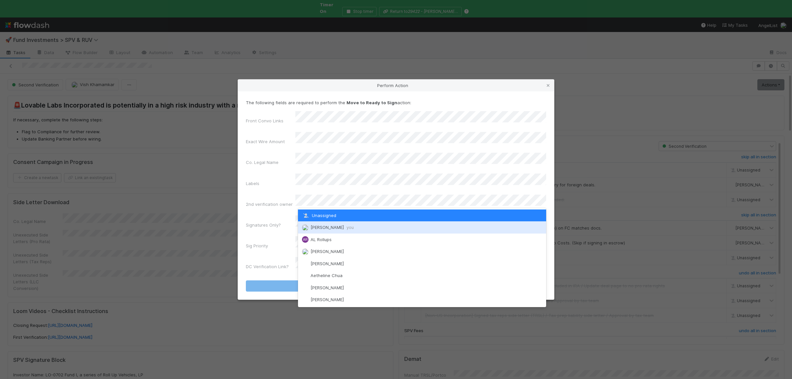
click at [328, 229] on span "Susan Tang you" at bounding box center [332, 227] width 43 height 5
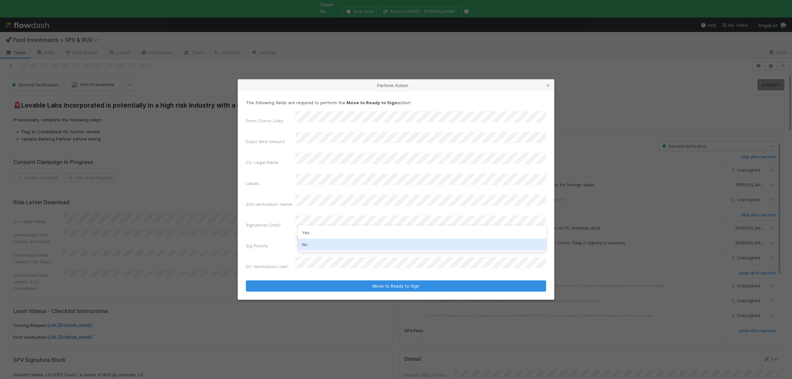
click at [322, 242] on div "No" at bounding box center [422, 245] width 248 height 12
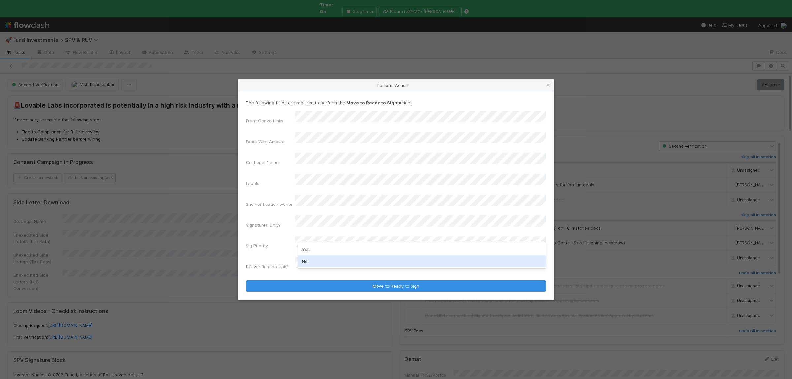
click at [315, 261] on div "No" at bounding box center [422, 262] width 248 height 12
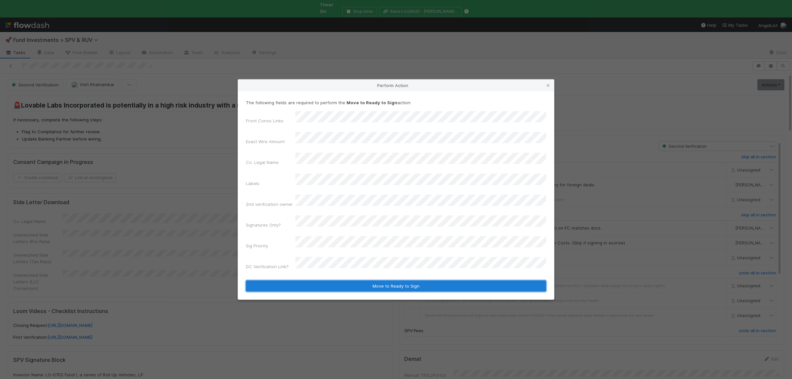
click at [320, 281] on button "Move to Ready to Sign" at bounding box center [396, 286] width 300 height 11
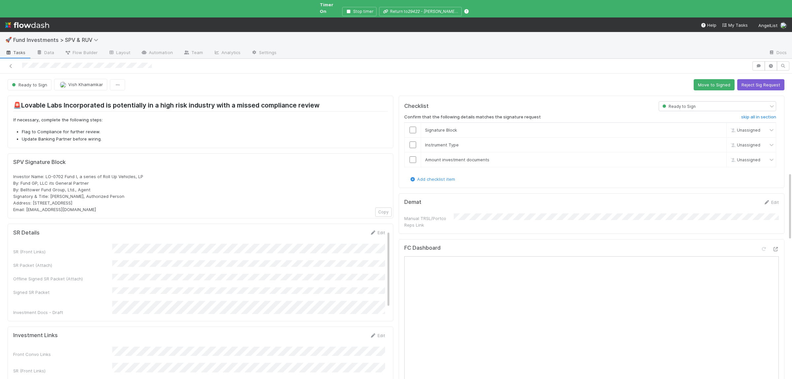
scroll to position [447, 0]
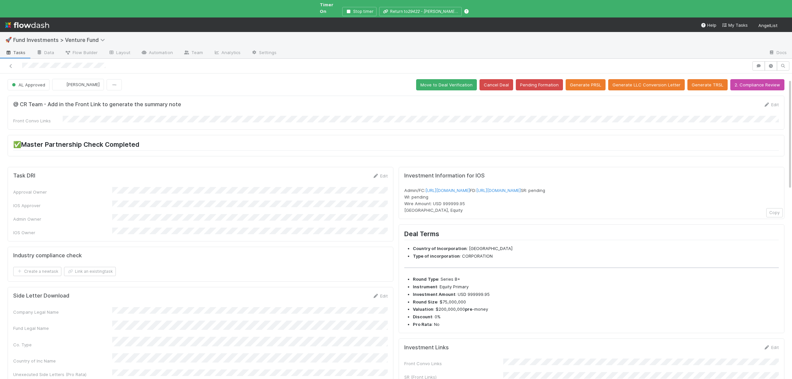
scroll to position [129, 0]
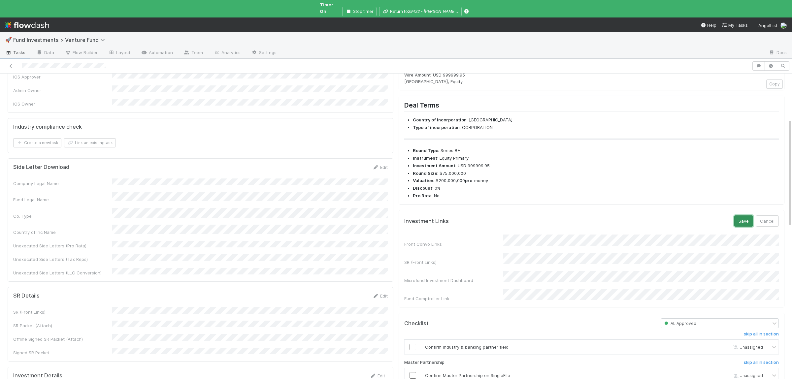
click at [738, 227] on button "Save" at bounding box center [744, 221] width 19 height 11
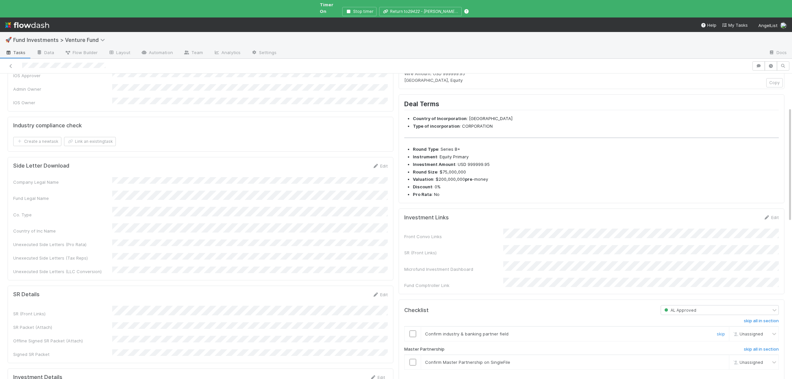
drag, startPoint x: 416, startPoint y: 340, endPoint x: 417, endPoint y: 351, distance: 11.6
click at [417, 337] on div at bounding box center [413, 334] width 16 height 7
click at [415, 366] on input "checkbox" at bounding box center [413, 362] width 7 height 7
click at [413, 337] on input "checkbox" at bounding box center [413, 334] width 7 height 7
checkbox input "true"
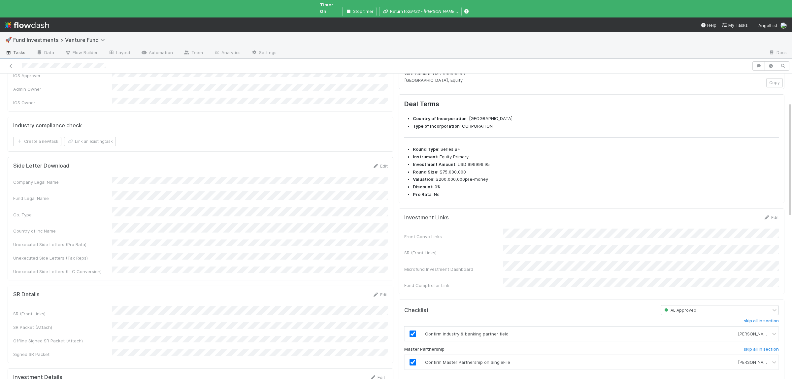
scroll to position [0, 0]
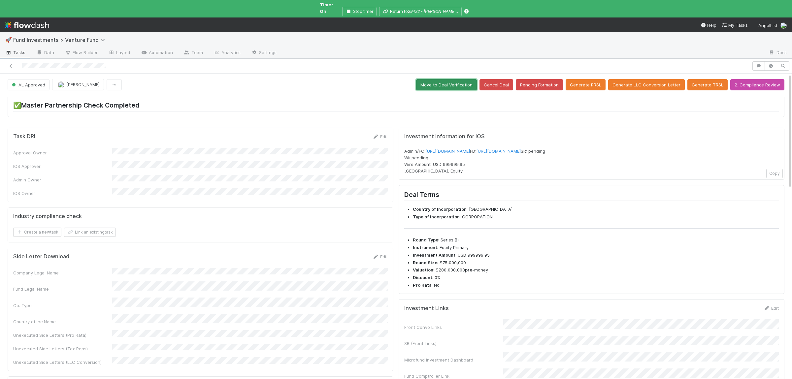
click at [452, 79] on button "Move to Deal Verification" at bounding box center [446, 84] width 61 height 11
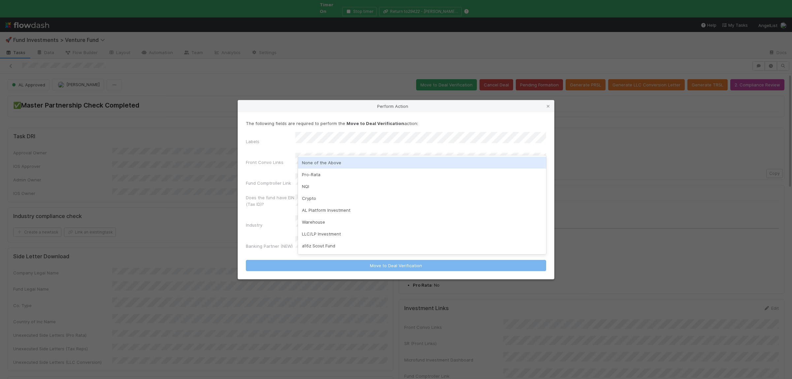
click at [325, 163] on div "None of the Above" at bounding box center [422, 163] width 248 height 12
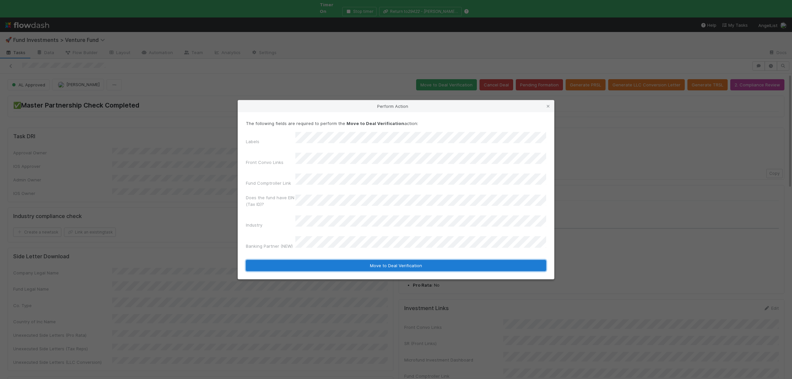
click at [325, 260] on button "Move to Deal Verification" at bounding box center [396, 265] width 300 height 11
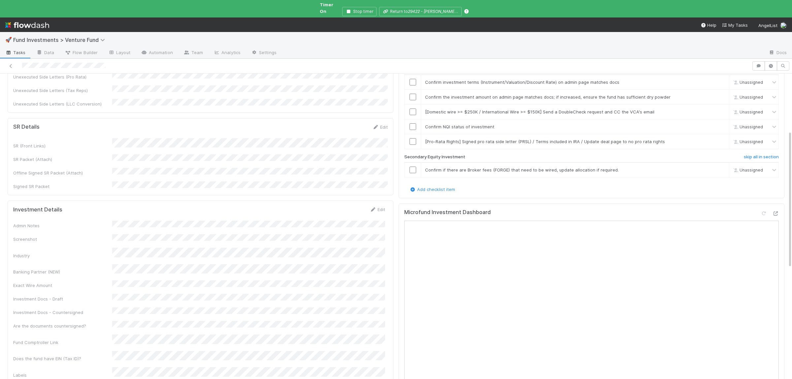
scroll to position [257, 0]
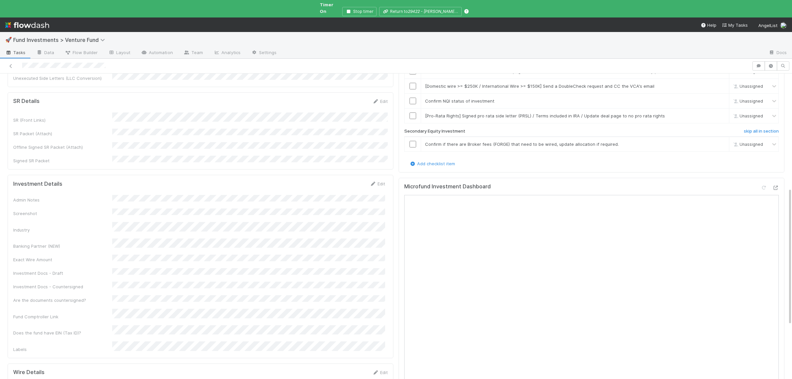
click at [190, 195] on div "Admin Notes Screenshot Industry Banking Partner (NEW) Exact Wire Amount Investm…" at bounding box center [199, 274] width 372 height 158
click at [351, 181] on button "Save" at bounding box center [350, 186] width 19 height 11
click at [119, 195] on div "Admin Notes Screenshot Industry Banking Partner (NEW) Exact Wire Amount Investm…" at bounding box center [199, 278] width 372 height 167
click at [120, 195] on div "Admin Notes Screenshot Industry Banking Partner (NEW) Exact Wire Amount Investm…" at bounding box center [199, 278] width 372 height 167
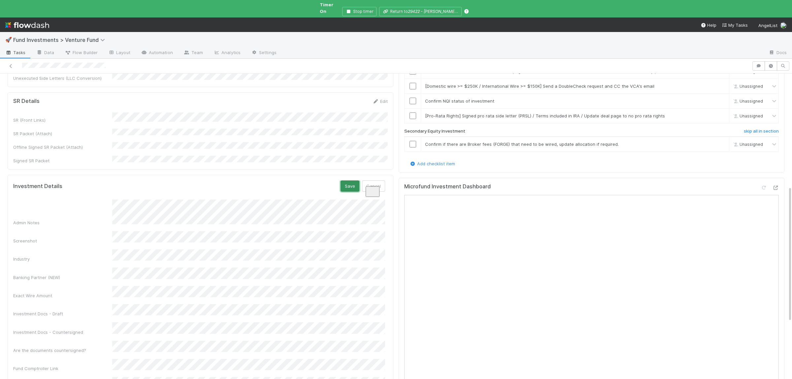
click at [346, 181] on button "Save" at bounding box center [350, 186] width 19 height 11
click at [213, 195] on div "Admin Notes Screenshot Industry Banking Partner (NEW) Exact Wire Amount Investm…" at bounding box center [199, 280] width 372 height 170
click at [353, 181] on button "Save" at bounding box center [350, 186] width 19 height 11
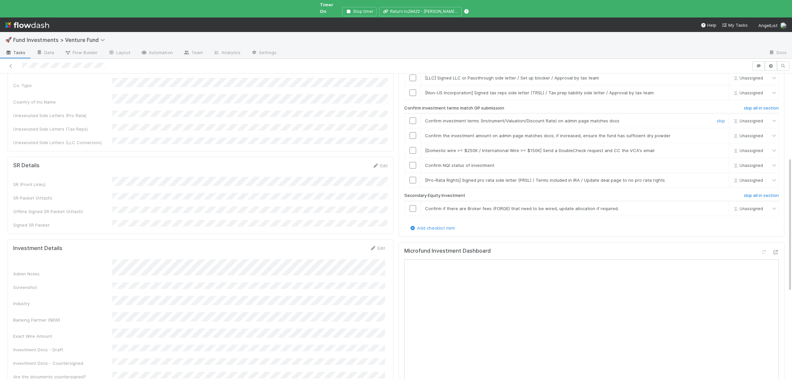
scroll to position [96, 0]
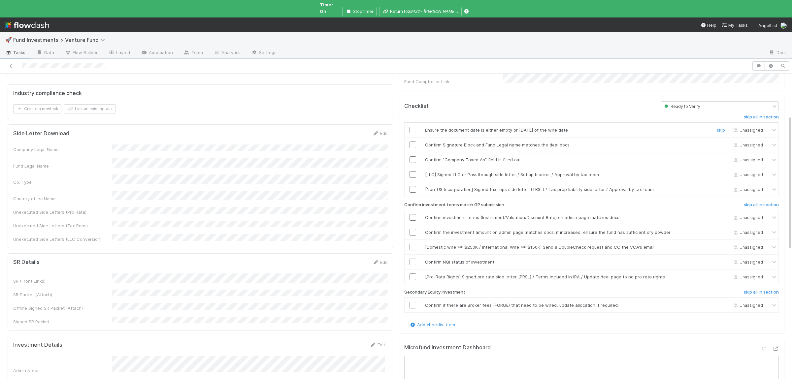
click at [414, 127] on input "checkbox" at bounding box center [413, 130] width 7 height 7
click at [414, 142] on input "checkbox" at bounding box center [413, 145] width 7 height 7
click at [414, 156] on input "checkbox" at bounding box center [413, 159] width 7 height 7
click at [721, 171] on div "skip" at bounding box center [720, 174] width 20 height 7
click at [721, 172] on link "skip" at bounding box center [721, 174] width 8 height 5
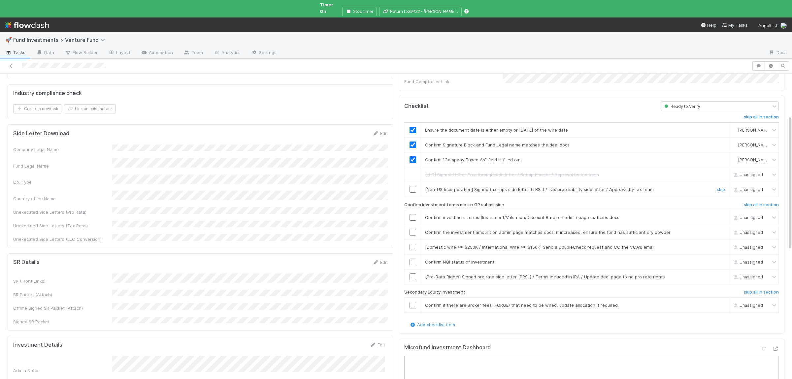
click at [720, 187] on link "skip" at bounding box center [721, 189] width 8 height 5
click at [410, 214] on input "checkbox" at bounding box center [413, 217] width 7 height 7
click at [411, 229] on input "checkbox" at bounding box center [413, 232] width 7 height 7
click at [412, 255] on td at bounding box center [413, 262] width 17 height 15
checkbox input "true"
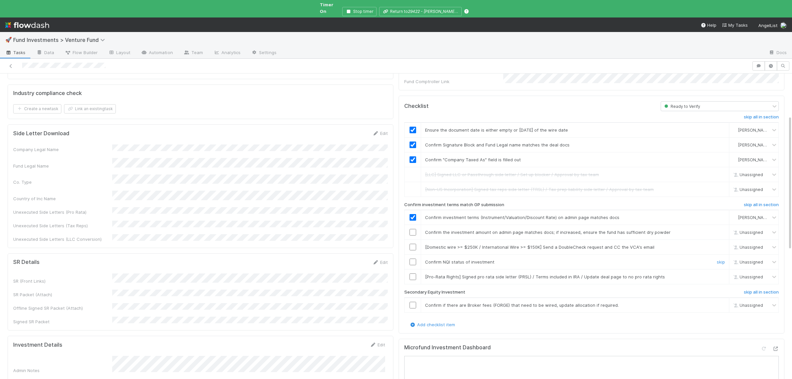
click at [412, 259] on input "checkbox" at bounding box center [413, 262] width 7 height 7
click at [414, 229] on input "checkbox" at bounding box center [413, 232] width 7 height 7
click at [720, 274] on link "skip" at bounding box center [721, 276] width 8 height 5
click at [720, 303] on link "skip" at bounding box center [721, 305] width 8 height 5
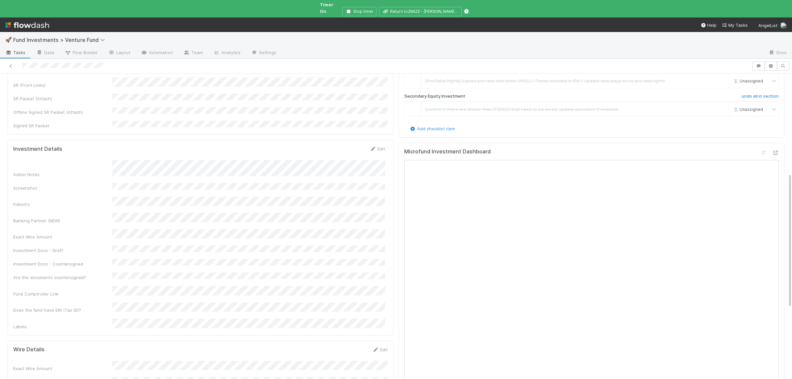
scroll to position [386, 0]
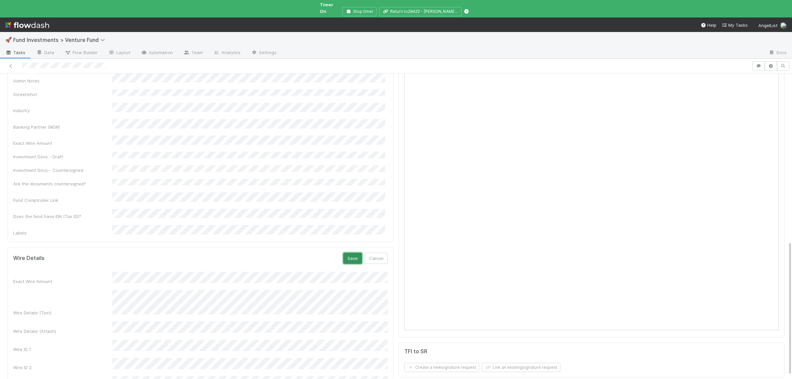
click at [349, 253] on button "Save" at bounding box center [352, 258] width 19 height 11
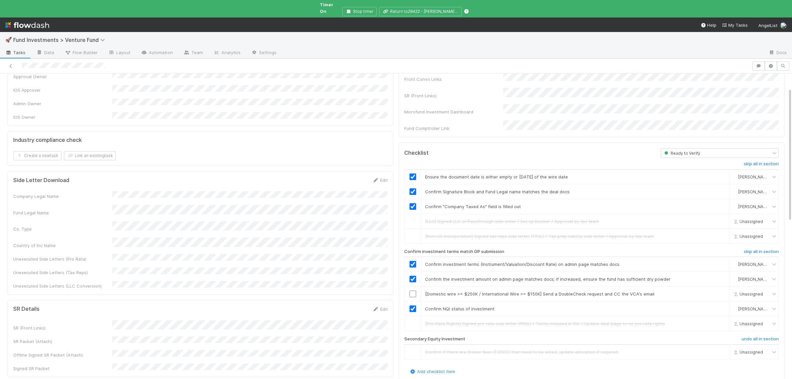
scroll to position [32, 0]
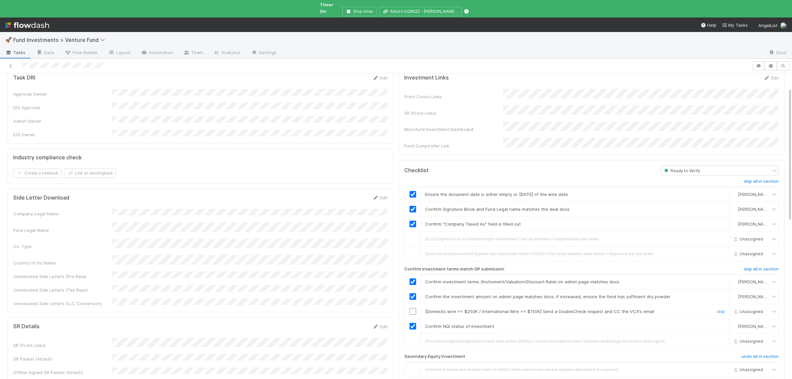
click at [414, 308] on input "checkbox" at bounding box center [413, 311] width 7 height 7
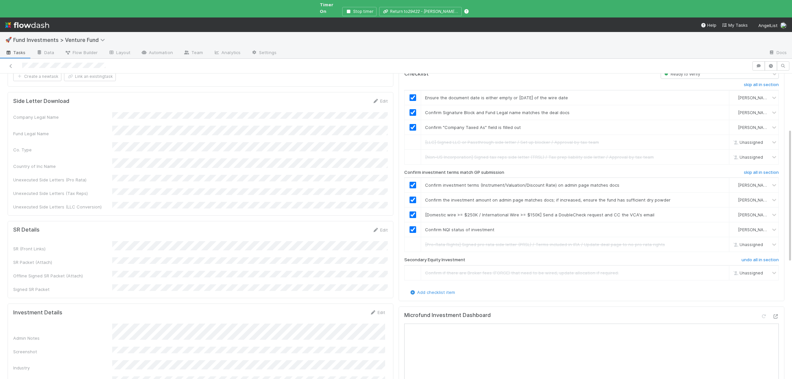
scroll to position [0, 0]
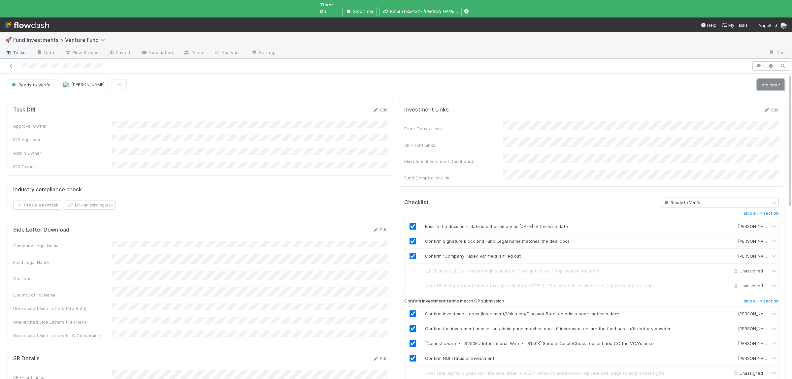
click at [763, 83] on link "Actions" at bounding box center [771, 84] width 27 height 11
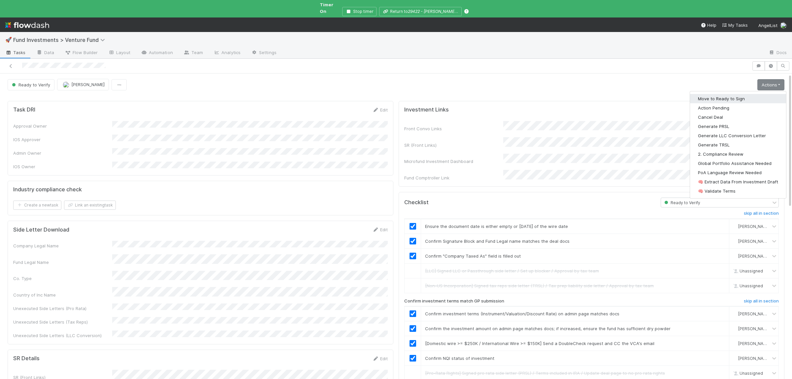
click at [749, 94] on button "Move to Ready to Sign" at bounding box center [738, 98] width 96 height 9
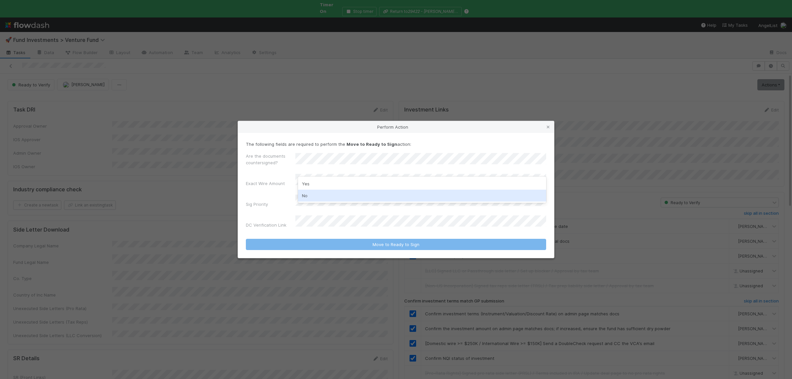
click at [321, 196] on div "No" at bounding box center [422, 196] width 248 height 12
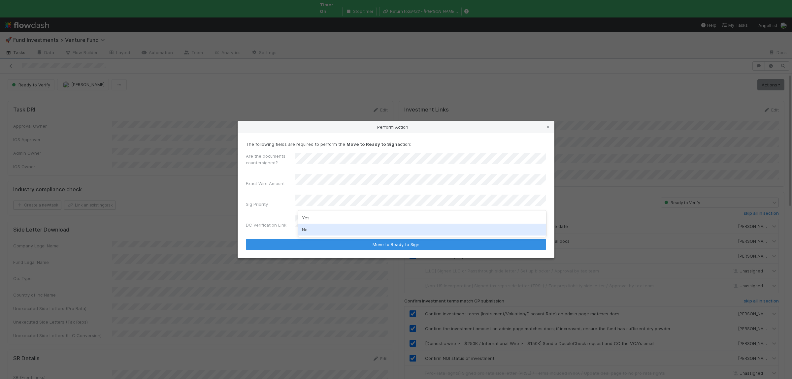
click at [315, 230] on div "No" at bounding box center [422, 230] width 248 height 12
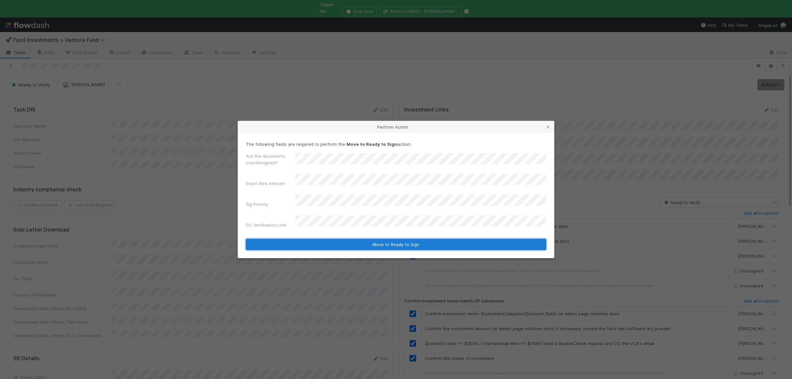
click at [314, 239] on button "Move to Ready to Sign" at bounding box center [396, 244] width 300 height 11
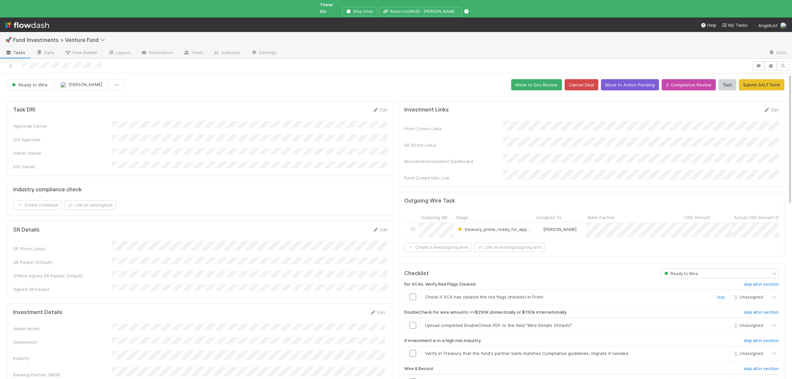
click at [414, 294] on input "checkbox" at bounding box center [413, 297] width 7 height 7
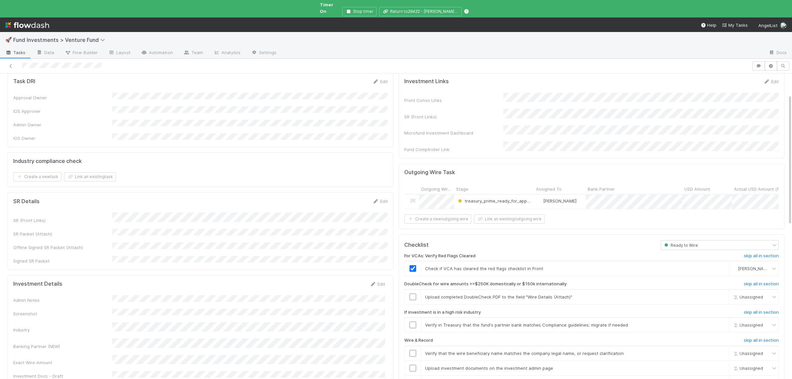
scroll to position [64, 0]
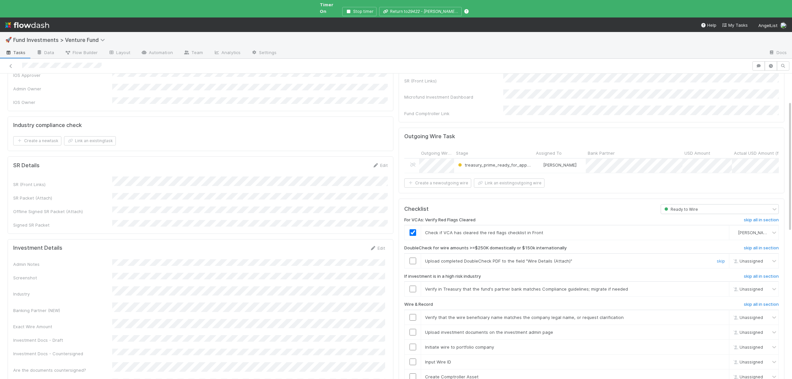
click at [718, 258] on div "skip" at bounding box center [720, 261] width 20 height 7
click at [718, 258] on link "skip" at bounding box center [721, 260] width 8 height 5
click at [718, 287] on link "skip" at bounding box center [721, 289] width 8 height 5
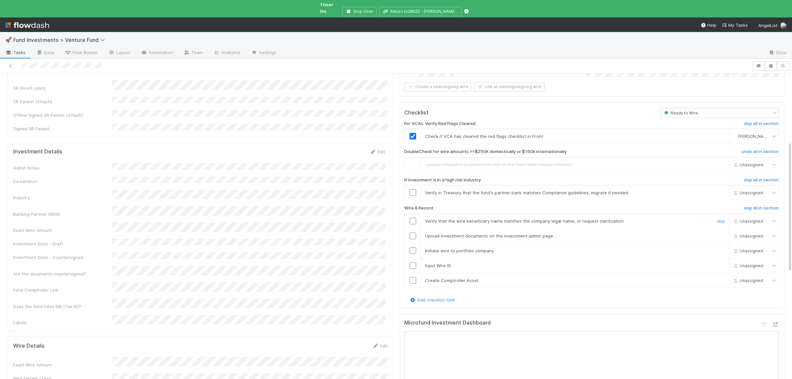
click at [415, 218] on input "checkbox" at bounding box center [413, 221] width 7 height 7
click at [413, 233] on input "checkbox" at bounding box center [413, 236] width 7 height 7
click at [414, 248] on input "checkbox" at bounding box center [413, 251] width 7 height 7
click at [416, 262] on input "checkbox" at bounding box center [413, 265] width 7 height 7
click at [413, 277] on input "checkbox" at bounding box center [413, 280] width 7 height 7
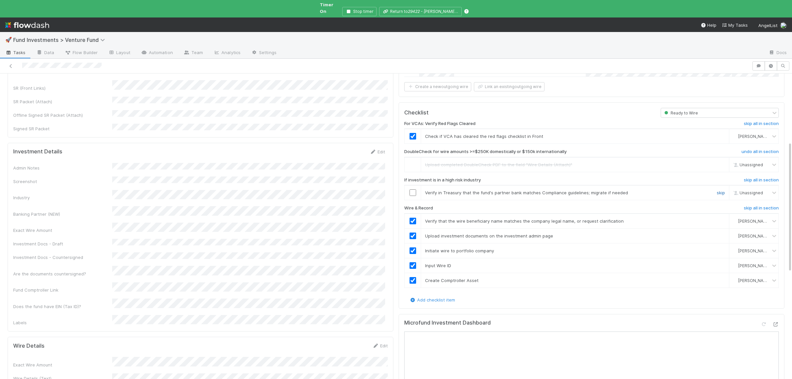
click at [723, 190] on link "skip" at bounding box center [721, 192] width 8 height 5
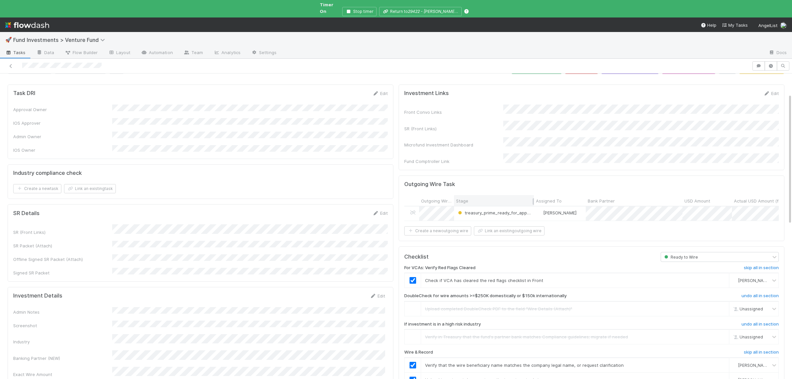
scroll to position [0, 0]
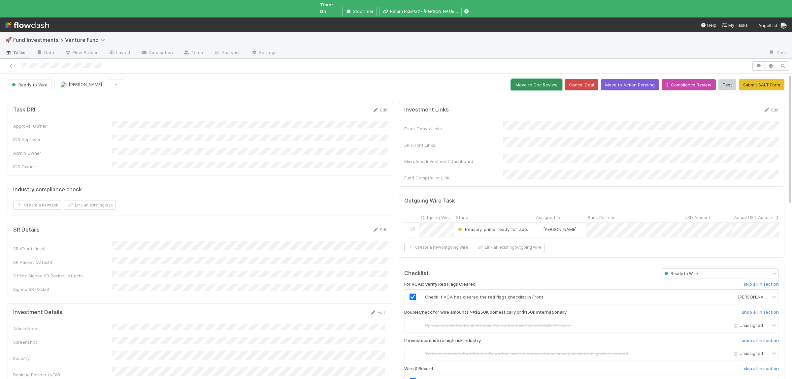
click at [534, 79] on button "Move to Doc Review" at bounding box center [536, 84] width 51 height 11
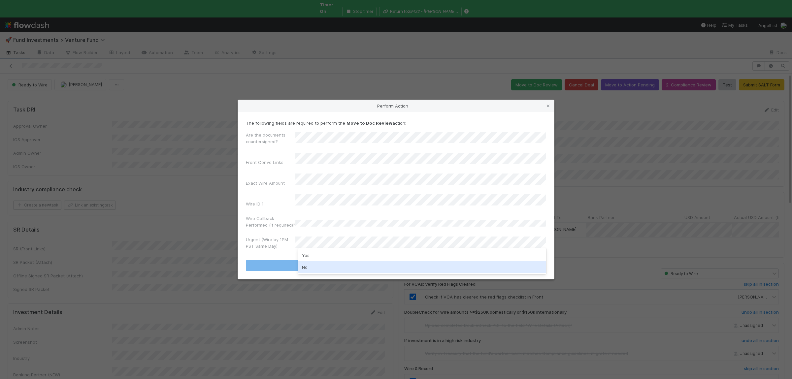
click at [311, 269] on div "No" at bounding box center [422, 267] width 248 height 12
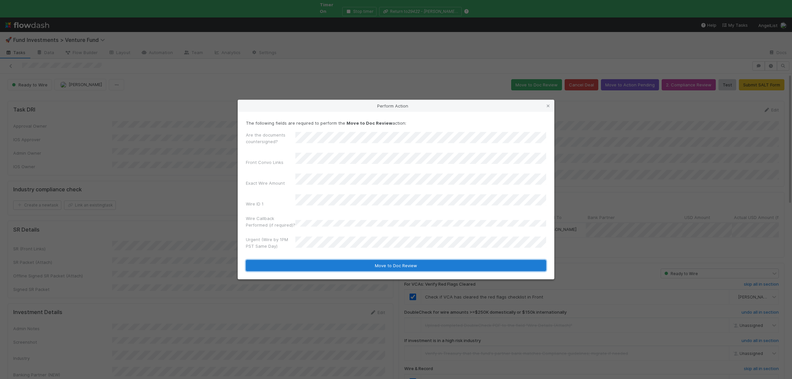
click at [317, 264] on button "Move to Doc Review" at bounding box center [396, 265] width 300 height 11
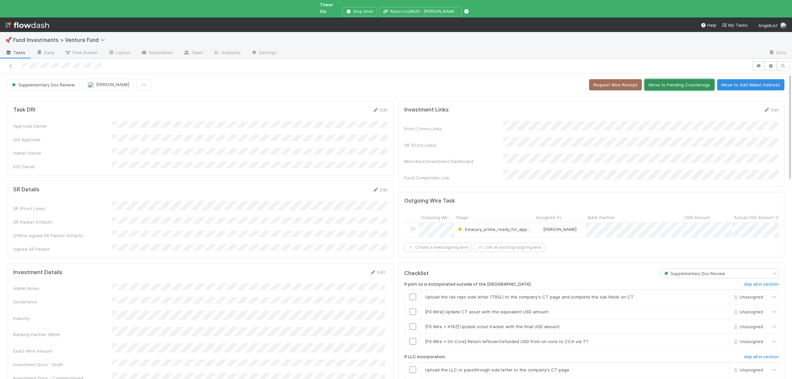
click at [683, 80] on button "Move to Pending Countersigs" at bounding box center [680, 84] width 70 height 11
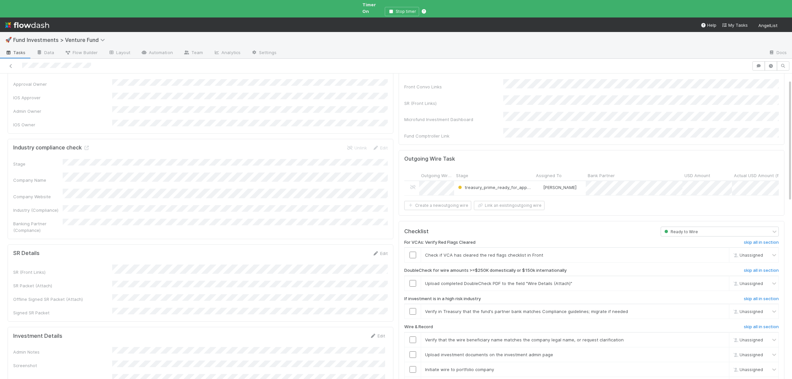
scroll to position [64, 0]
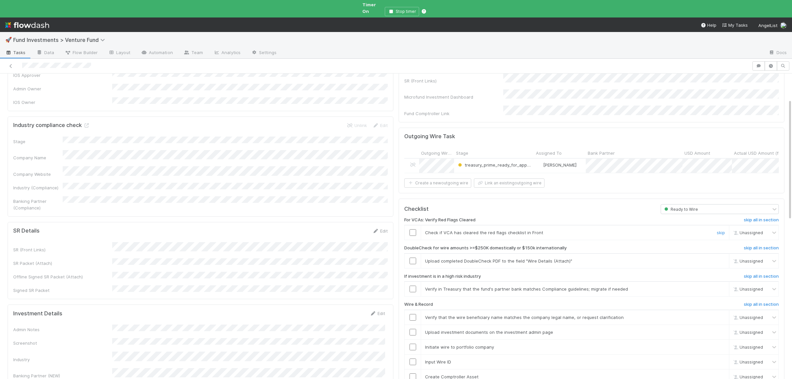
click at [410, 229] on input "checkbox" at bounding box center [413, 232] width 7 height 7
click at [719, 258] on link "skip" at bounding box center [721, 260] width 8 height 5
click at [723, 287] on link "skip" at bounding box center [721, 289] width 8 height 5
click at [411, 314] on input "checkbox" at bounding box center [413, 317] width 7 height 7
click at [414, 329] on input "checkbox" at bounding box center [413, 332] width 7 height 7
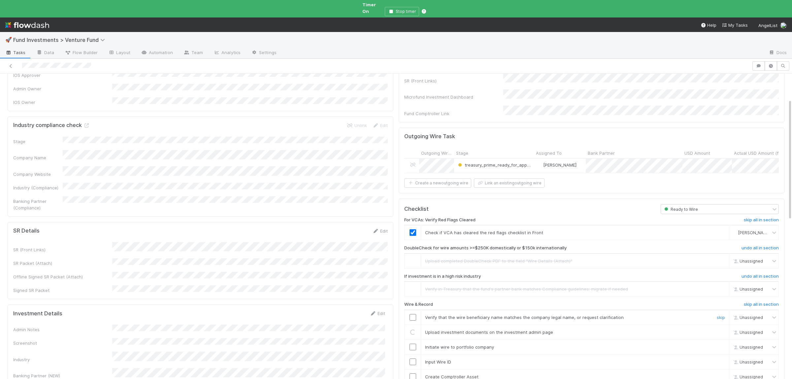
click at [413, 314] on input "checkbox" at bounding box center [413, 317] width 7 height 7
click at [412, 344] on input "checkbox" at bounding box center [413, 347] width 7 height 7
click at [415, 359] on input "checkbox" at bounding box center [413, 362] width 7 height 7
drag, startPoint x: 414, startPoint y: 367, endPoint x: 460, endPoint y: 360, distance: 46.1
click at [415, 374] on input "checkbox" at bounding box center [413, 377] width 7 height 7
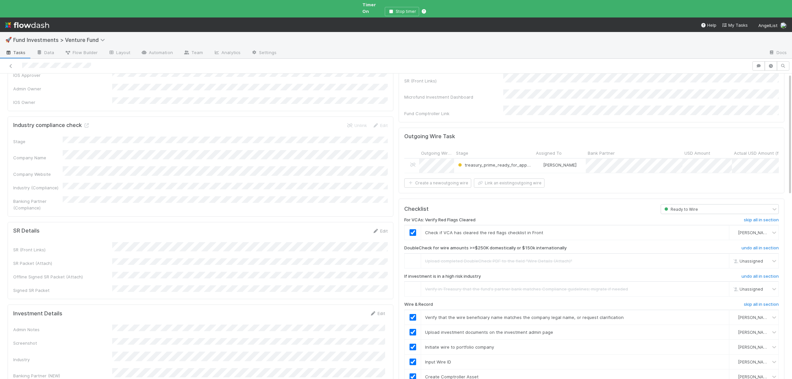
scroll to position [0, 0]
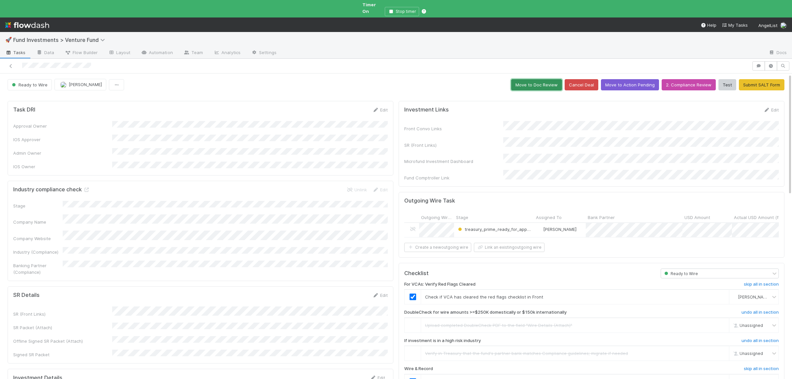
click at [552, 79] on button "Move to Doc Review" at bounding box center [536, 84] width 51 height 11
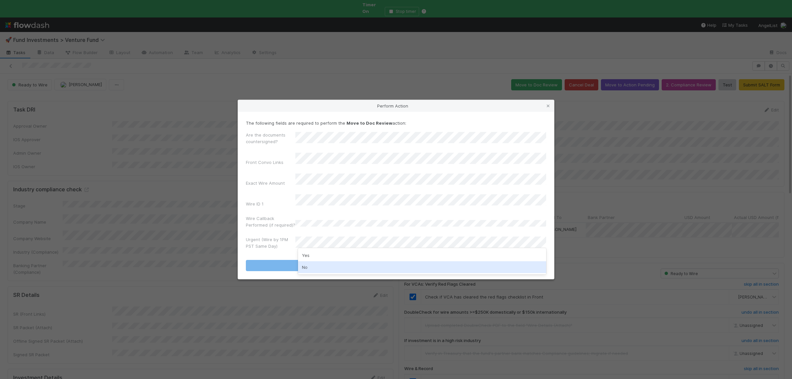
click at [315, 267] on div "No" at bounding box center [422, 267] width 248 height 12
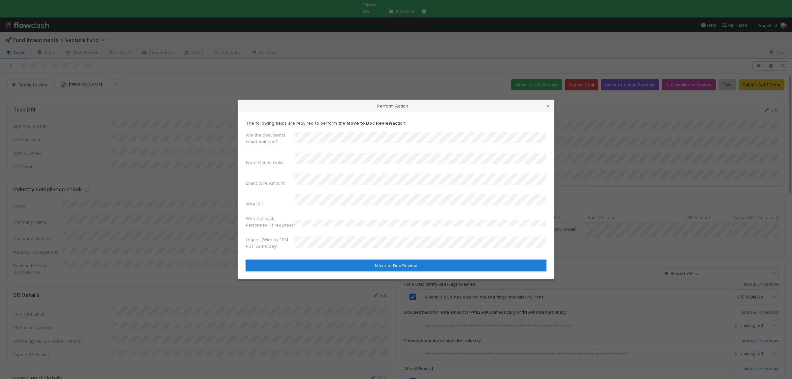
click at [316, 262] on button "Move to Doc Review" at bounding box center [396, 265] width 300 height 11
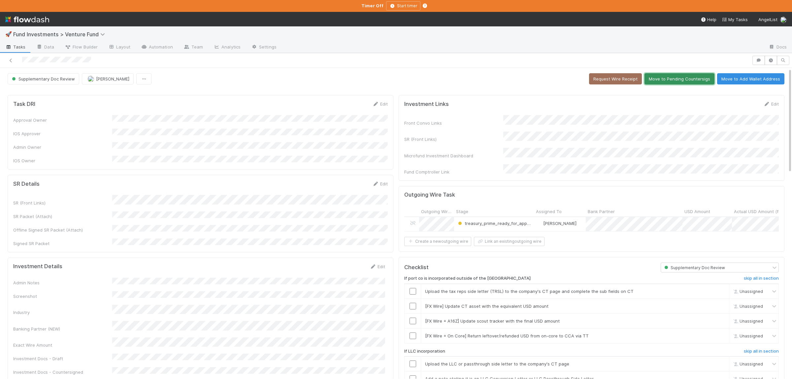
click at [680, 82] on button "Move to Pending Countersigs" at bounding box center [680, 78] width 70 height 11
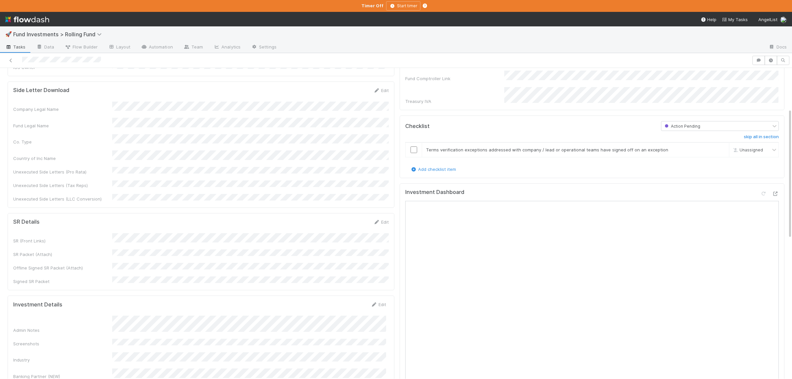
scroll to position [161, 0]
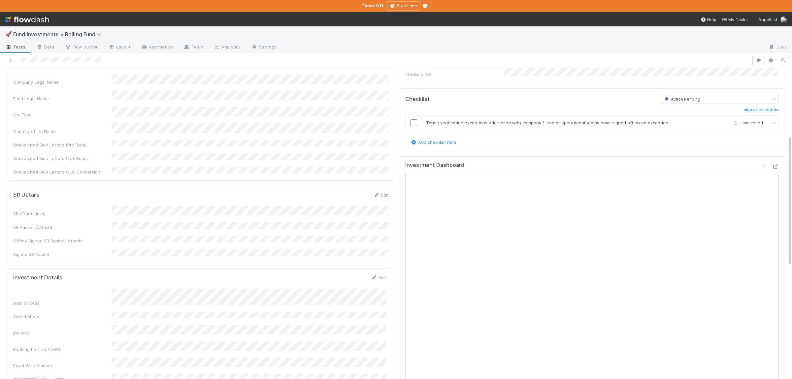
drag, startPoint x: 111, startPoint y: 333, endPoint x: 179, endPoint y: 333, distance: 68.3
click at [112, 362] on div "Exact Wire Amount" at bounding box center [62, 365] width 99 height 7
copy div
click at [345, 274] on button "Save" at bounding box center [351, 279] width 19 height 11
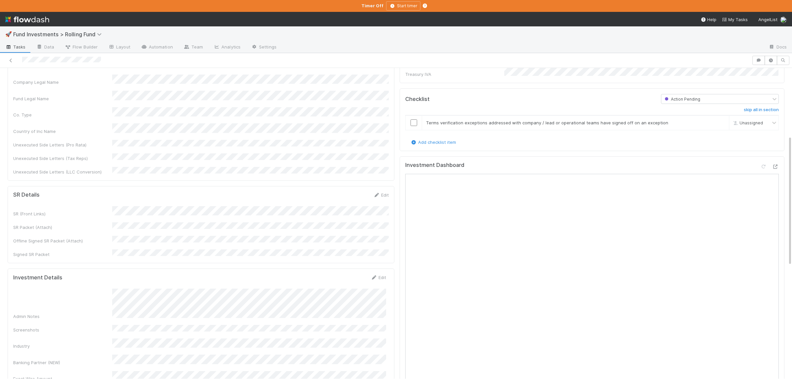
click at [278, 295] on div "Admin Notes Screenshots Industry Banking Partner (NEW) Exact Wire Amount Invest…" at bounding box center [199, 380] width 373 height 183
drag, startPoint x: 353, startPoint y: 256, endPoint x: 343, endPoint y: 240, distance: 19.4
click at [353, 274] on button "Save" at bounding box center [351, 279] width 19 height 11
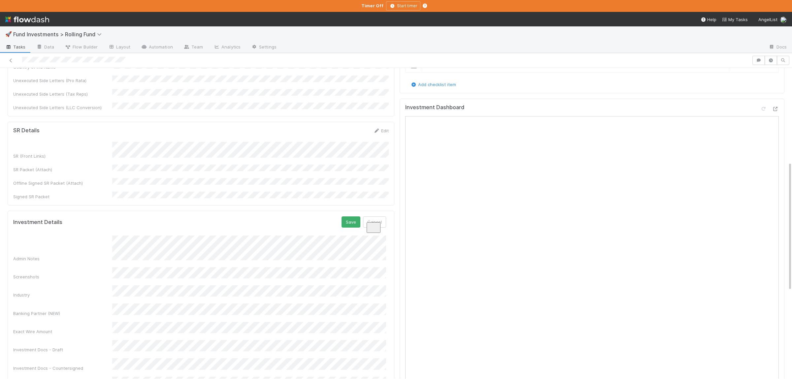
scroll to position [7, 0]
click at [351, 217] on button "Save" at bounding box center [351, 222] width 19 height 11
click at [248, 239] on div "Admin Notes Screenshots Industry Banking Partner (NEW) Exact Wire Amount Invest…" at bounding box center [199, 324] width 373 height 186
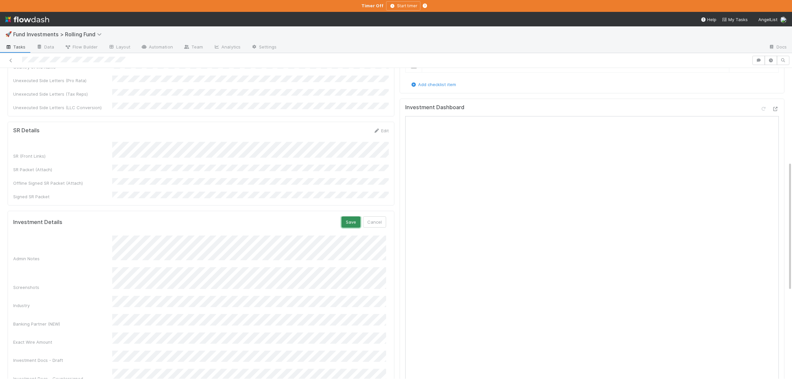
click at [355, 217] on button "Save" at bounding box center [351, 222] width 19 height 11
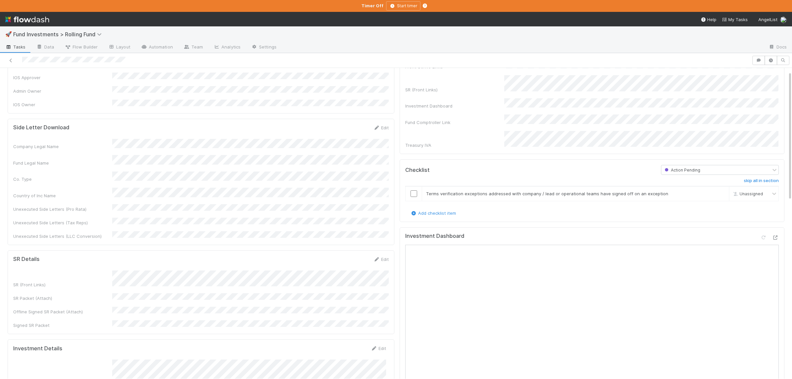
scroll to position [0, 0]
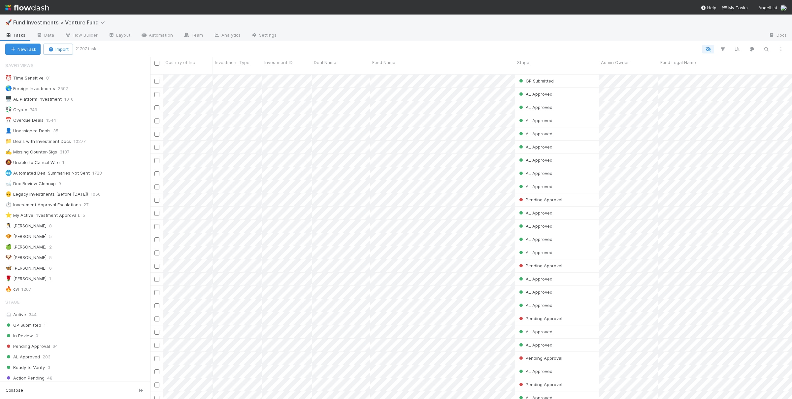
scroll to position [330, 642]
click at [110, 238] on div "🧇 Susan 5" at bounding box center [77, 236] width 145 height 8
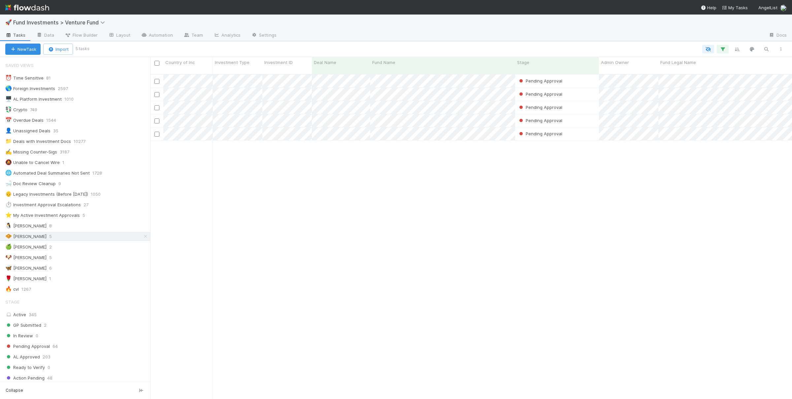
scroll to position [330, 642]
click at [274, 214] on div "Pending Approval Manav Mehta 8/25/25, 7:33:14 PM 8/26/25, 3:00:59 AM 0 0 0 0 0 …" at bounding box center [471, 240] width 642 height 330
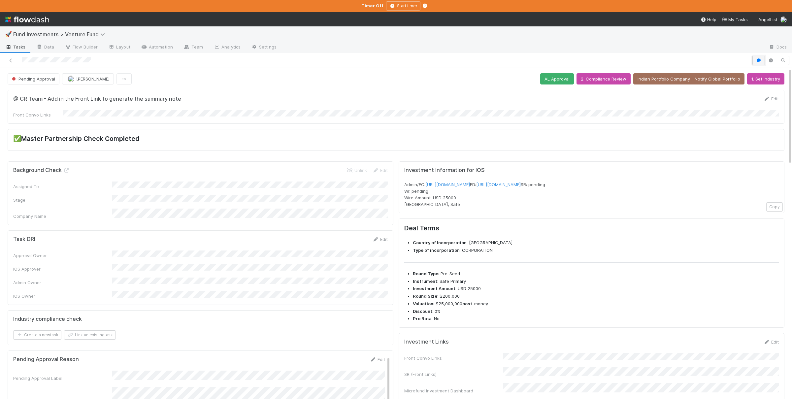
click at [759, 63] on button "button" at bounding box center [759, 60] width 13 height 9
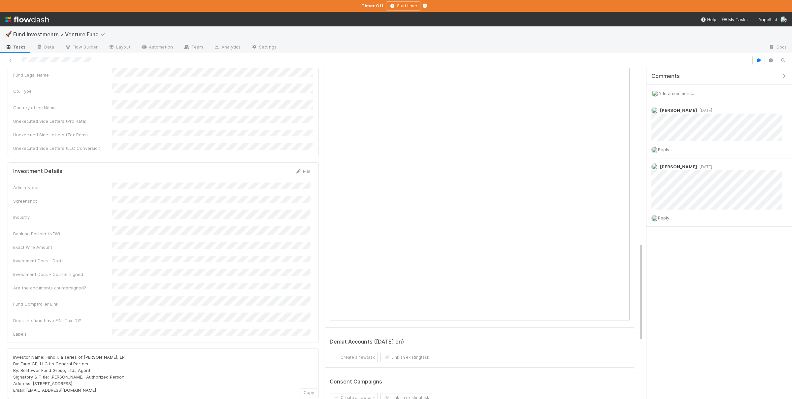
scroll to position [459, 0]
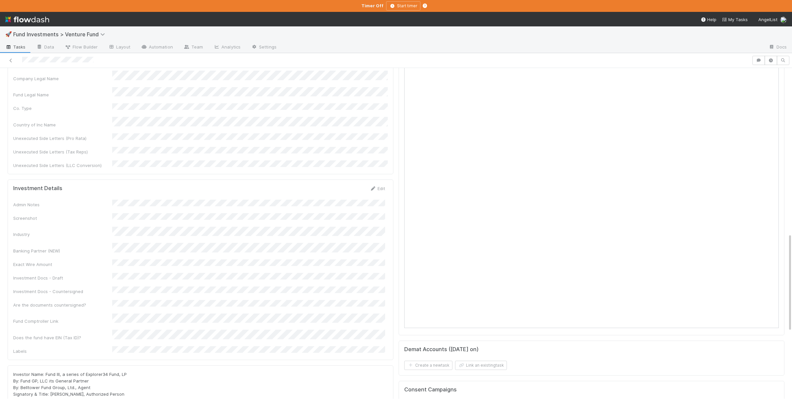
scroll to position [555, 0]
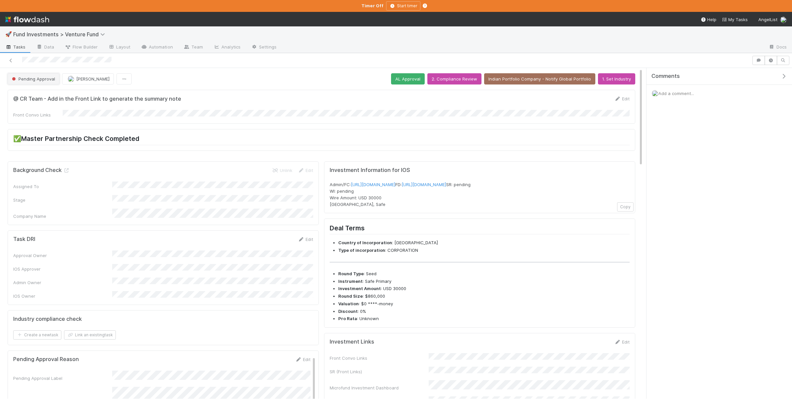
click at [25, 80] on span "Pending Approval" at bounding box center [33, 78] width 45 height 5
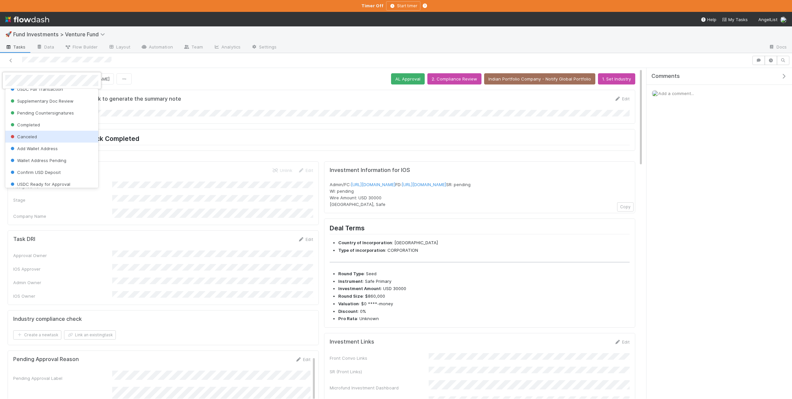
scroll to position [129, 0]
click at [57, 134] on div "Canceled" at bounding box center [51, 134] width 93 height 12
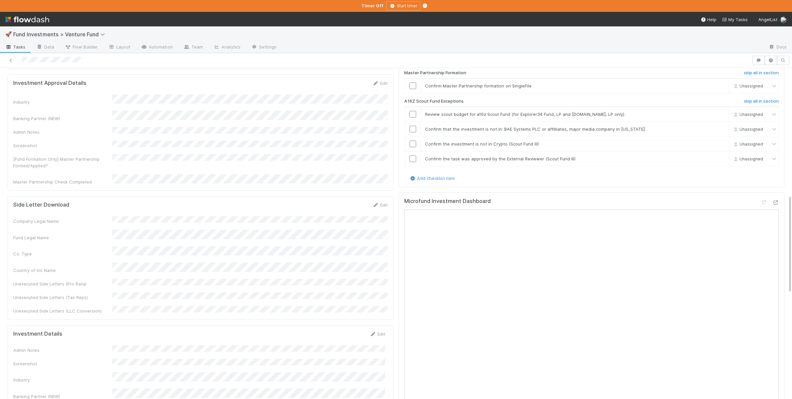
scroll to position [522, 0]
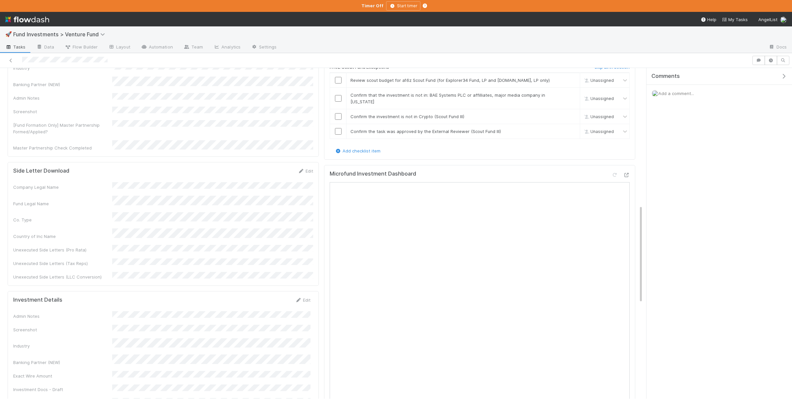
scroll to position [588, 0]
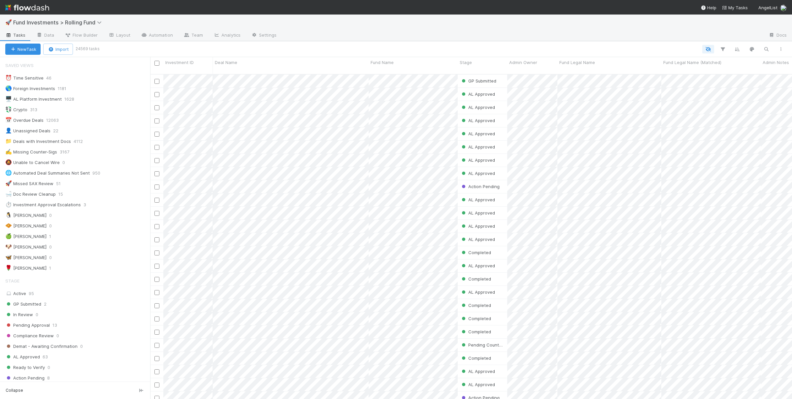
scroll to position [330, 642]
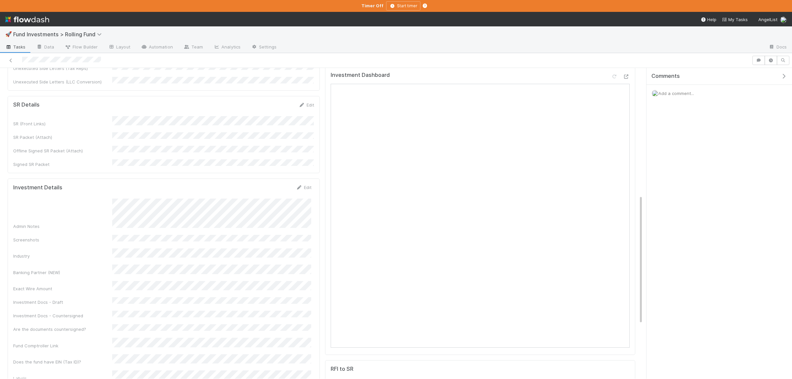
scroll to position [386, 0]
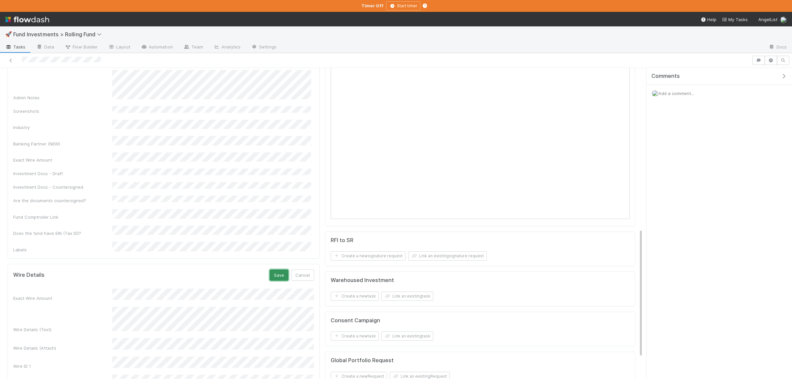
click at [276, 270] on button "Save" at bounding box center [279, 275] width 19 height 11
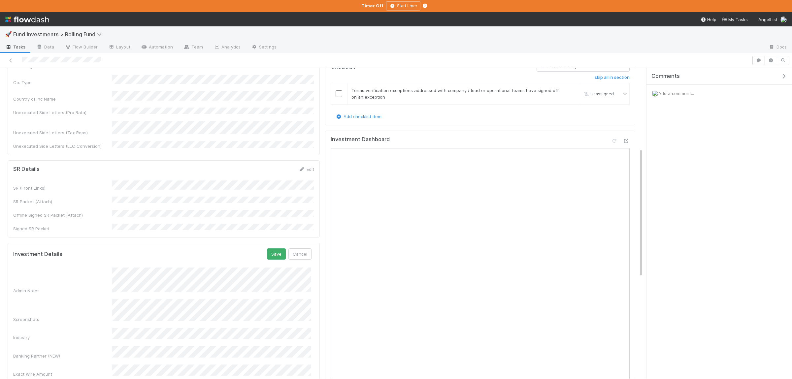
scroll to position [7, 0]
click at [284, 249] on button "Save" at bounding box center [276, 254] width 19 height 11
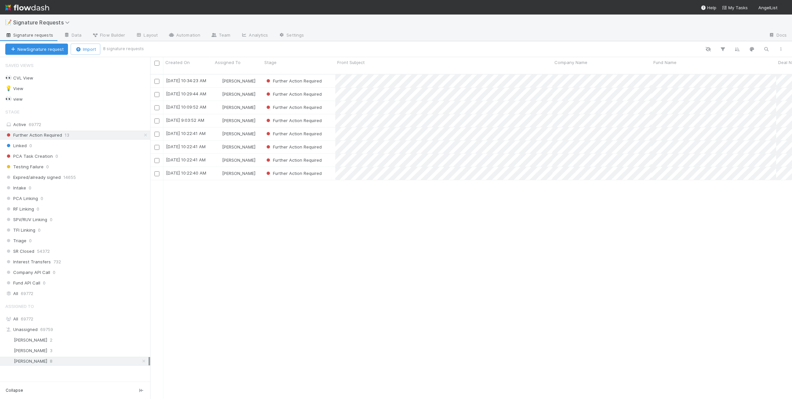
scroll to position [330, 642]
click at [392, 235] on div "8/26/25, 10:34:23 AM Susan Tang Further Action Required 0 0 0 0 8/26/25, 10:35:…" at bounding box center [471, 240] width 642 height 330
click at [334, 172] on div "Further Action Required" at bounding box center [298, 173] width 73 height 13
click at [330, 155] on div "Further Action Required" at bounding box center [298, 160] width 73 height 13
click at [330, 143] on div "Further Action Required" at bounding box center [298, 147] width 73 height 13
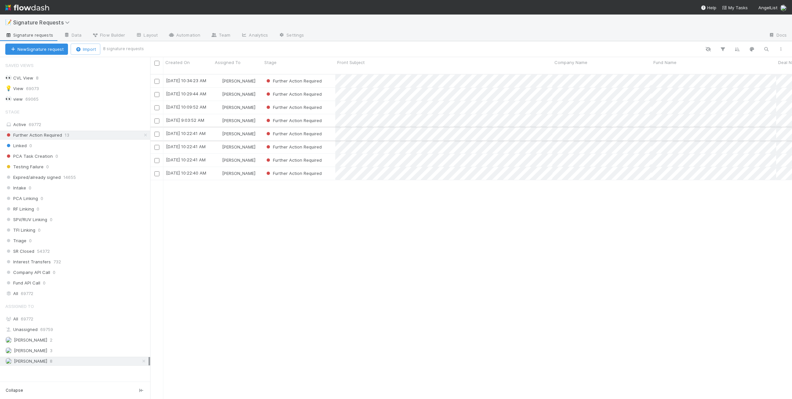
click at [330, 127] on div "Further Action Required" at bounding box center [298, 133] width 73 height 13
click at [331, 101] on div "Further Action Required" at bounding box center [298, 107] width 73 height 13
click at [327, 88] on div "Further Action Required" at bounding box center [298, 94] width 73 height 13
click at [330, 75] on div "Further Action Required" at bounding box center [298, 81] width 73 height 13
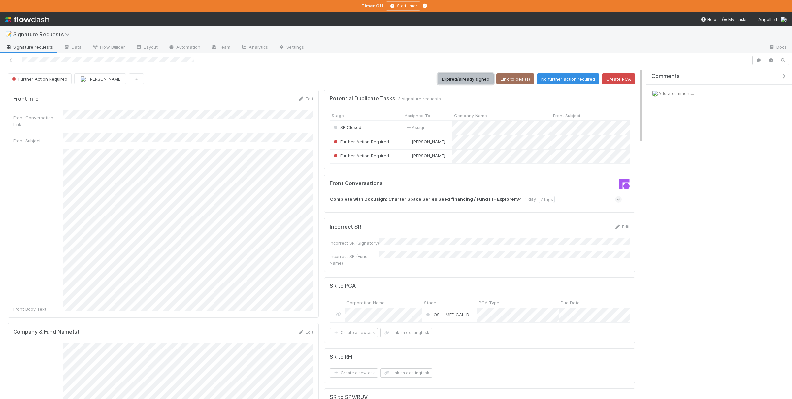
click at [467, 79] on button "Expired/already signed" at bounding box center [466, 78] width 56 height 11
click at [474, 76] on button "Expired/already signed" at bounding box center [466, 78] width 56 height 11
click at [465, 81] on button "Expired/already signed" at bounding box center [466, 78] width 56 height 11
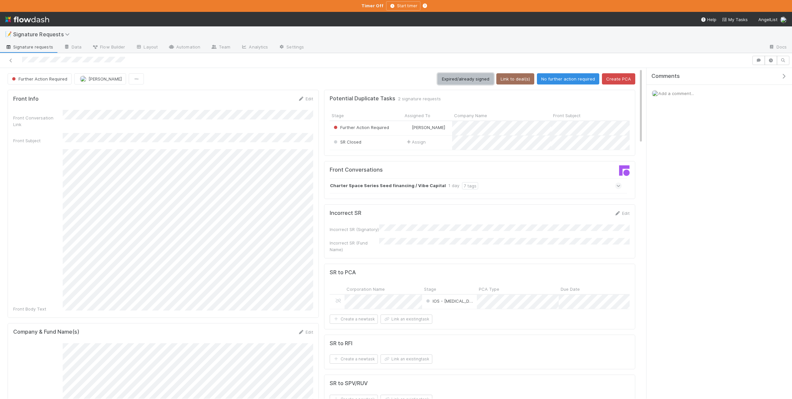
click at [481, 79] on button "Expired/already signed" at bounding box center [466, 78] width 56 height 11
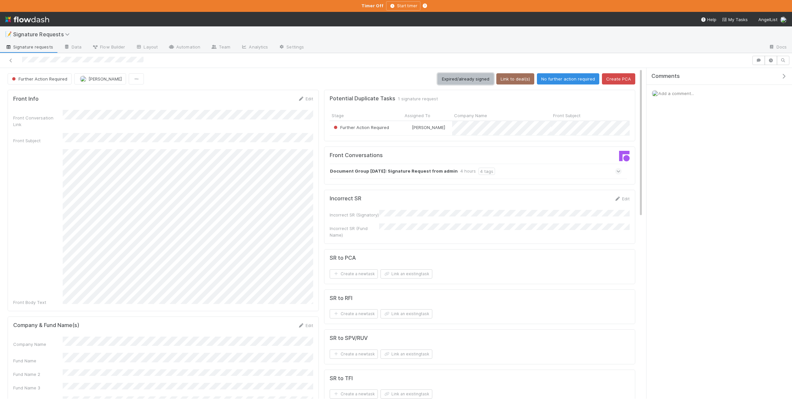
click at [466, 82] on button "Expired/already signed" at bounding box center [466, 78] width 56 height 11
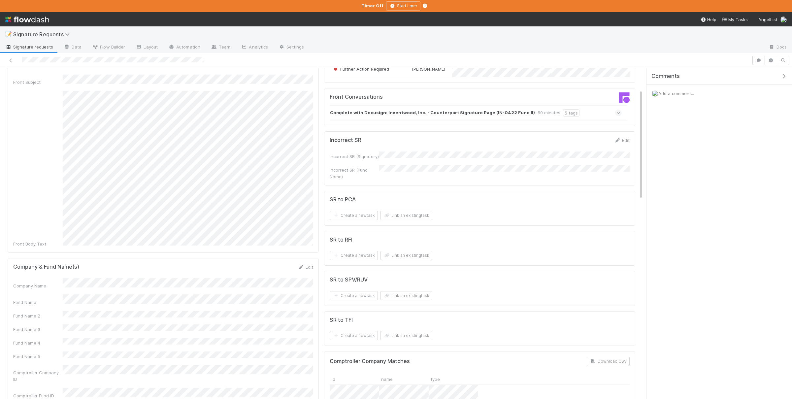
scroll to position [64, 0]
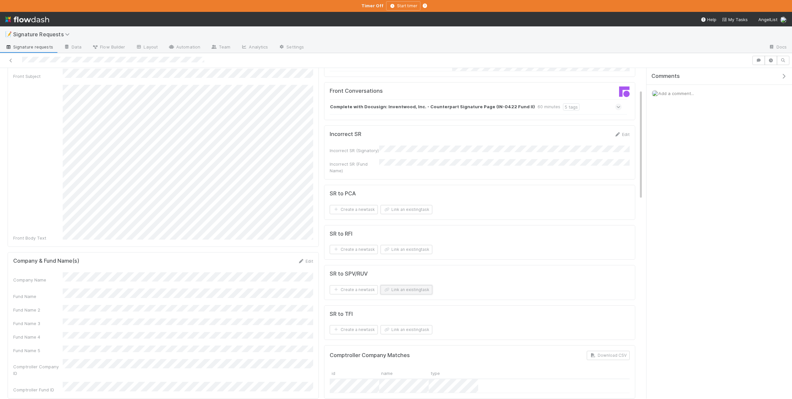
click at [430, 285] on button "Link an existing task" at bounding box center [407, 289] width 52 height 9
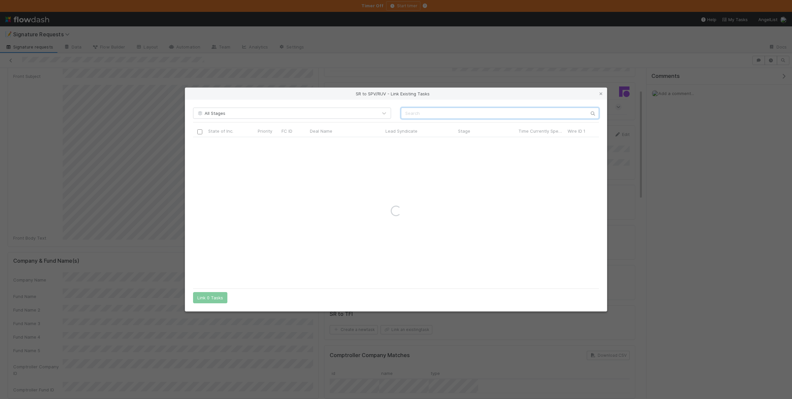
click at [454, 112] on input "text" at bounding box center [500, 113] width 198 height 11
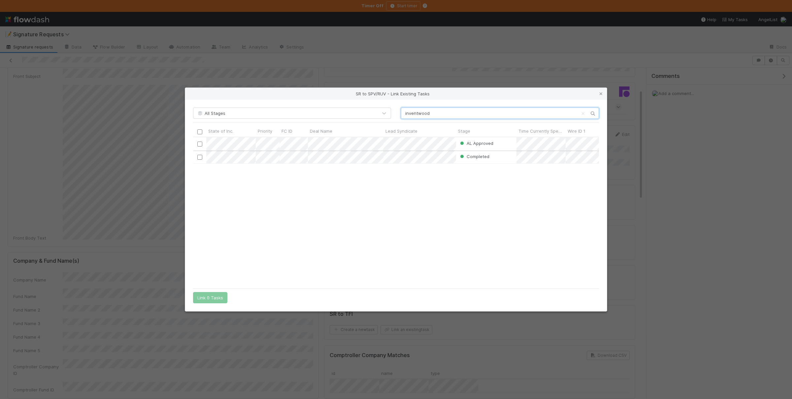
type input "inventwood"
click at [201, 142] on input "checkbox" at bounding box center [199, 144] width 5 height 5
drag, startPoint x: 208, startPoint y: 299, endPoint x: 239, endPoint y: 298, distance: 31.0
click at [208, 299] on button "Link 1 Task" at bounding box center [208, 297] width 31 height 11
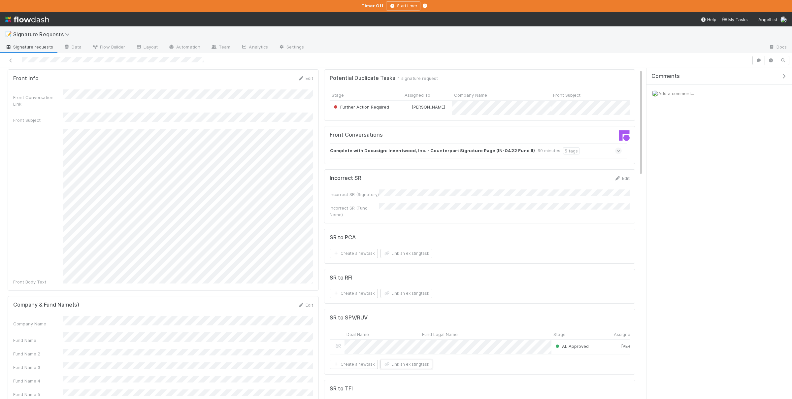
scroll to position [0, 0]
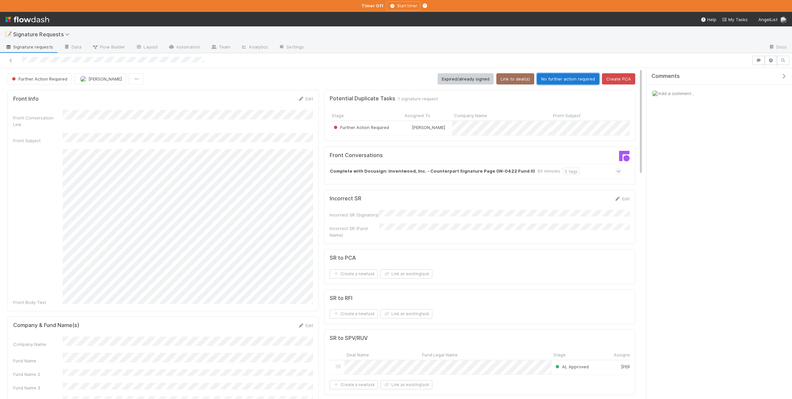
click at [565, 77] on button "No further action required" at bounding box center [568, 78] width 62 height 11
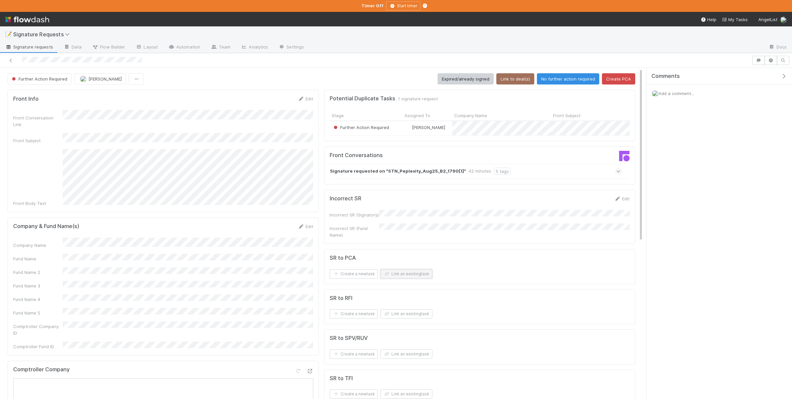
click at [402, 272] on button "Link an existing task" at bounding box center [407, 273] width 52 height 9
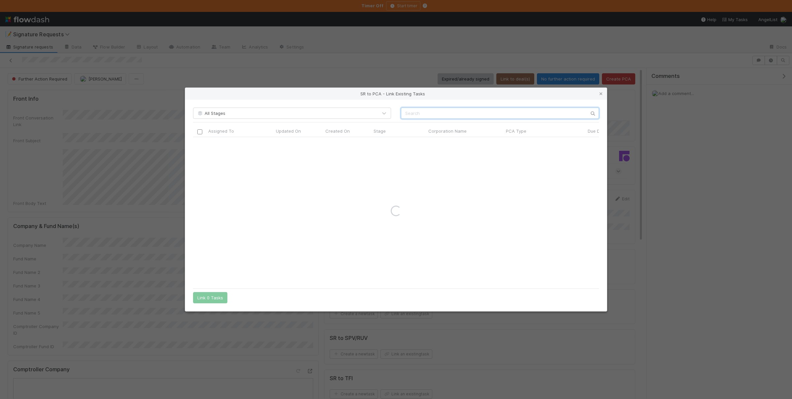
click at [423, 115] on input "text" at bounding box center [500, 113] width 198 height 11
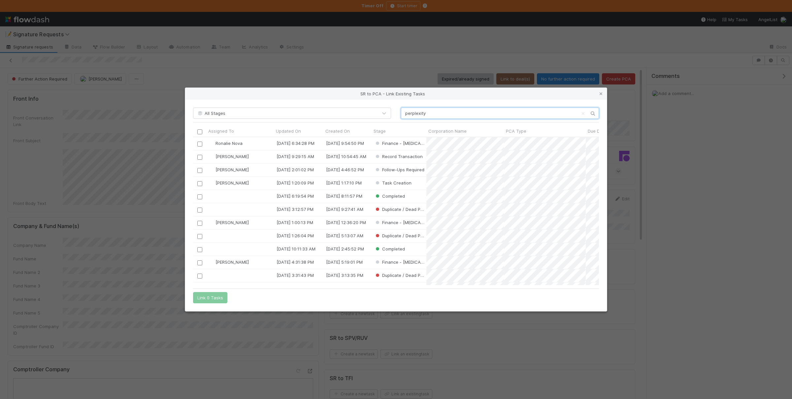
type input "perplexity"
click at [216, 297] on button "Link 1 Task" at bounding box center [208, 297] width 31 height 11
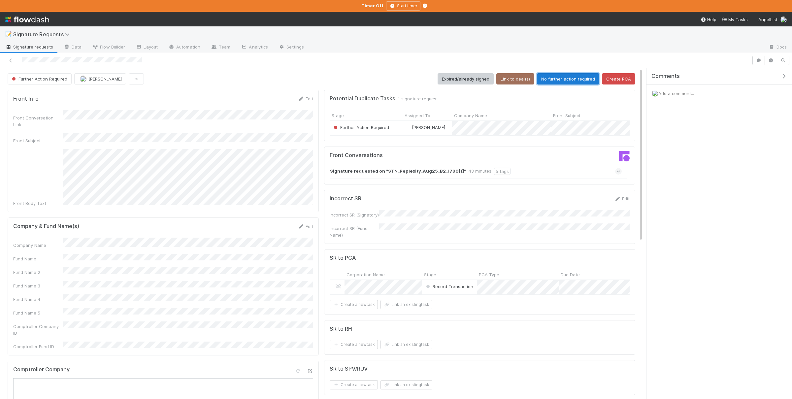
click at [568, 81] on button "No further action required" at bounding box center [568, 78] width 62 height 11
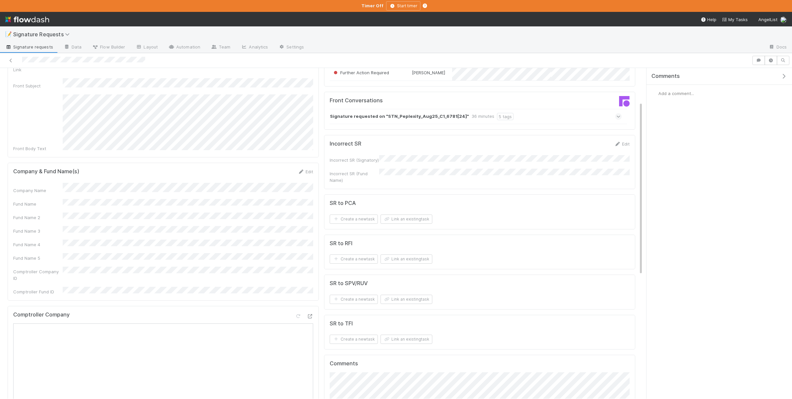
scroll to position [64, 0]
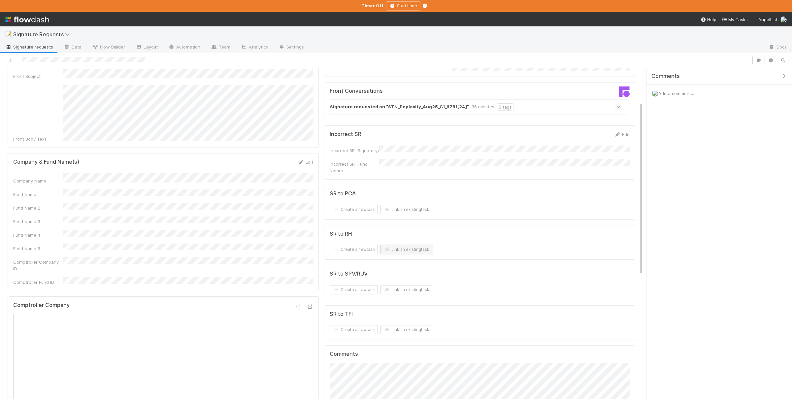
click at [411, 248] on button "Link an existing task" at bounding box center [407, 249] width 52 height 9
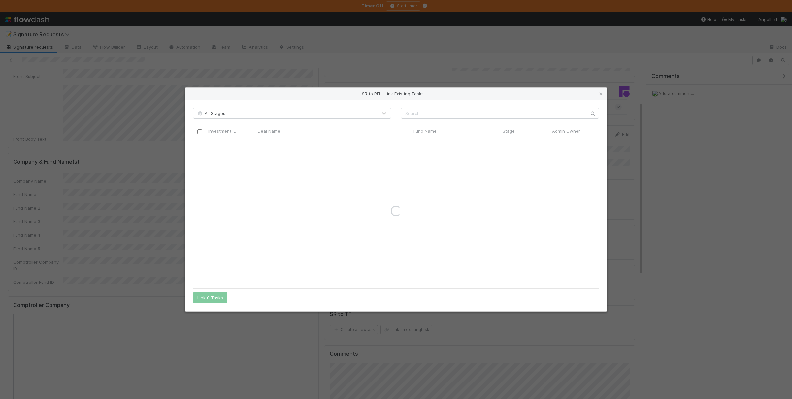
click at [441, 120] on div "All Stages Investment ID Deal Name Fund Name Stage Admin Owner Fund Legal Name …" at bounding box center [396, 206] width 422 height 212
click at [443, 115] on input "text" at bounding box center [500, 113] width 198 height 11
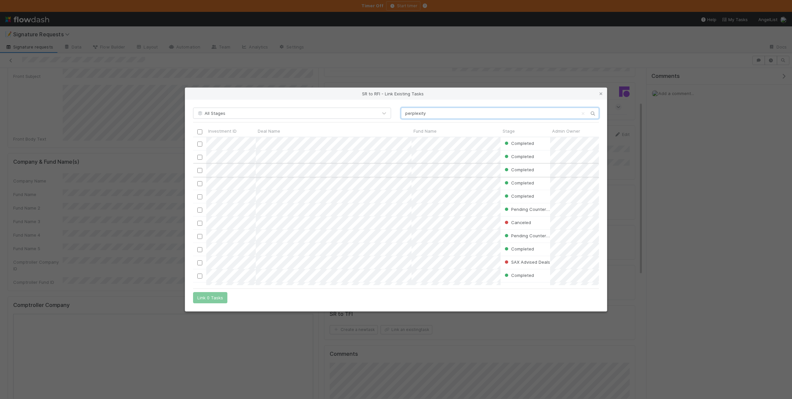
scroll to position [63, 0]
type input "perplexity"
click at [601, 95] on icon at bounding box center [601, 94] width 7 height 4
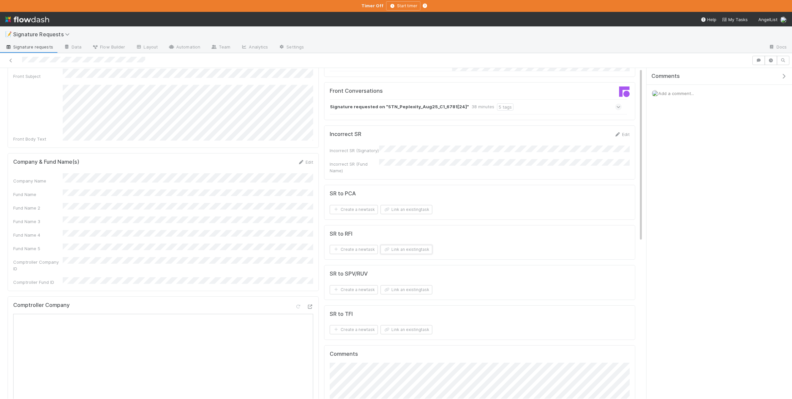
scroll to position [0, 0]
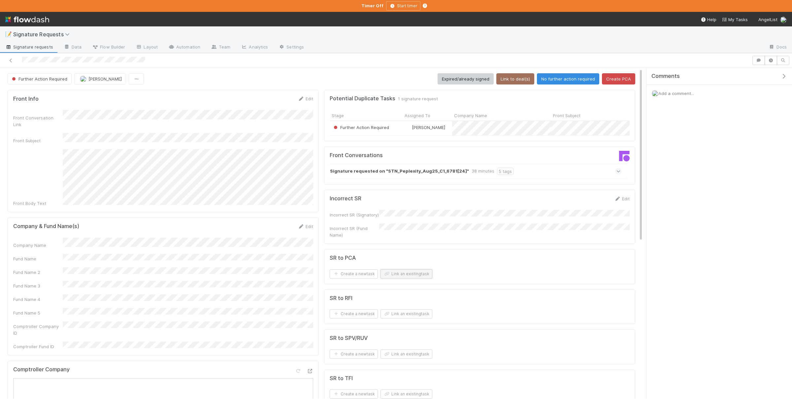
click at [411, 273] on button "Link an existing task" at bounding box center [407, 273] width 52 height 9
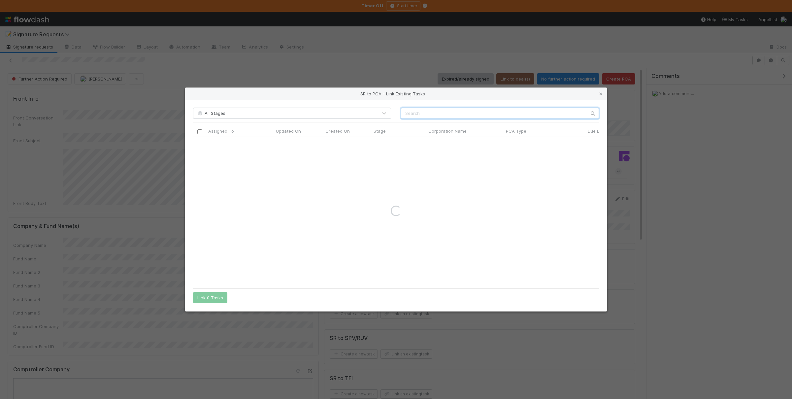
click at [440, 109] on input "text" at bounding box center [500, 113] width 198 height 11
paste input "Perplexity"
type input "Perplexity"
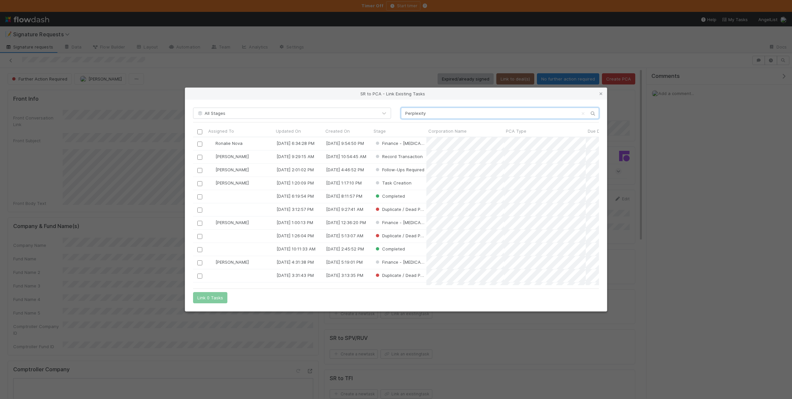
scroll to position [148, 405]
click at [199, 156] on input "checkbox" at bounding box center [199, 157] width 5 height 5
click at [218, 298] on button "Link 1 Task" at bounding box center [208, 297] width 31 height 11
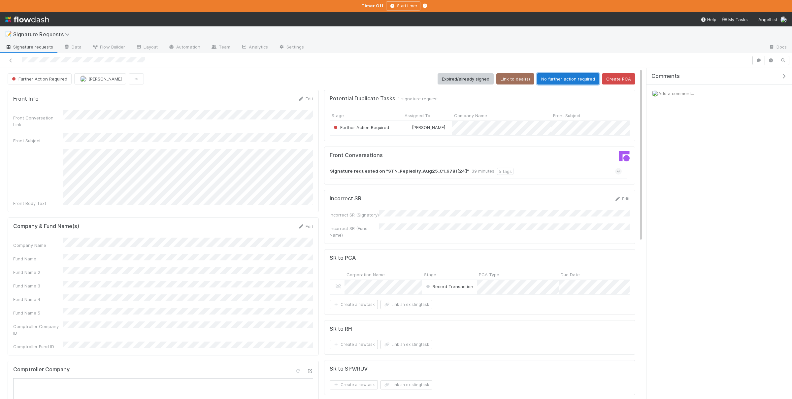
click at [574, 82] on button "No further action required" at bounding box center [568, 78] width 62 height 11
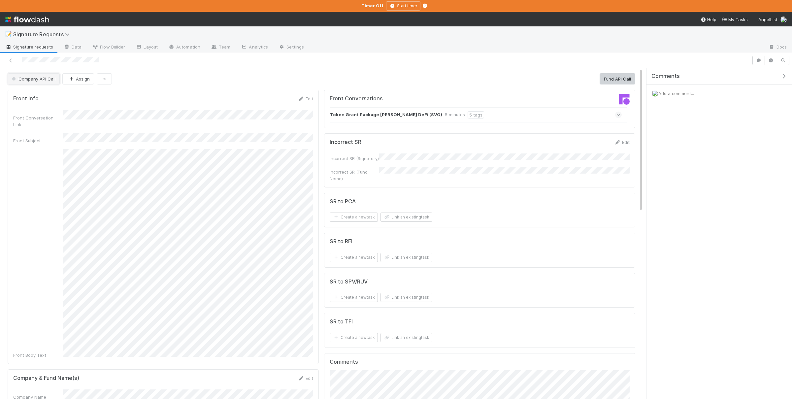
click at [51, 80] on span "Company API Call" at bounding box center [33, 78] width 45 height 5
click at [51, 152] on div "SR Closed" at bounding box center [51, 154] width 93 height 12
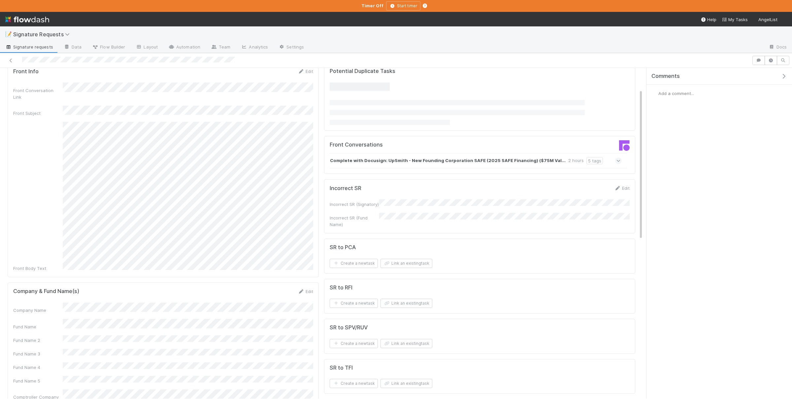
scroll to position [64, 0]
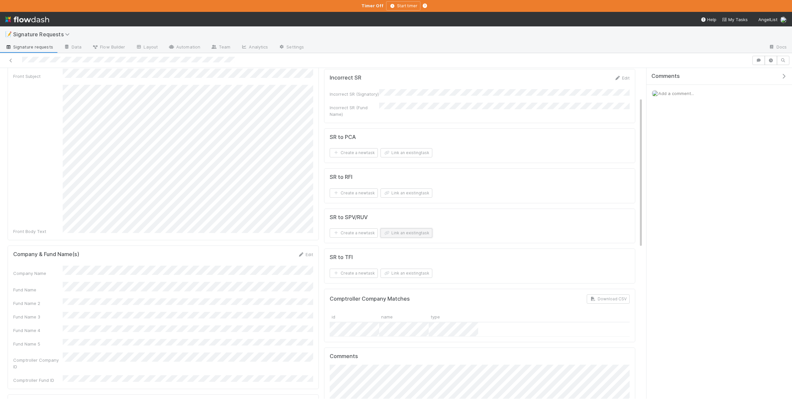
click at [415, 232] on button "Link an existing task" at bounding box center [407, 232] width 52 height 9
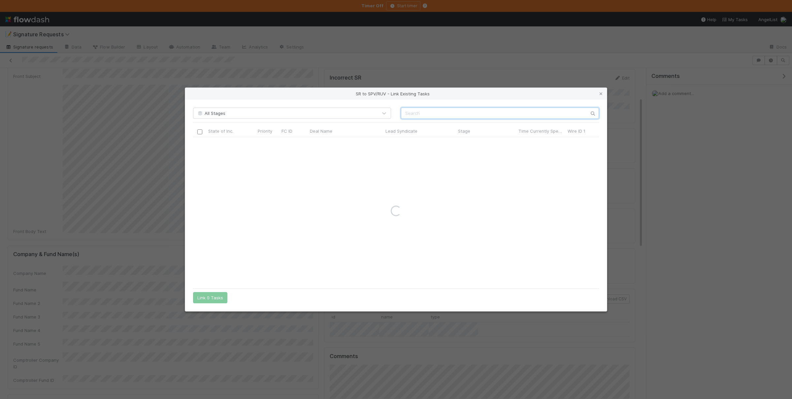
click at [427, 116] on input "text" at bounding box center [500, 113] width 198 height 11
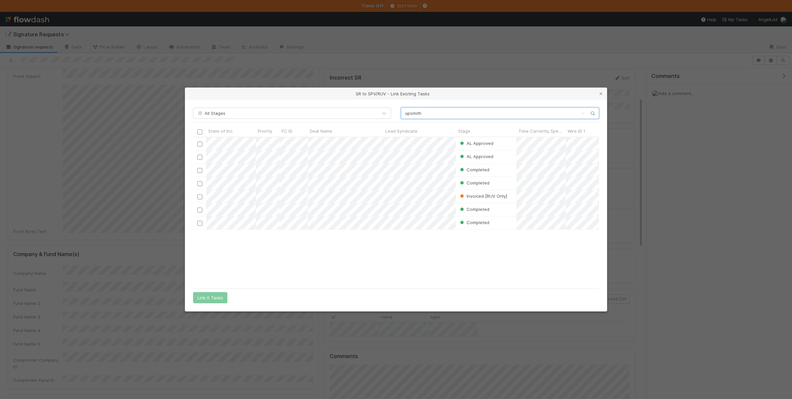
scroll to position [148, 405]
type input "upsmith"
click at [199, 144] on input "checkbox" at bounding box center [199, 144] width 5 height 5
click at [220, 302] on button "Link 1 Task" at bounding box center [208, 297] width 31 height 11
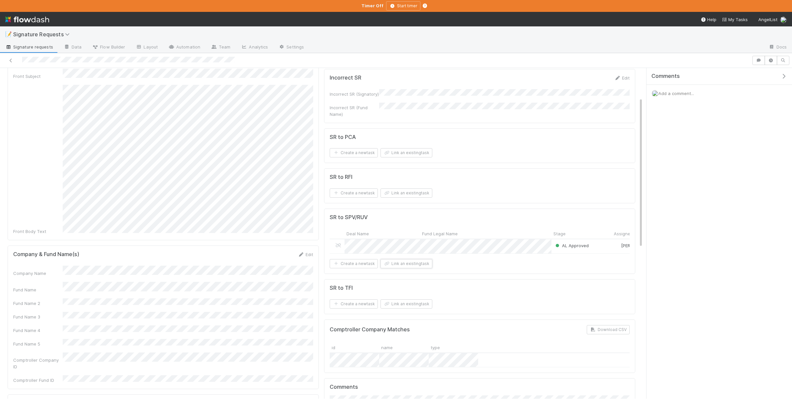
scroll to position [0, 0]
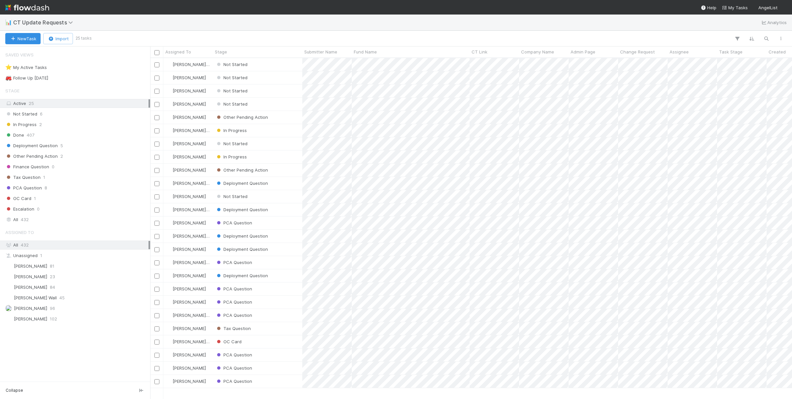
scroll to position [341, 642]
click at [281, 104] on div "Not Started" at bounding box center [257, 104] width 89 height 13
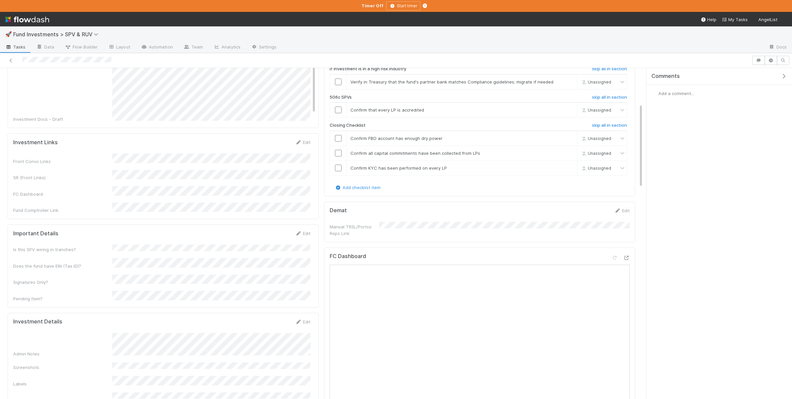
scroll to position [75, 0]
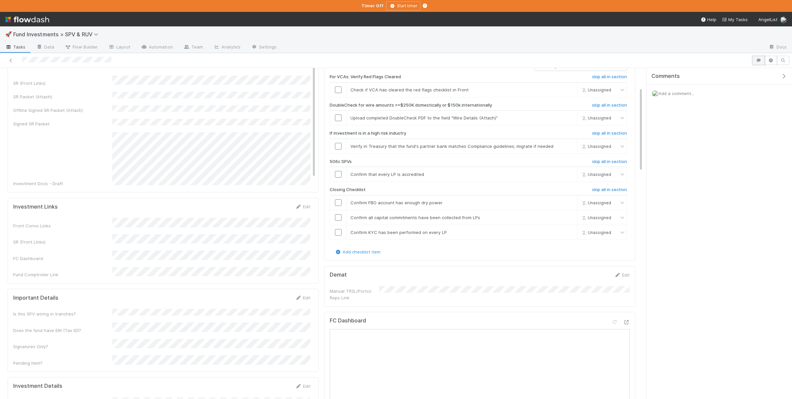
click at [762, 63] on button "button" at bounding box center [759, 60] width 13 height 9
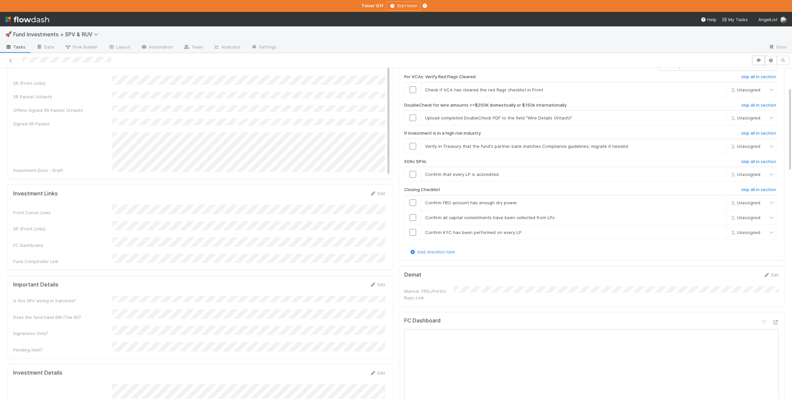
scroll to position [0, 0]
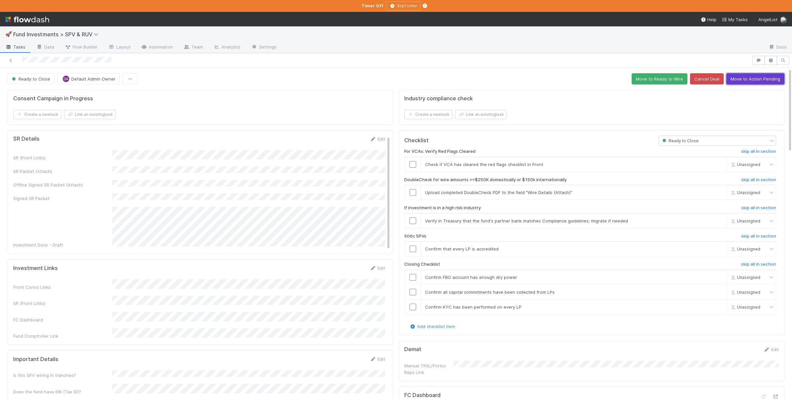
click at [762, 79] on button "Move to Action Pending" at bounding box center [756, 78] width 58 height 11
